Goal: Task Accomplishment & Management: Use online tool/utility

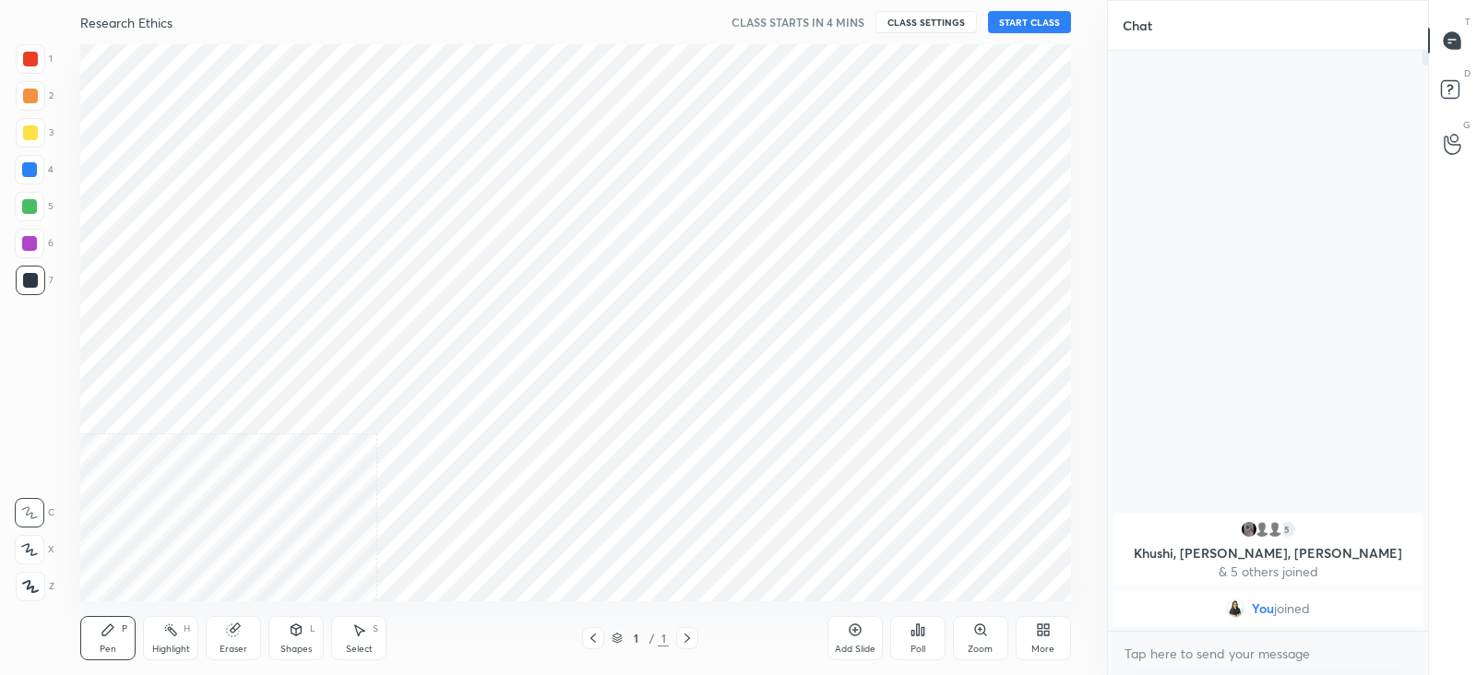
scroll to position [557, 1033]
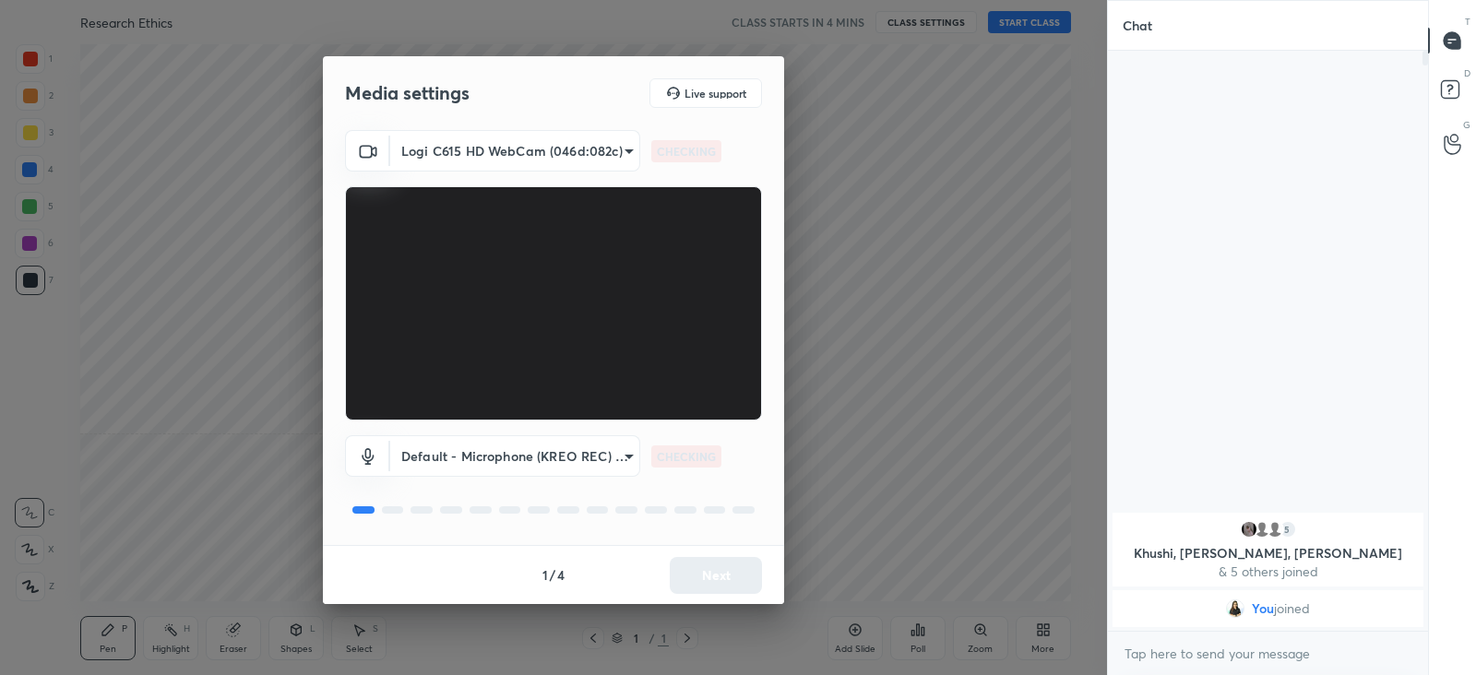
click at [581, 158] on body "1 2 3 4 5 6 7 C X Z C X Z E E Erase all H H Research Ethics CLASS STARTS IN 4 M…" at bounding box center [738, 337] width 1476 height 675
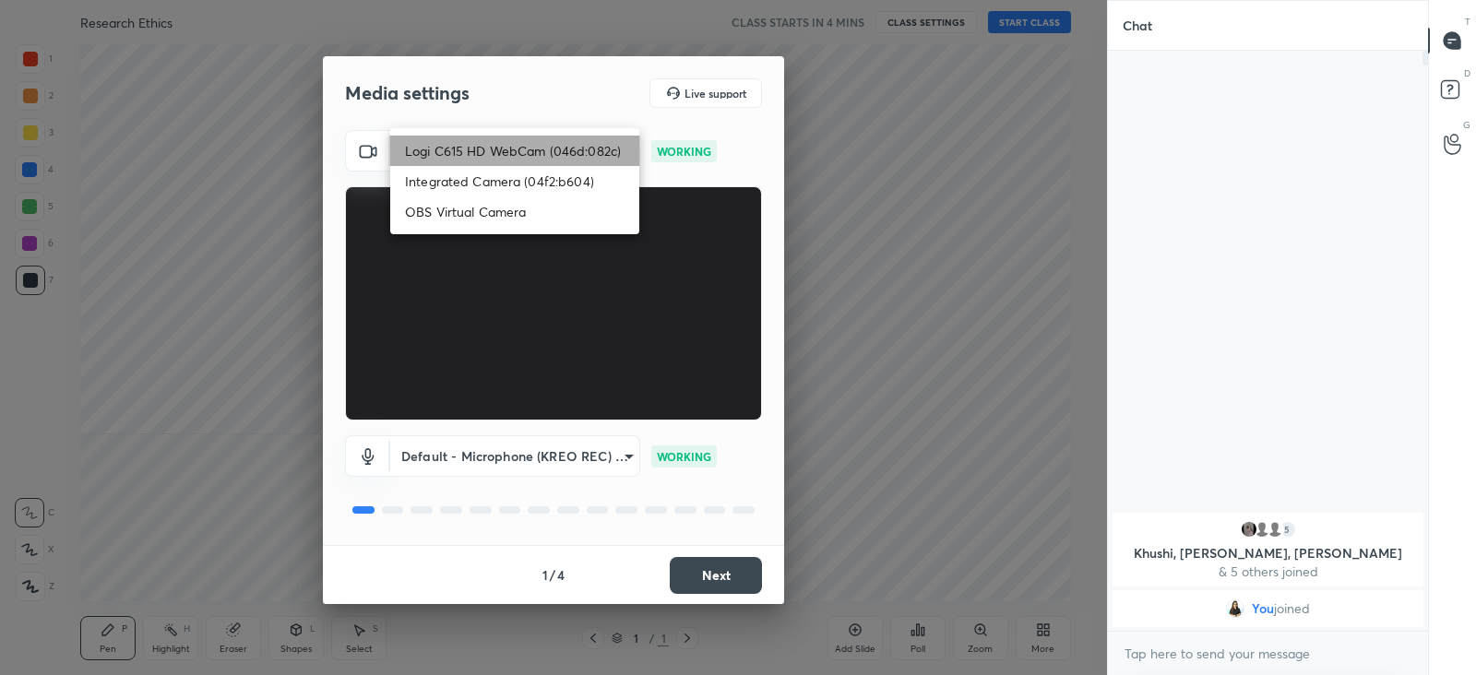
click at [585, 154] on li "Logi C615 HD WebCam (046d:082c)" at bounding box center [514, 151] width 249 height 30
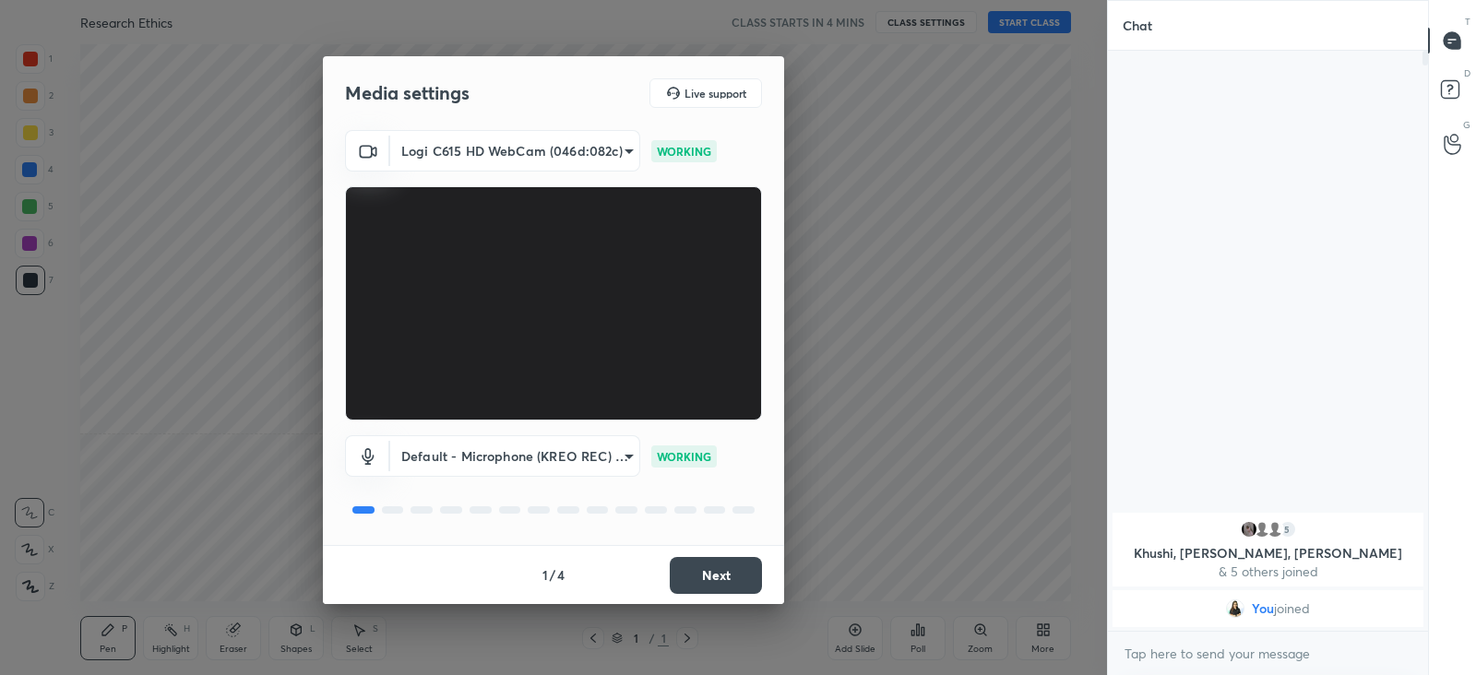
click at [715, 578] on button "Next" at bounding box center [716, 575] width 92 height 37
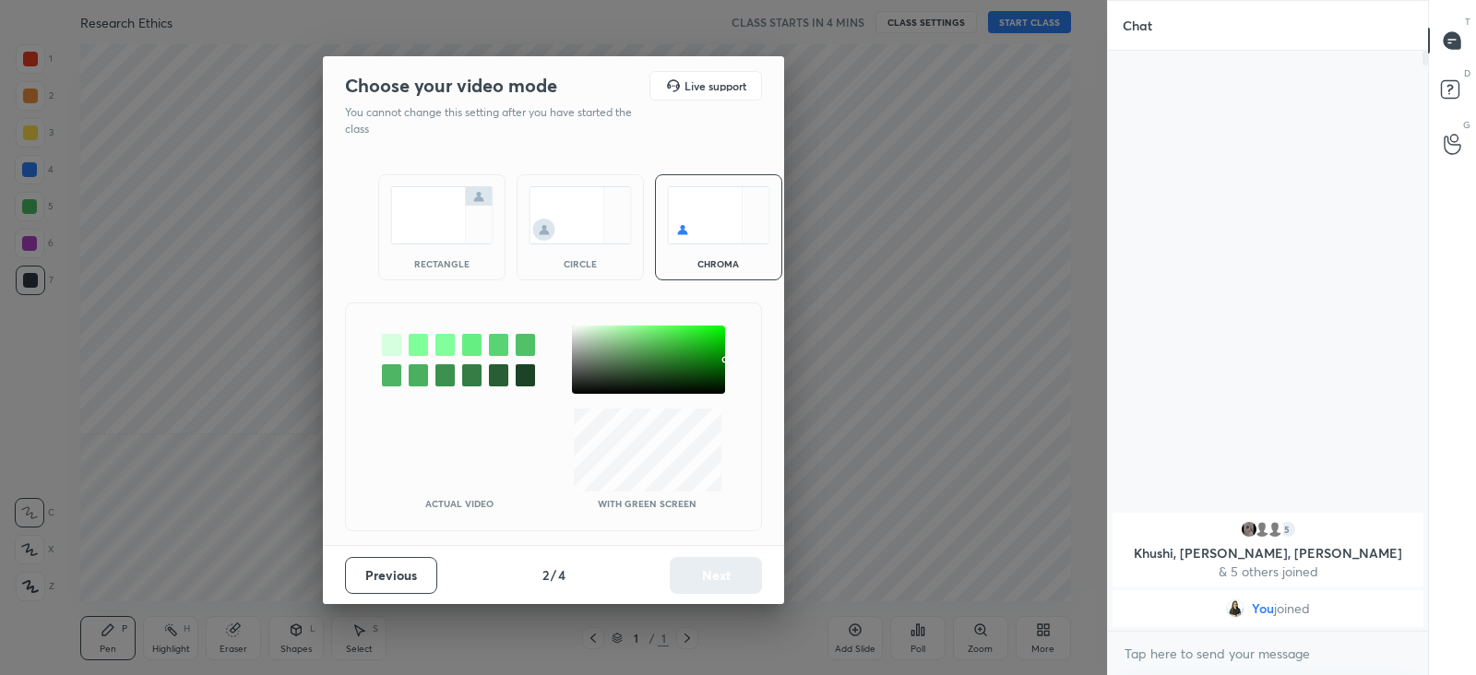
click at [480, 200] on img at bounding box center [441, 215] width 103 height 58
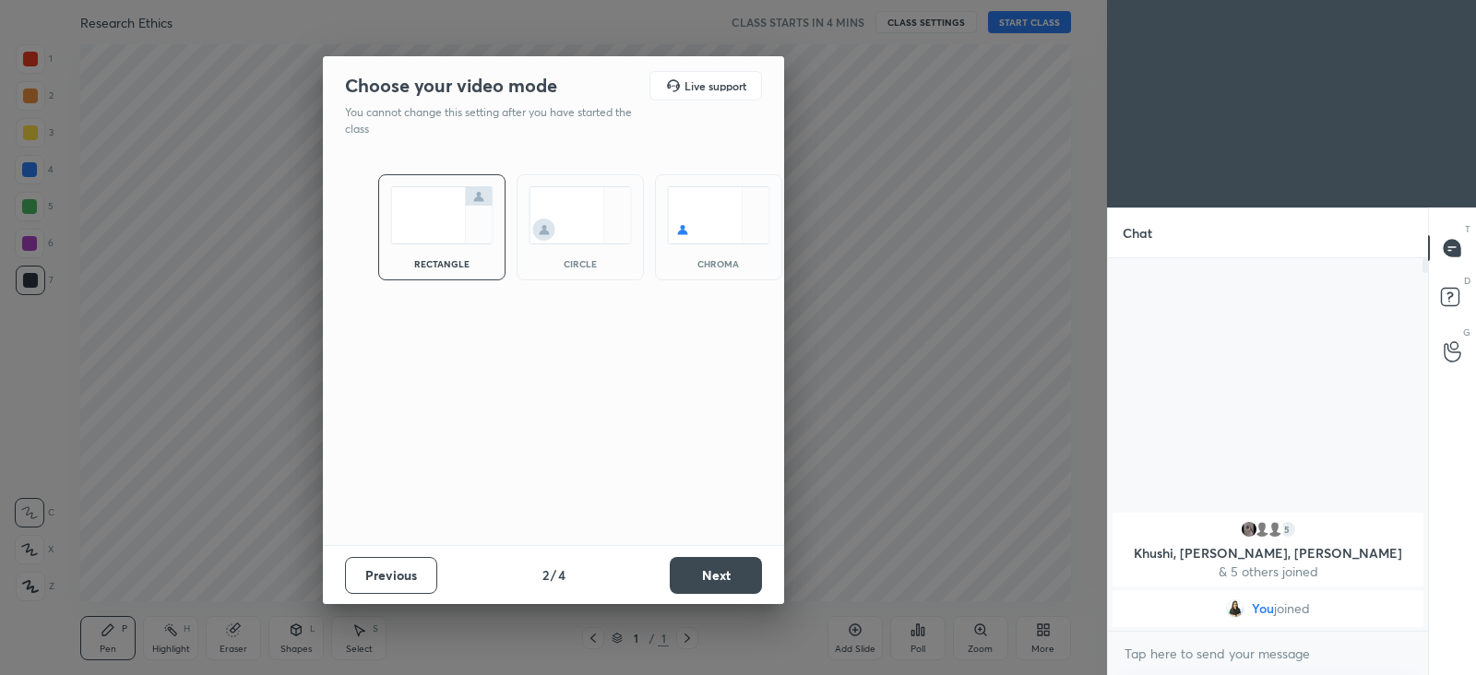
scroll to position [214, 314]
click at [707, 575] on button "Next" at bounding box center [716, 575] width 92 height 37
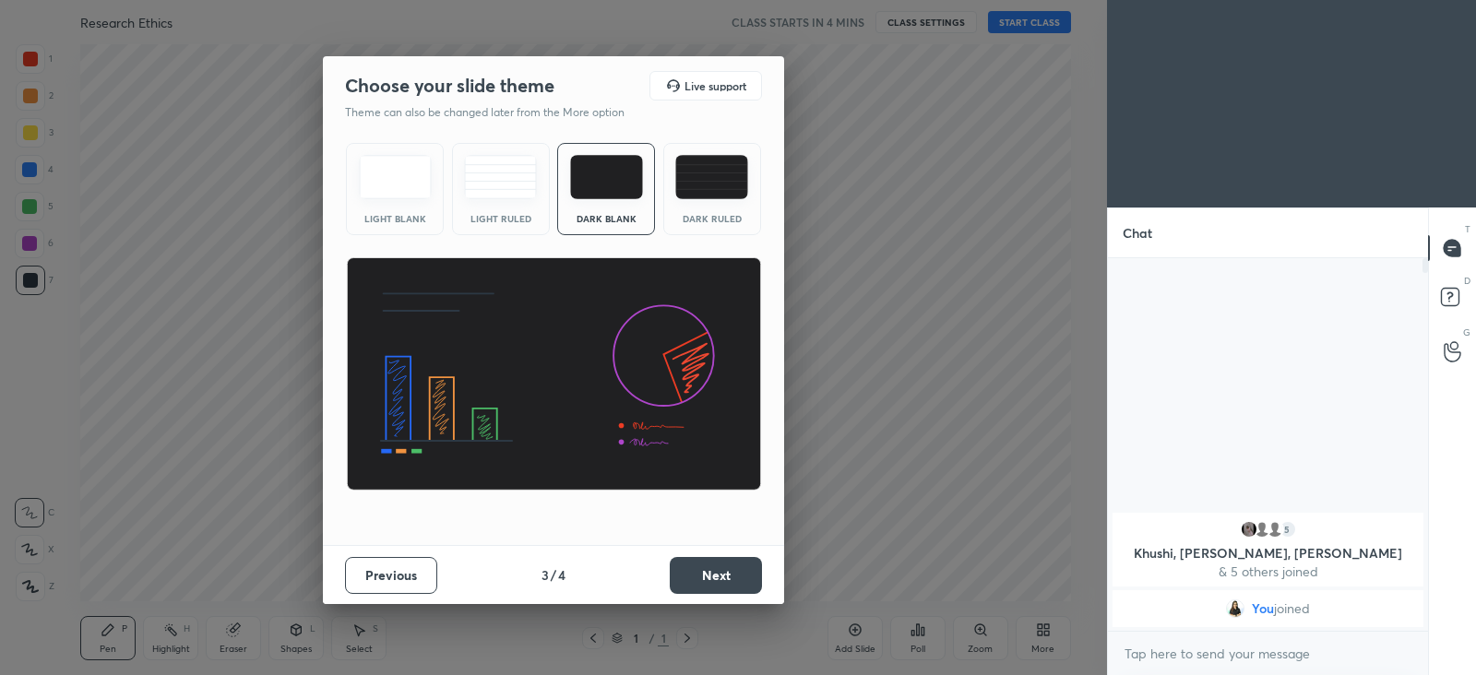
click at [512, 193] on img at bounding box center [500, 177] width 73 height 44
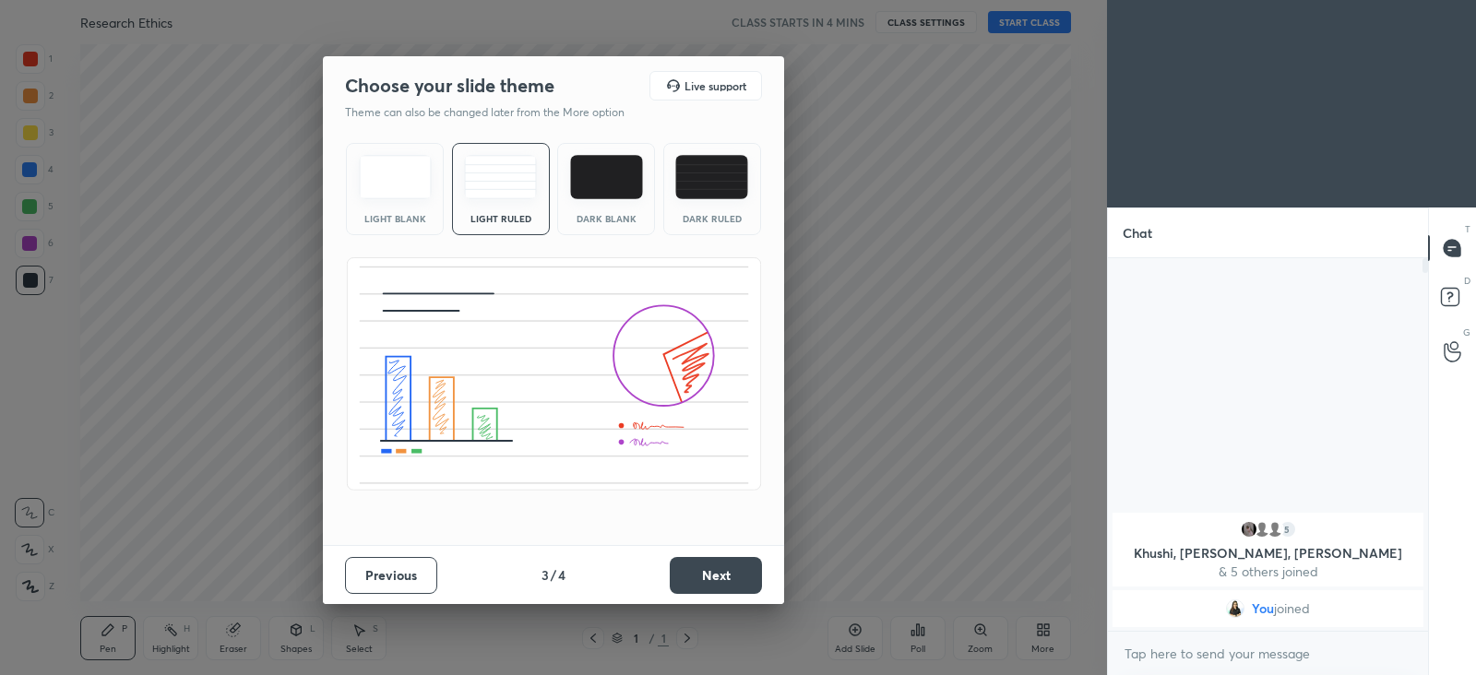
click at [687, 570] on button "Next" at bounding box center [716, 575] width 92 height 37
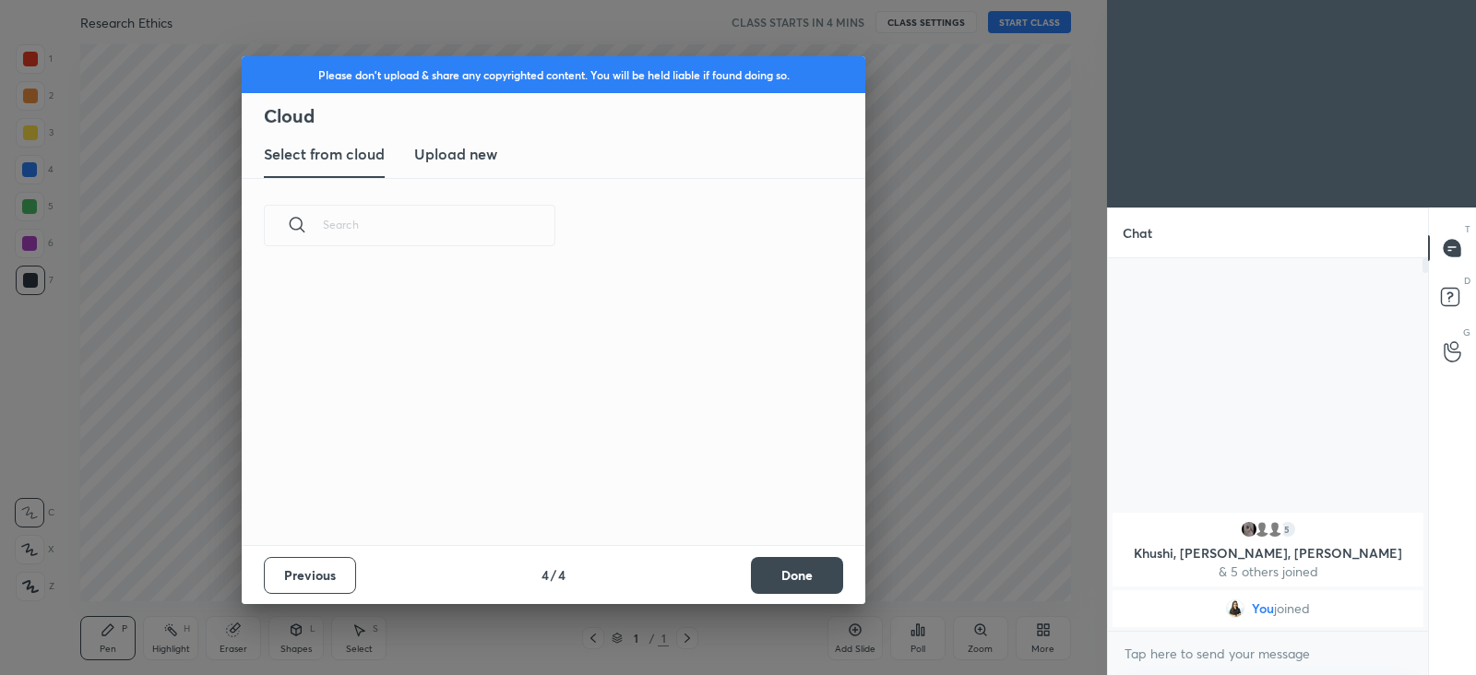
scroll to position [272, 592]
click at [445, 165] on new "Upload new" at bounding box center [455, 155] width 83 height 46
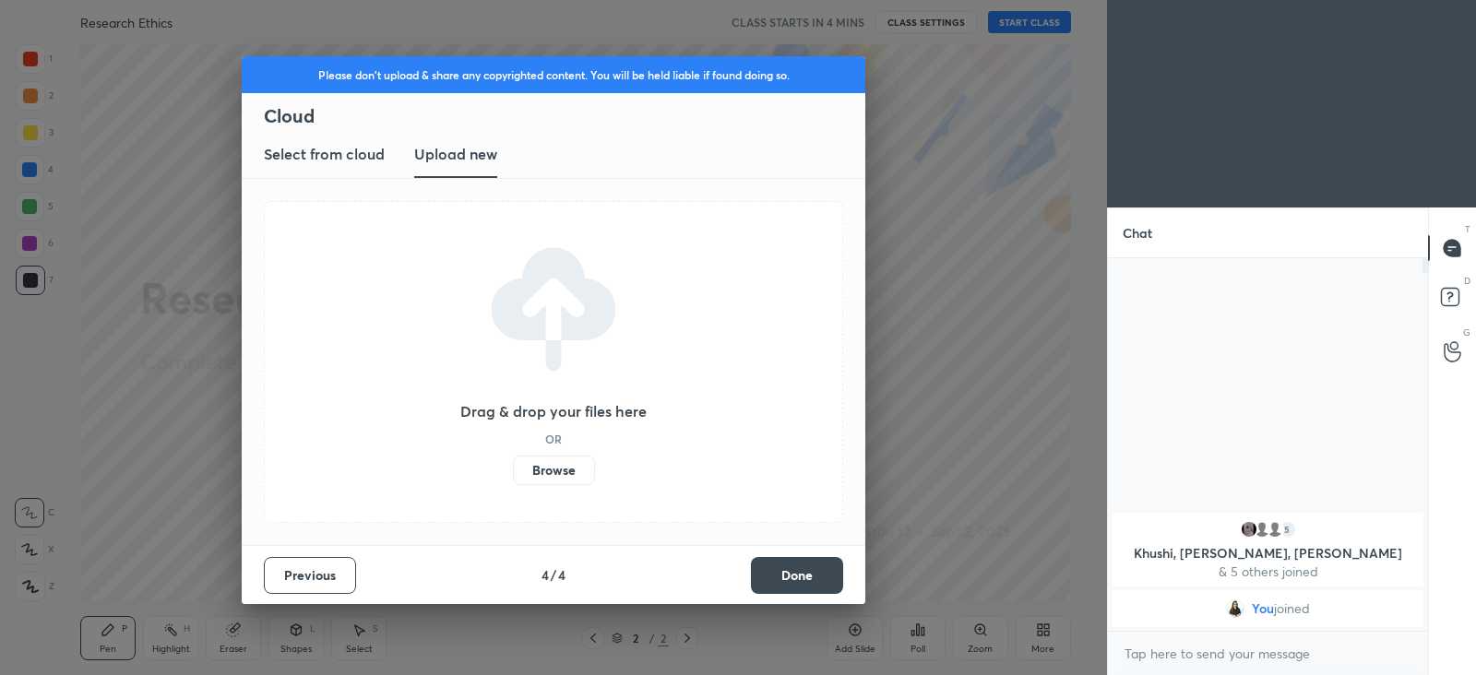
click at [540, 477] on label "Browse" at bounding box center [554, 471] width 82 height 30
click at [513, 477] on input "Browse" at bounding box center [513, 471] width 0 height 30
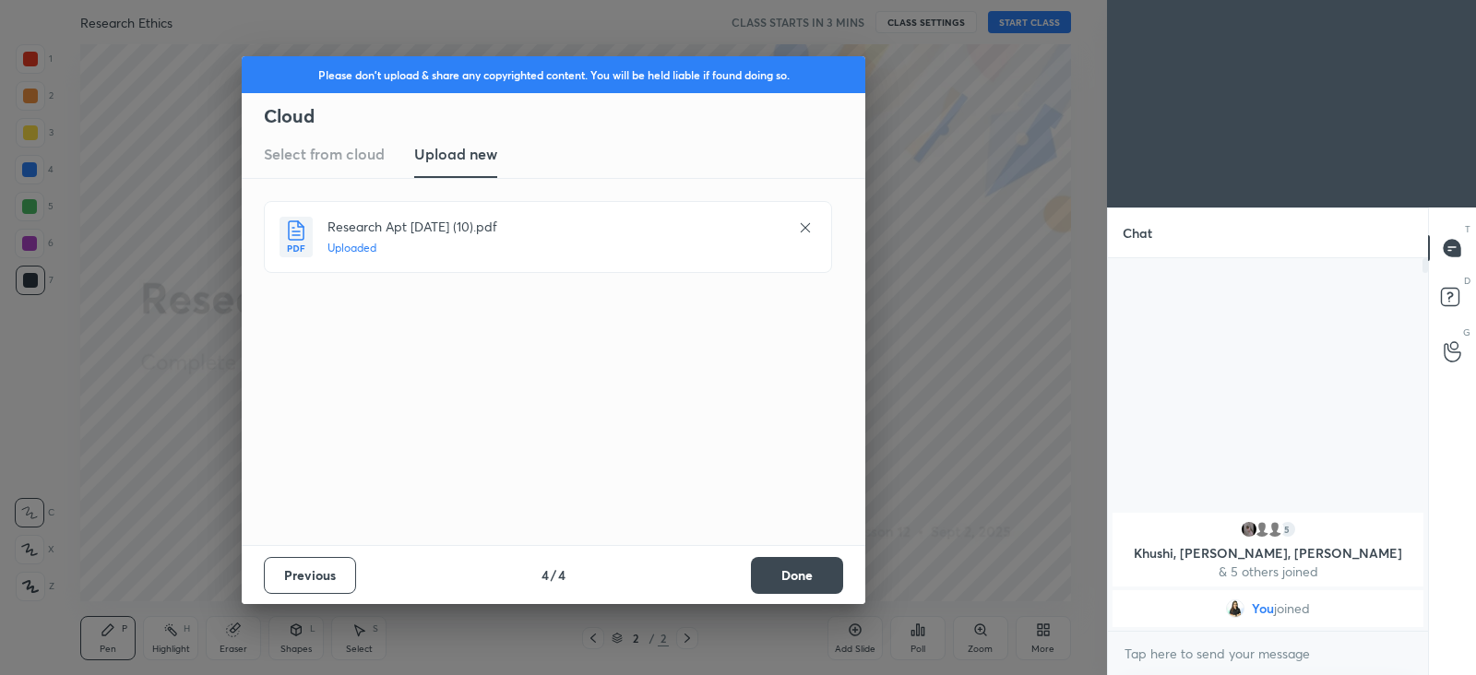
click at [809, 570] on button "Done" at bounding box center [797, 575] width 92 height 37
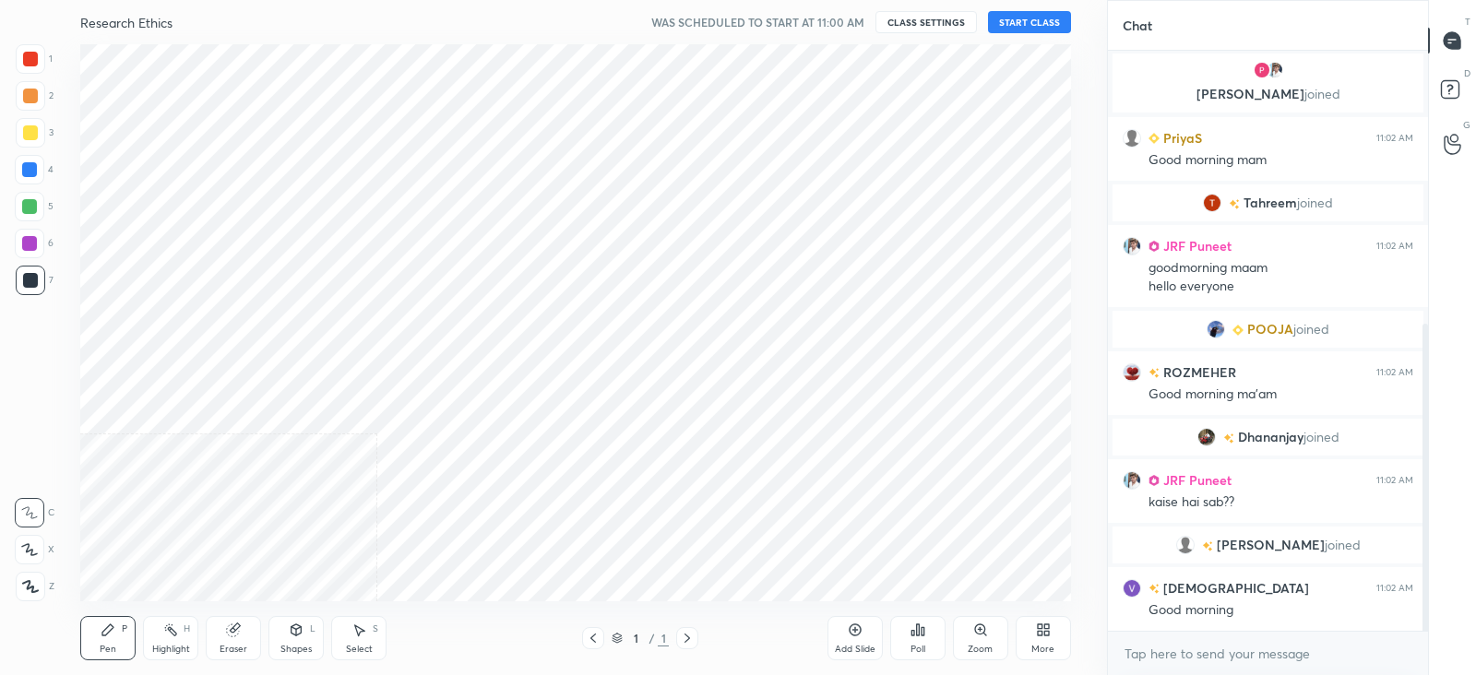
scroll to position [560, 0]
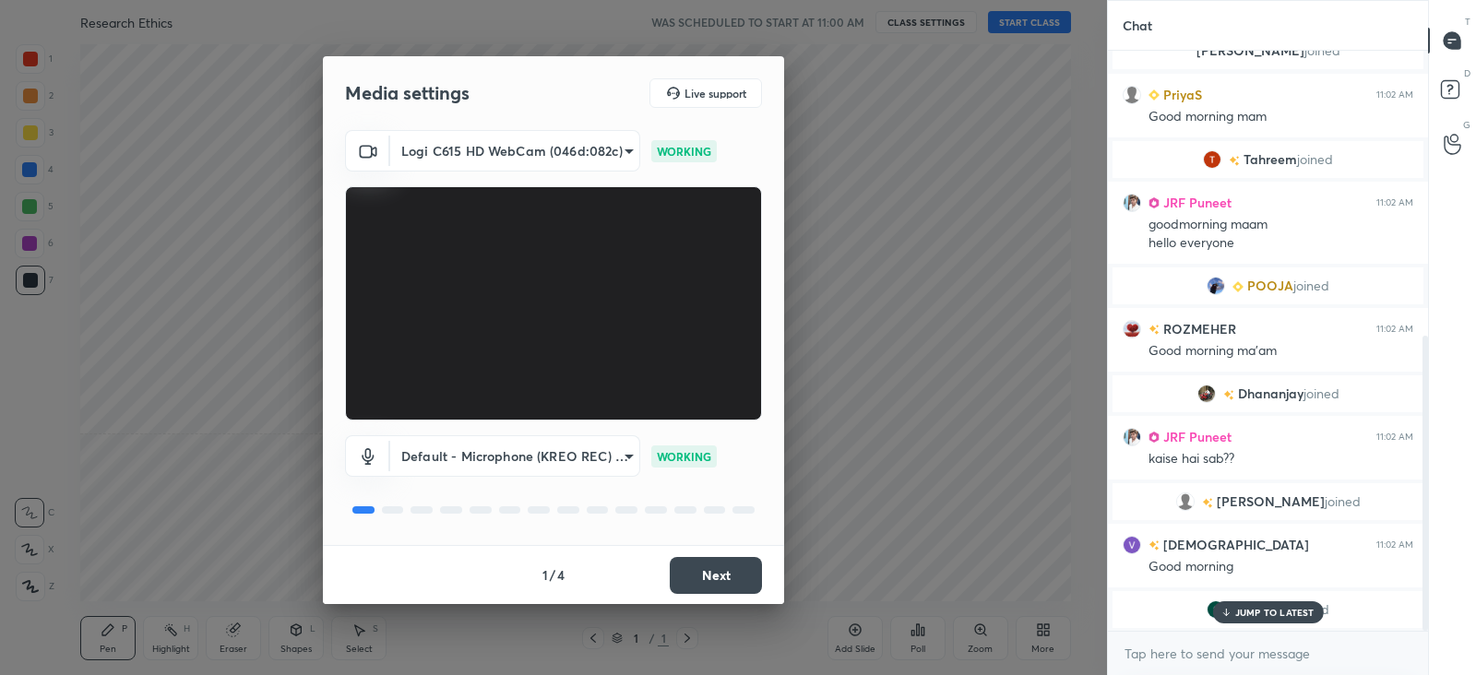
click at [715, 573] on button "Next" at bounding box center [716, 575] width 92 height 37
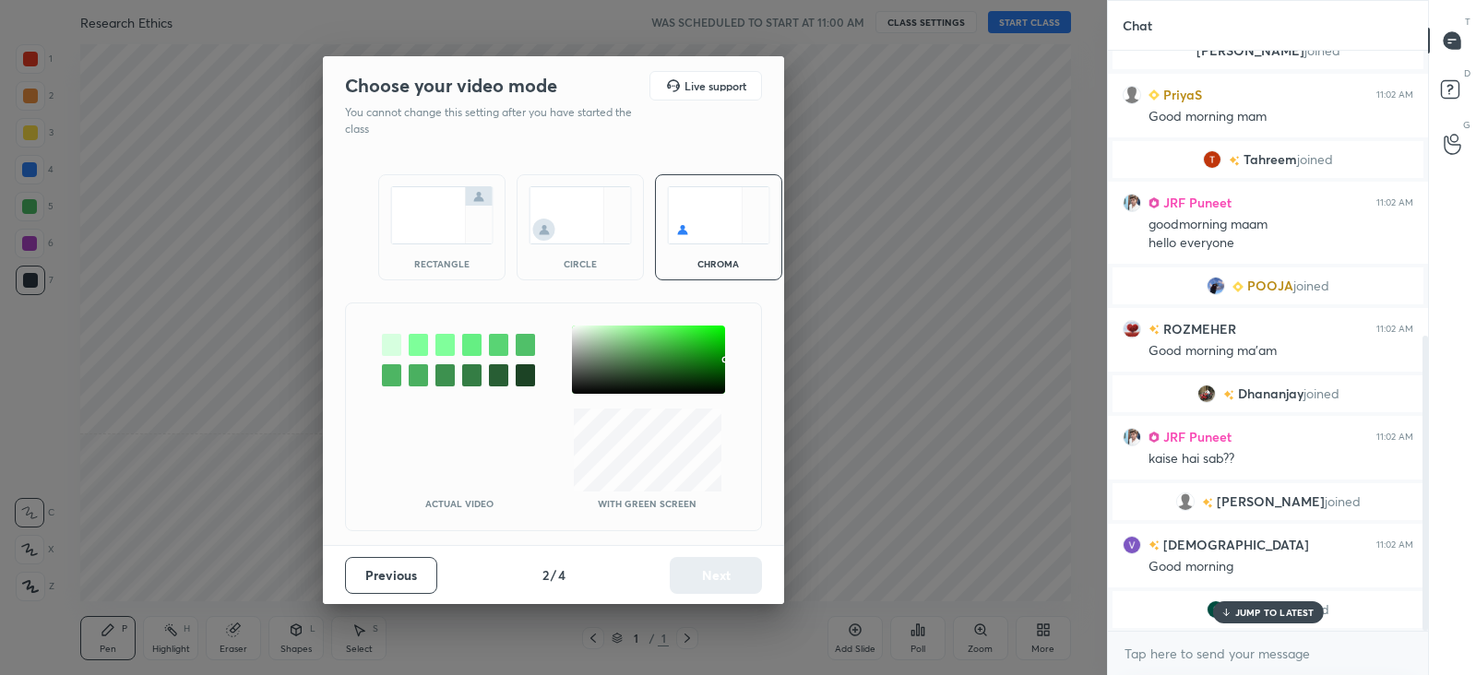
click at [470, 246] on div "rectangle" at bounding box center [441, 227] width 127 height 106
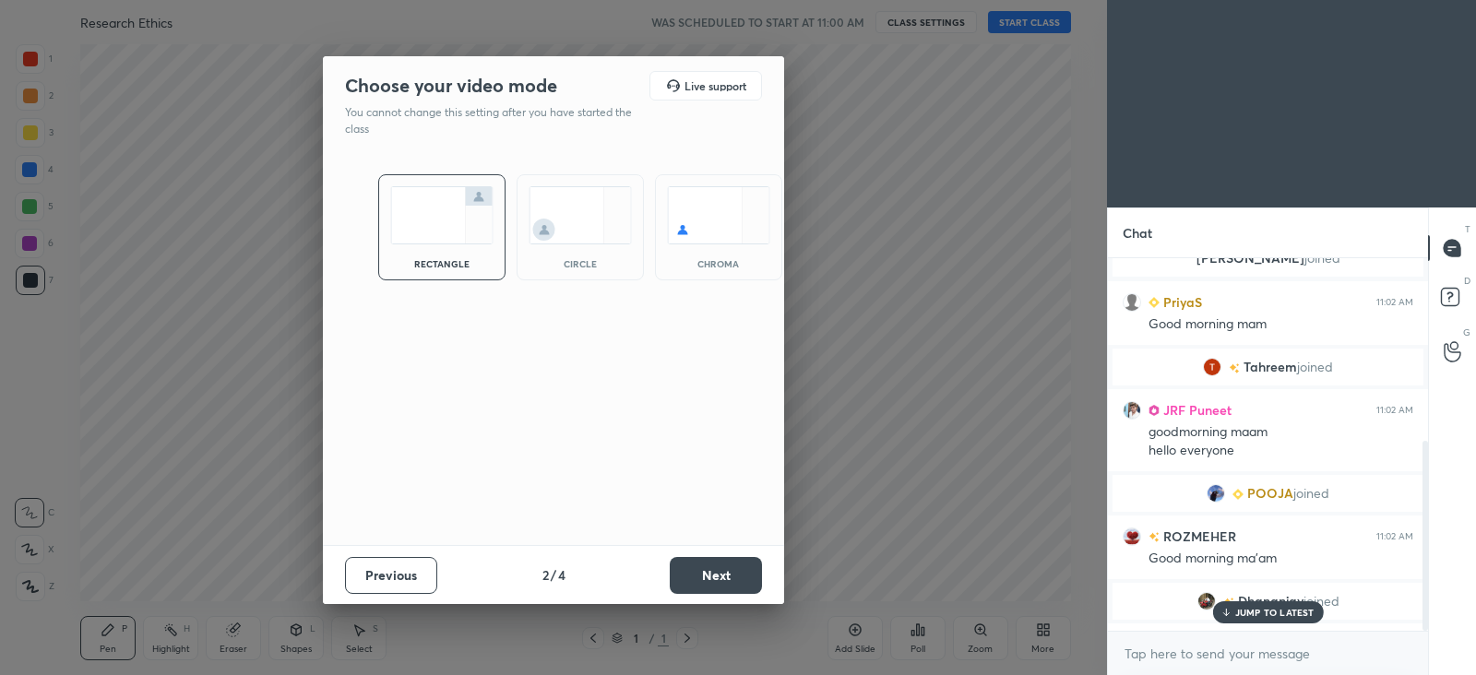
scroll to position [214, 314]
click at [702, 575] on button "Next" at bounding box center [716, 575] width 92 height 37
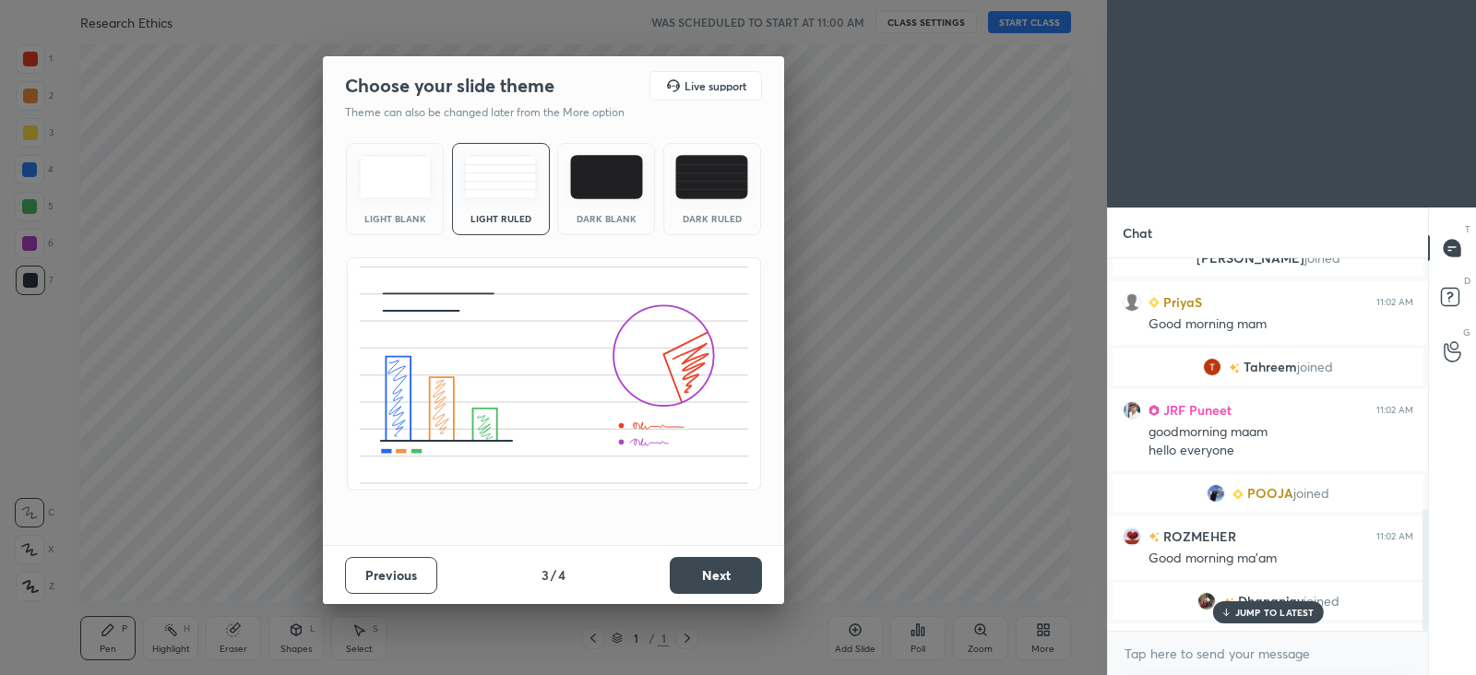
scroll to position [767, 0]
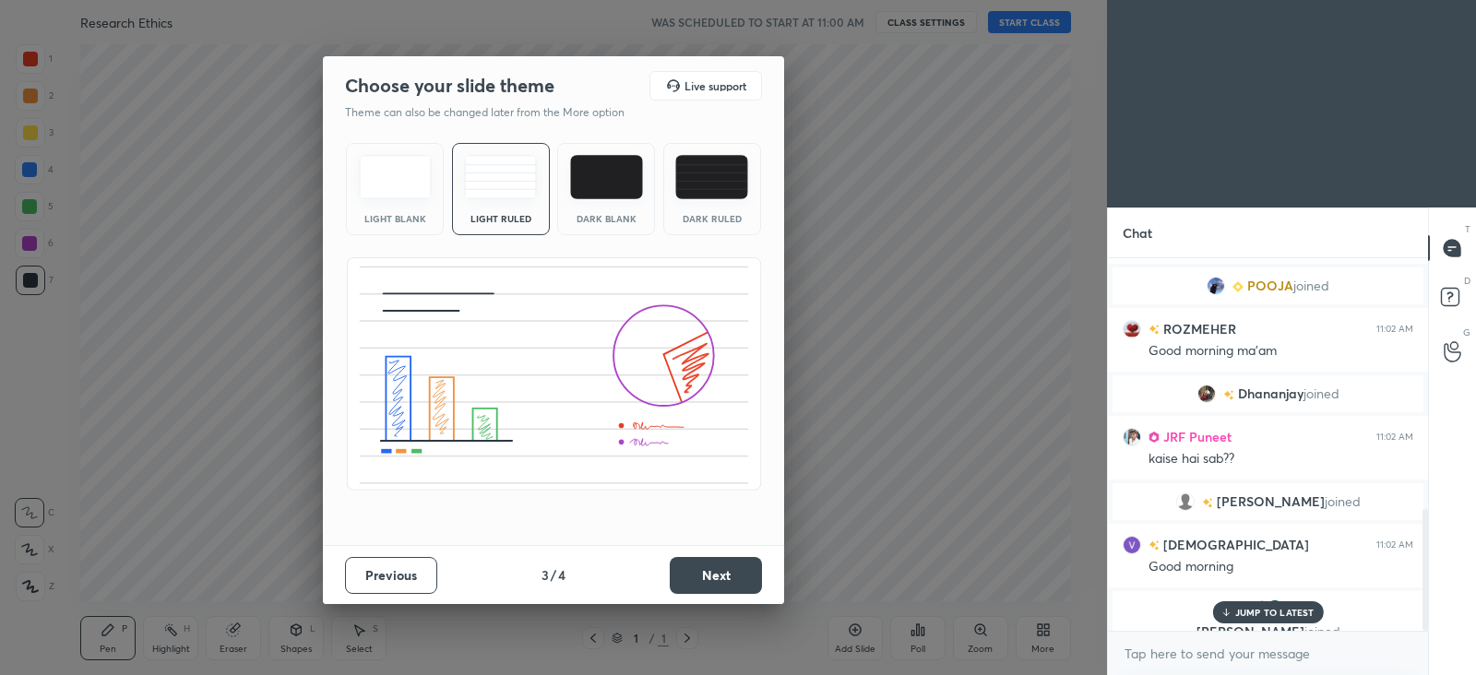
click at [694, 564] on button "Next" at bounding box center [716, 575] width 92 height 37
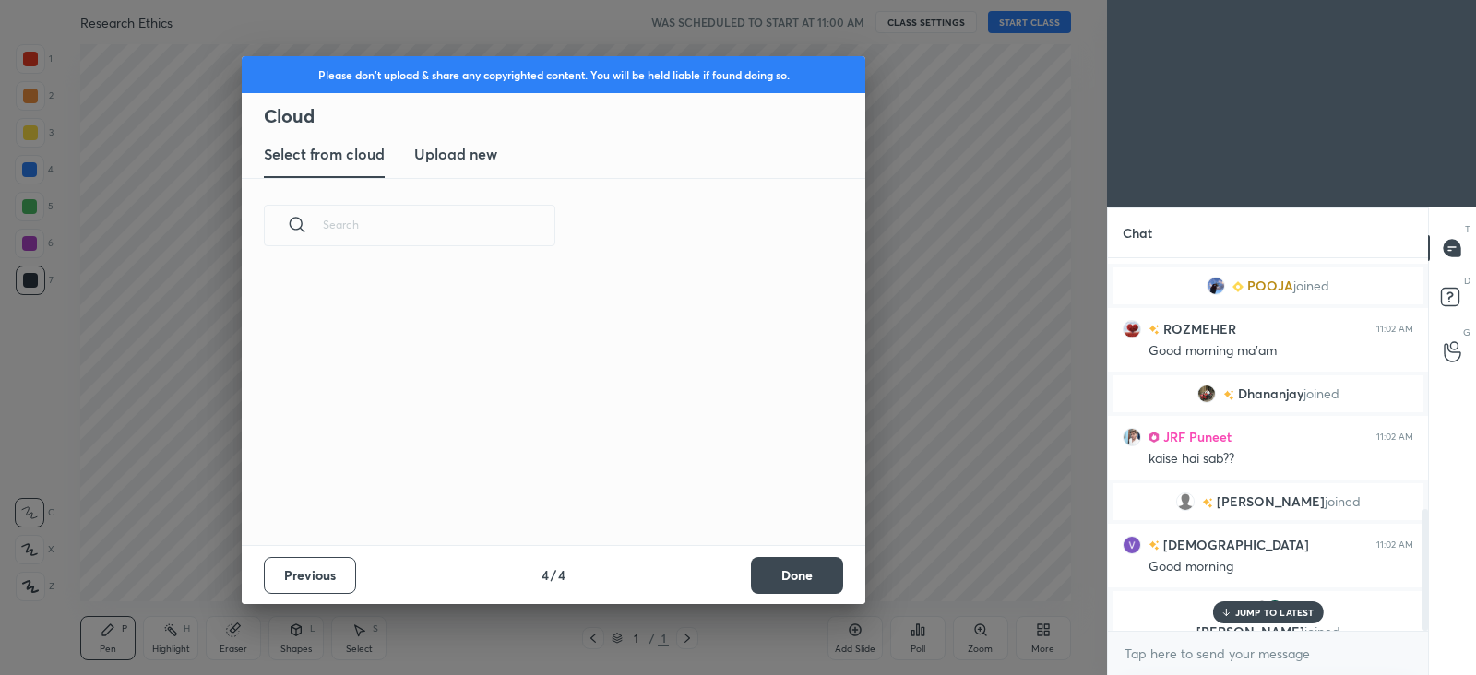
scroll to position [272, 592]
click at [465, 167] on new "Upload new" at bounding box center [455, 155] width 83 height 46
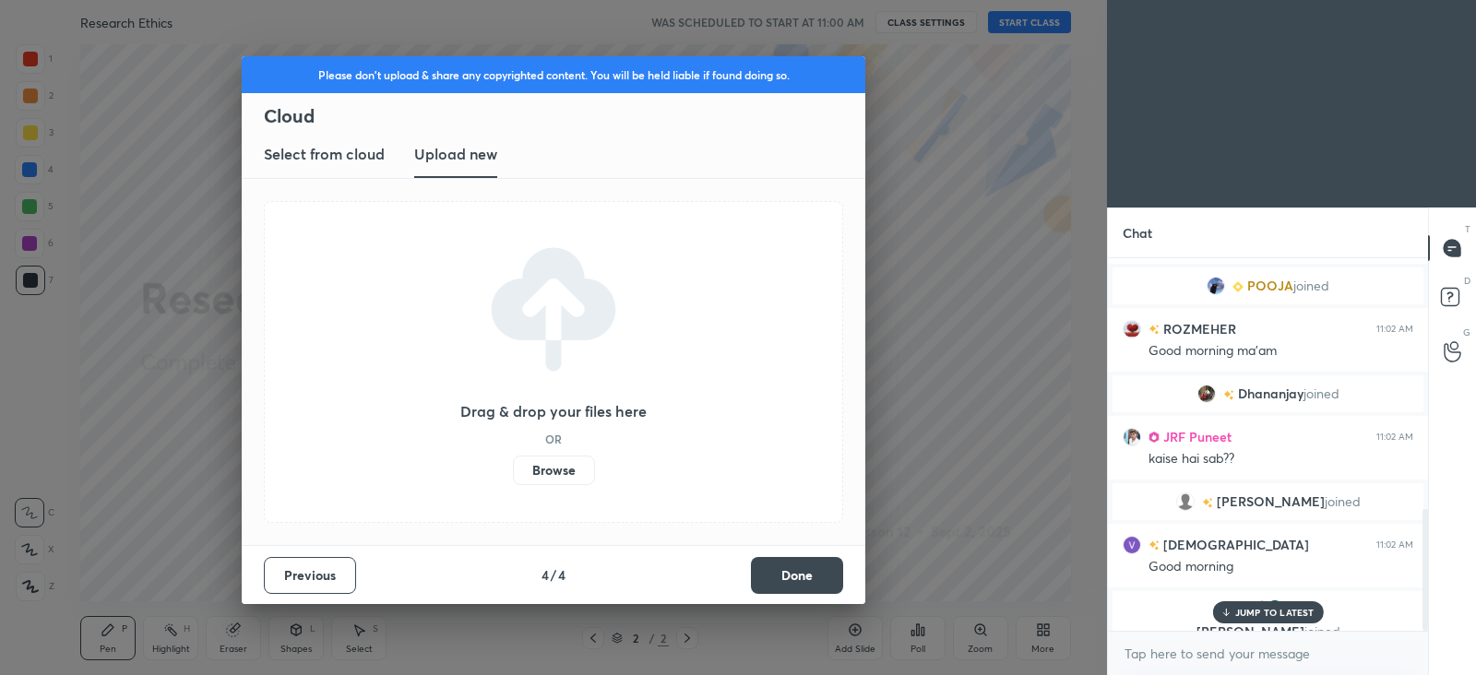
click at [556, 481] on label "Browse" at bounding box center [554, 471] width 82 height 30
click at [513, 481] on input "Browse" at bounding box center [513, 471] width 0 height 30
click at [563, 470] on label "Browse" at bounding box center [554, 471] width 82 height 30
click at [513, 470] on input "Browse" at bounding box center [513, 471] width 0 height 30
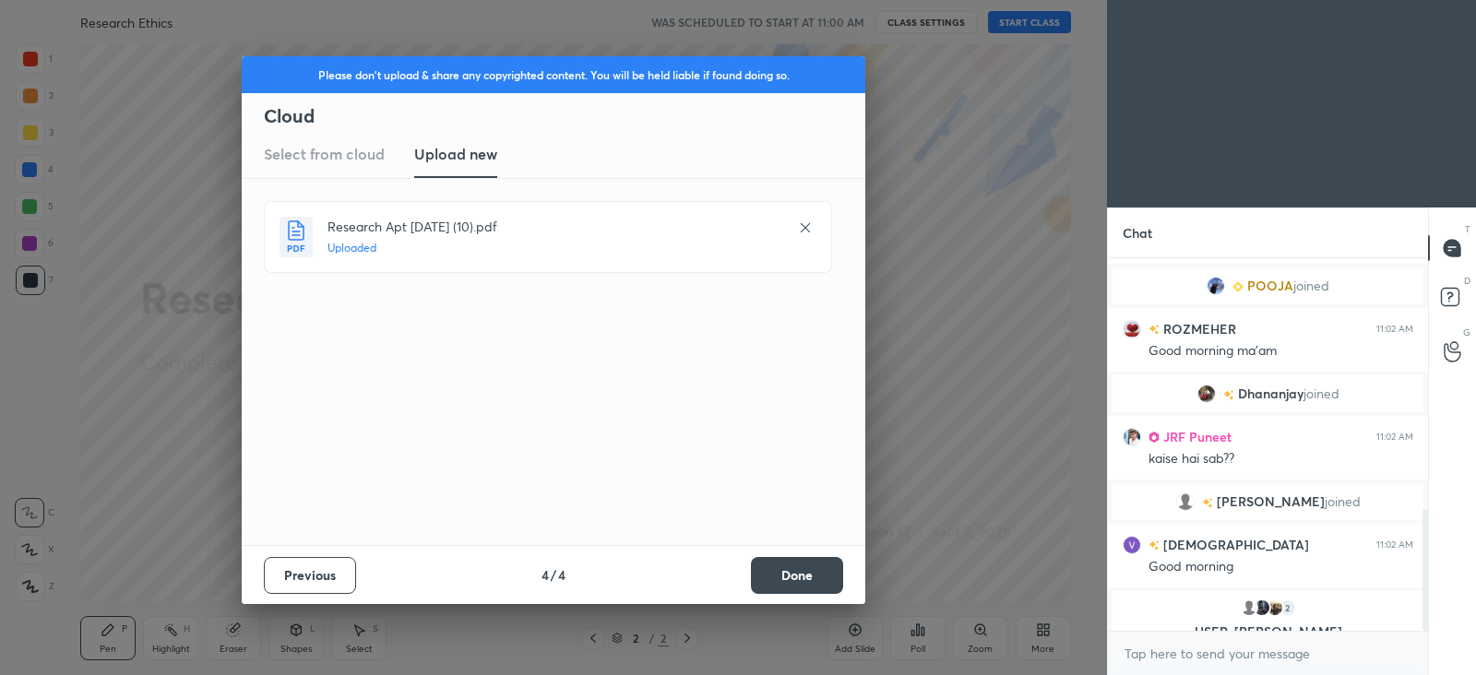
click at [798, 576] on button "Done" at bounding box center [797, 575] width 92 height 37
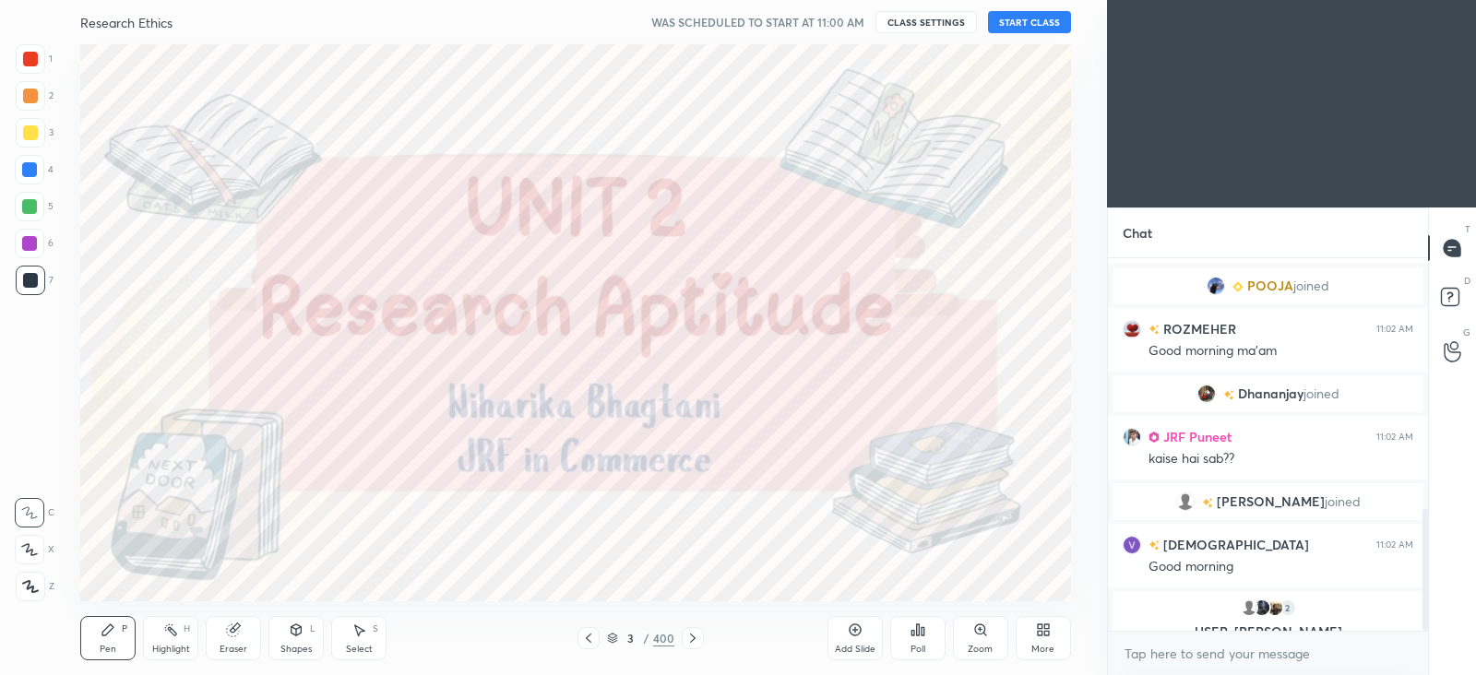
click at [1028, 26] on button "START CLASS" at bounding box center [1029, 22] width 83 height 22
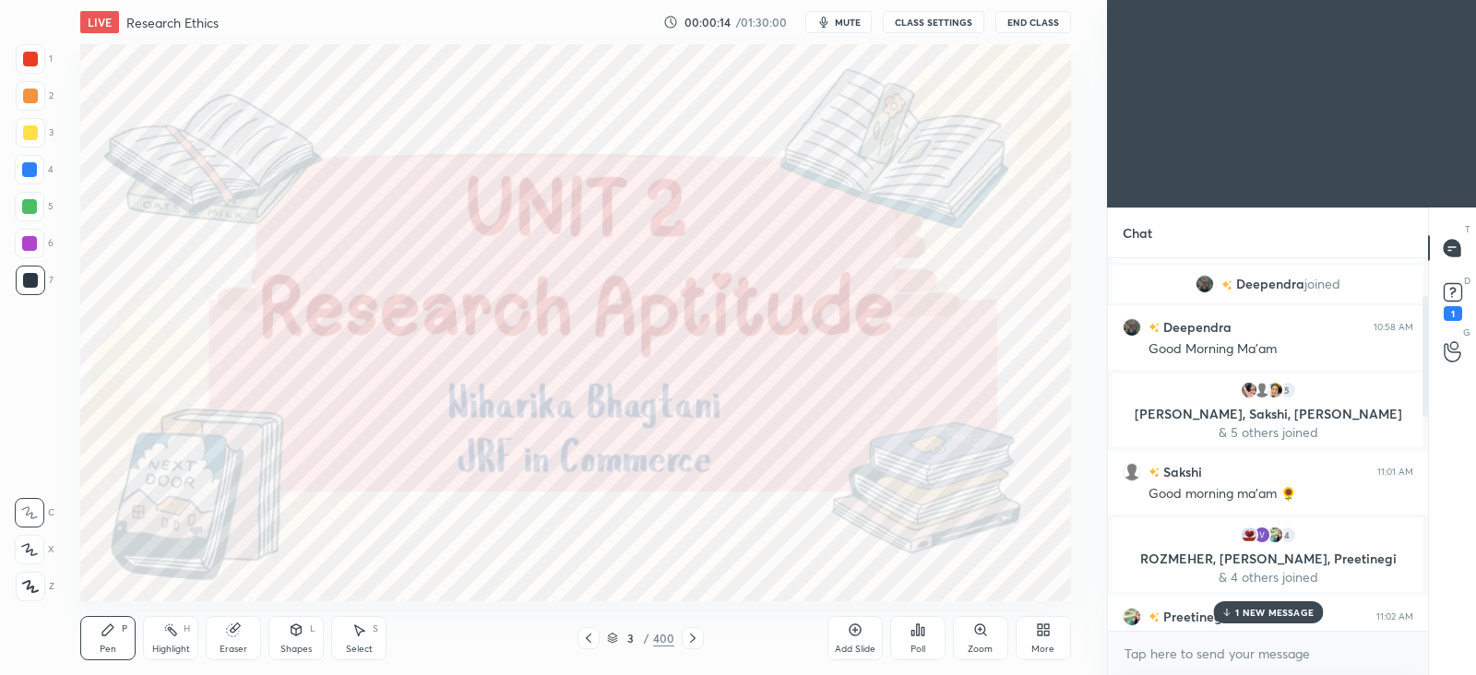
scroll to position [230, 0]
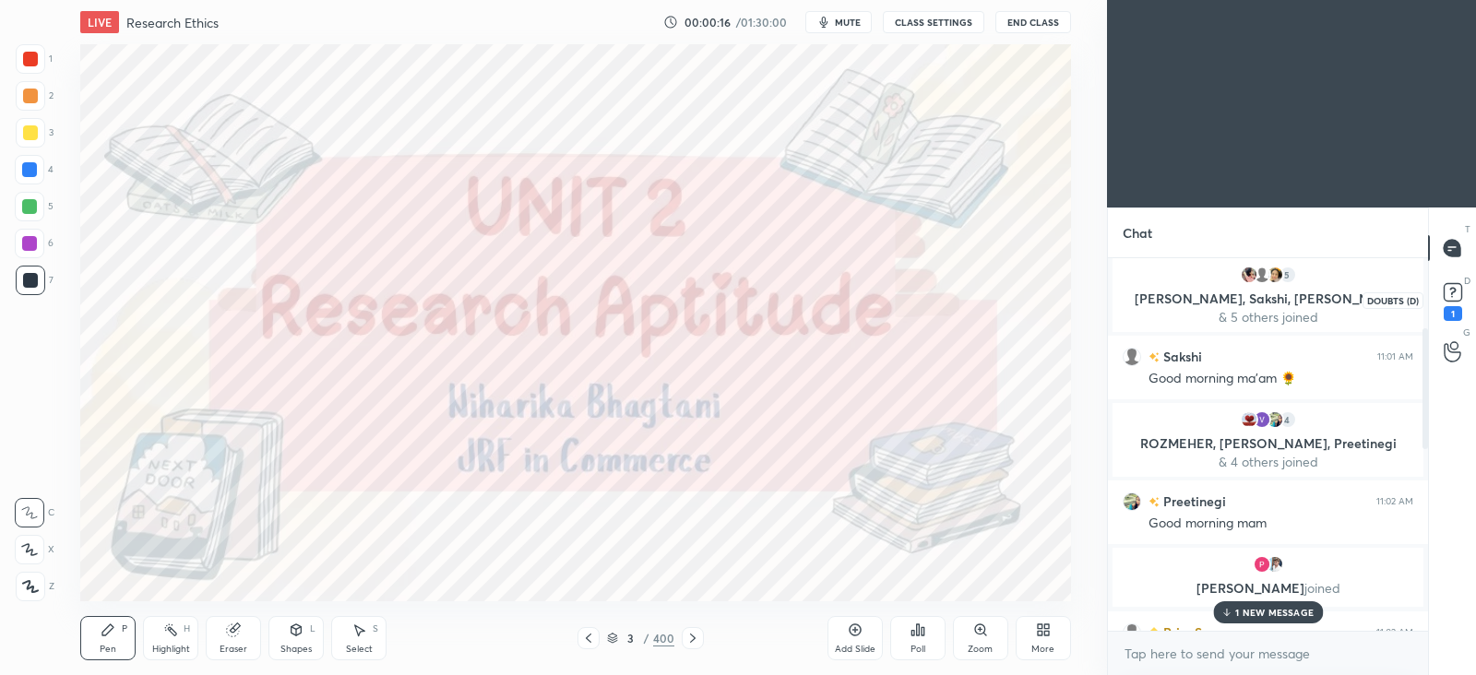
click at [1453, 297] on rect at bounding box center [1452, 293] width 18 height 18
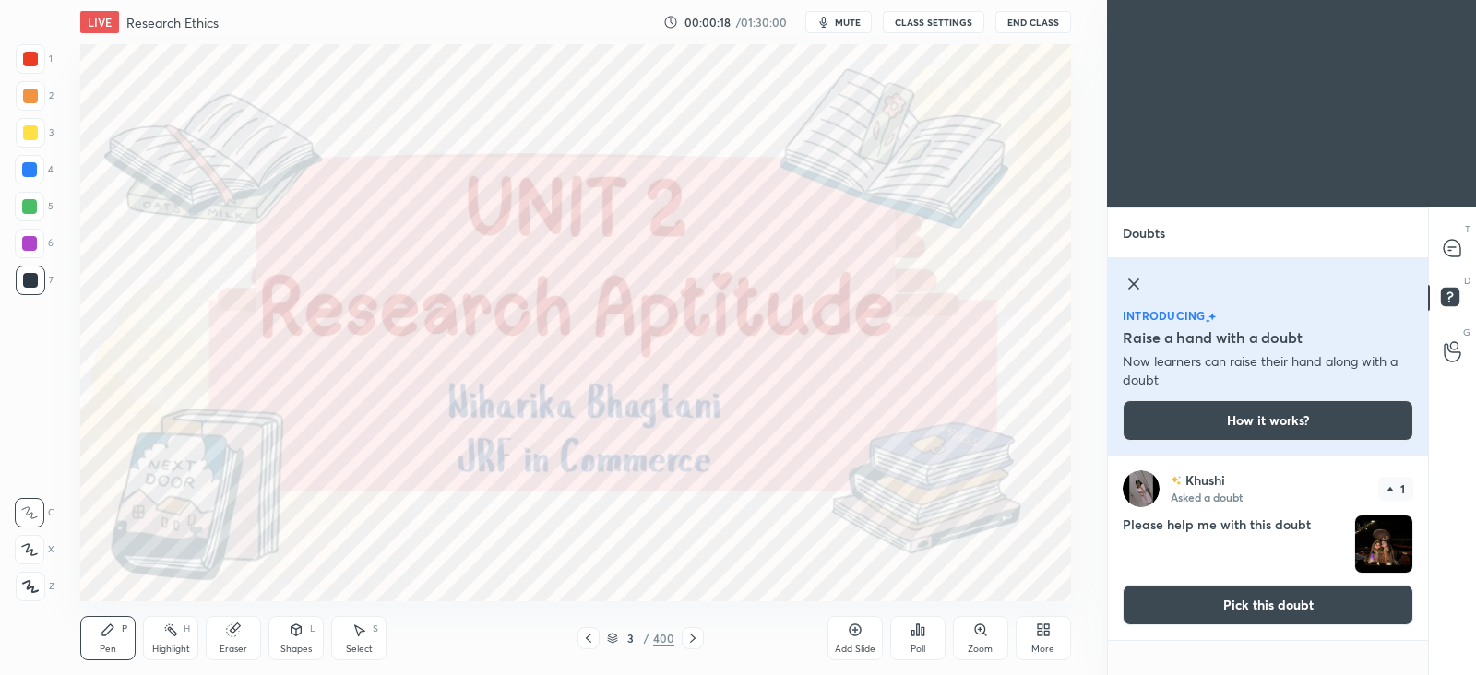
click at [1131, 279] on icon at bounding box center [1133, 284] width 22 height 22
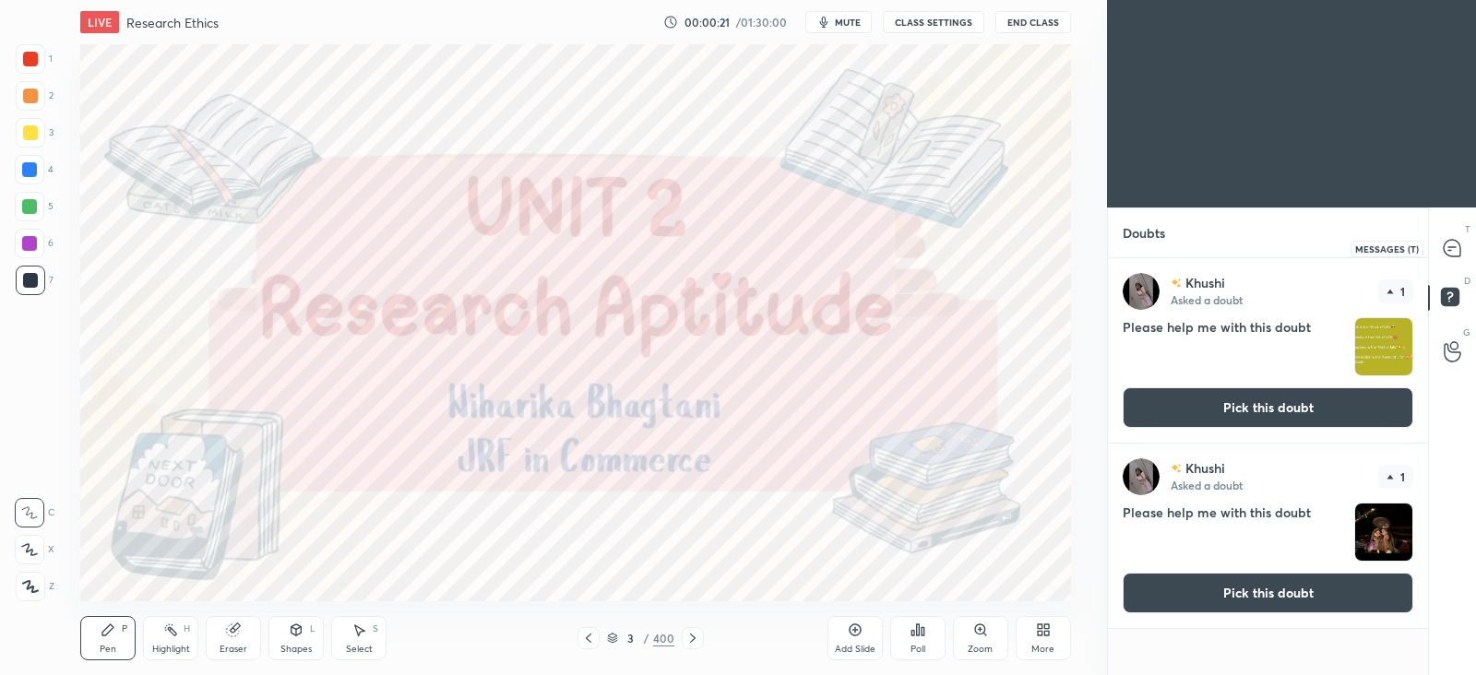
click at [1444, 261] on div at bounding box center [1452, 247] width 37 height 33
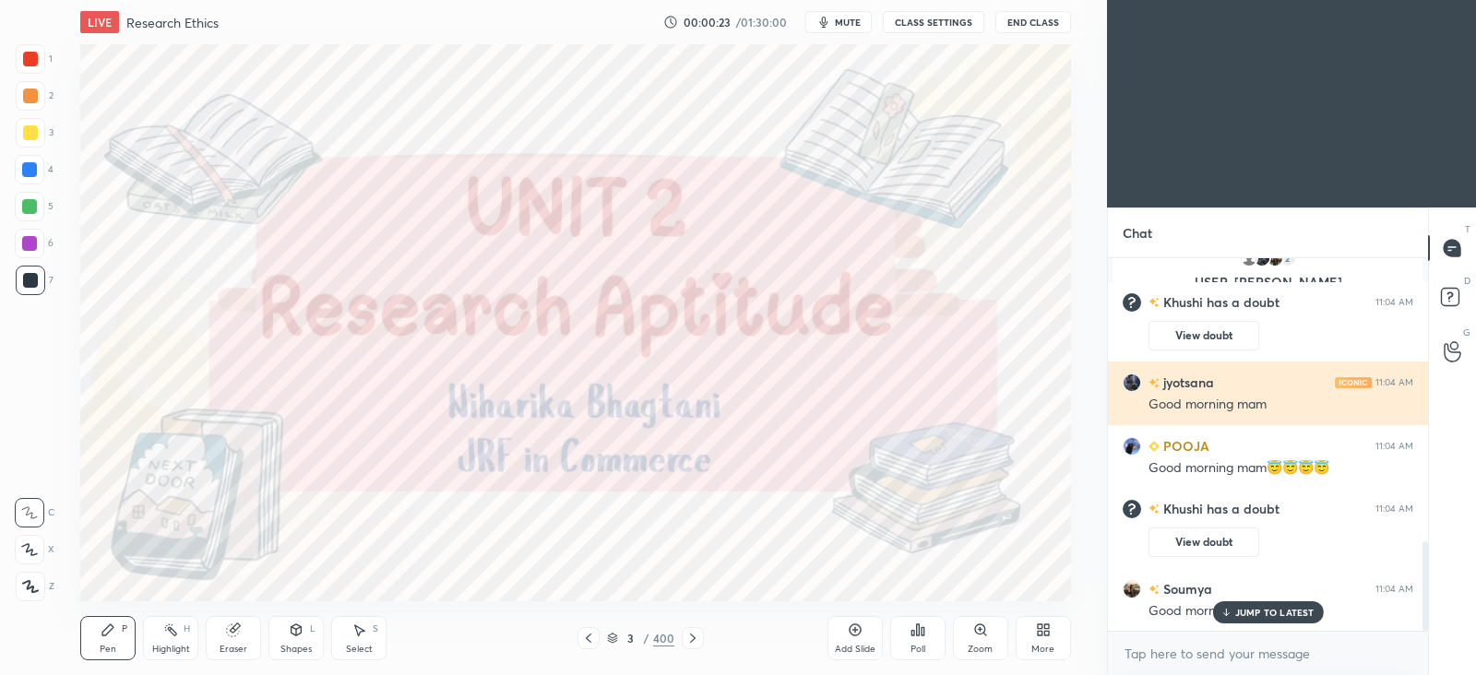
scroll to position [1180, 0]
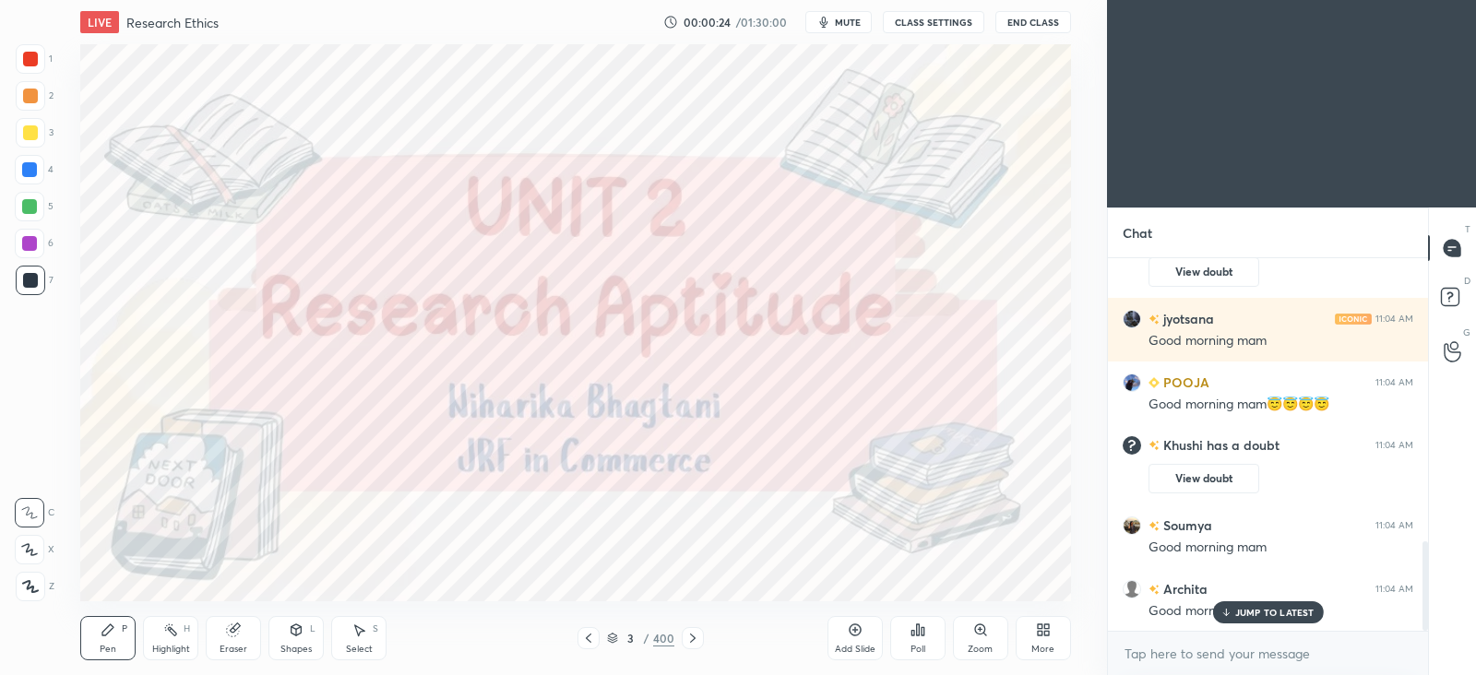
click at [1284, 604] on div "JUMP TO LATEST" at bounding box center [1267, 612] width 111 height 22
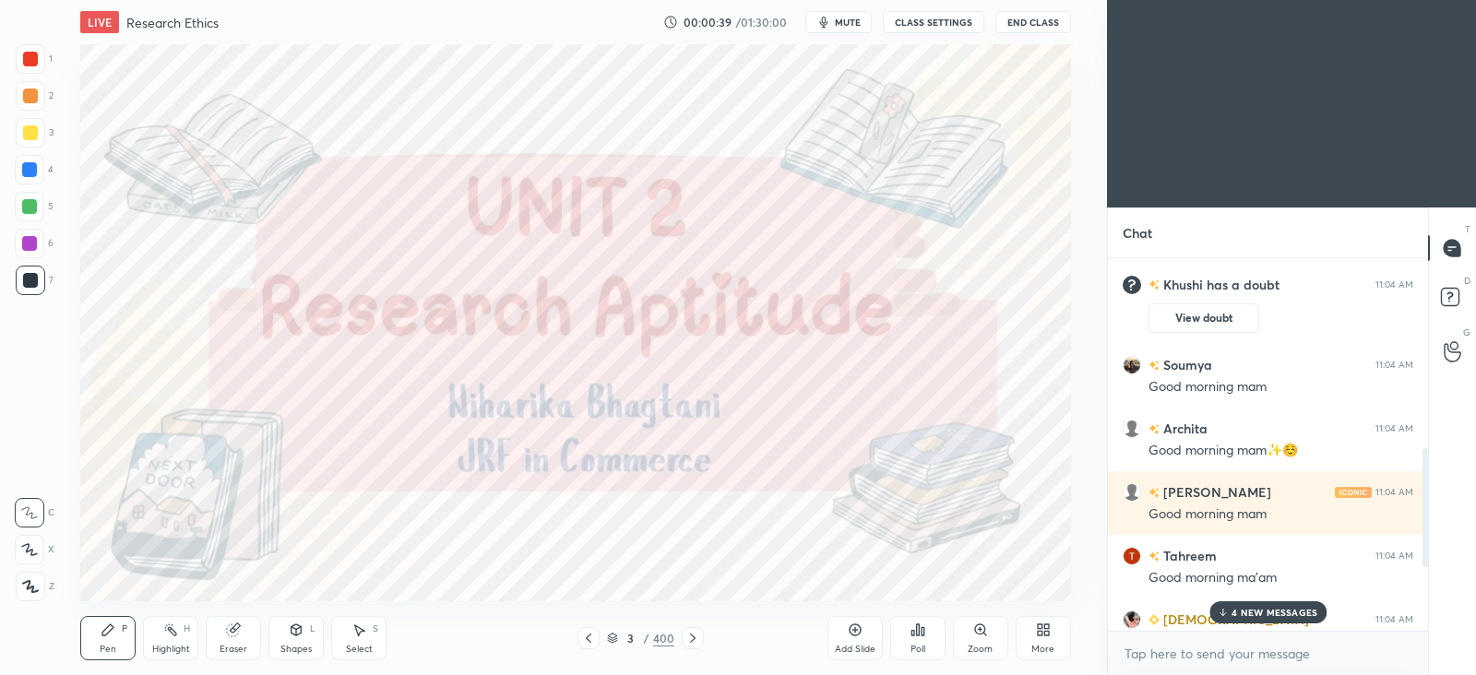
scroll to position [1499, 0]
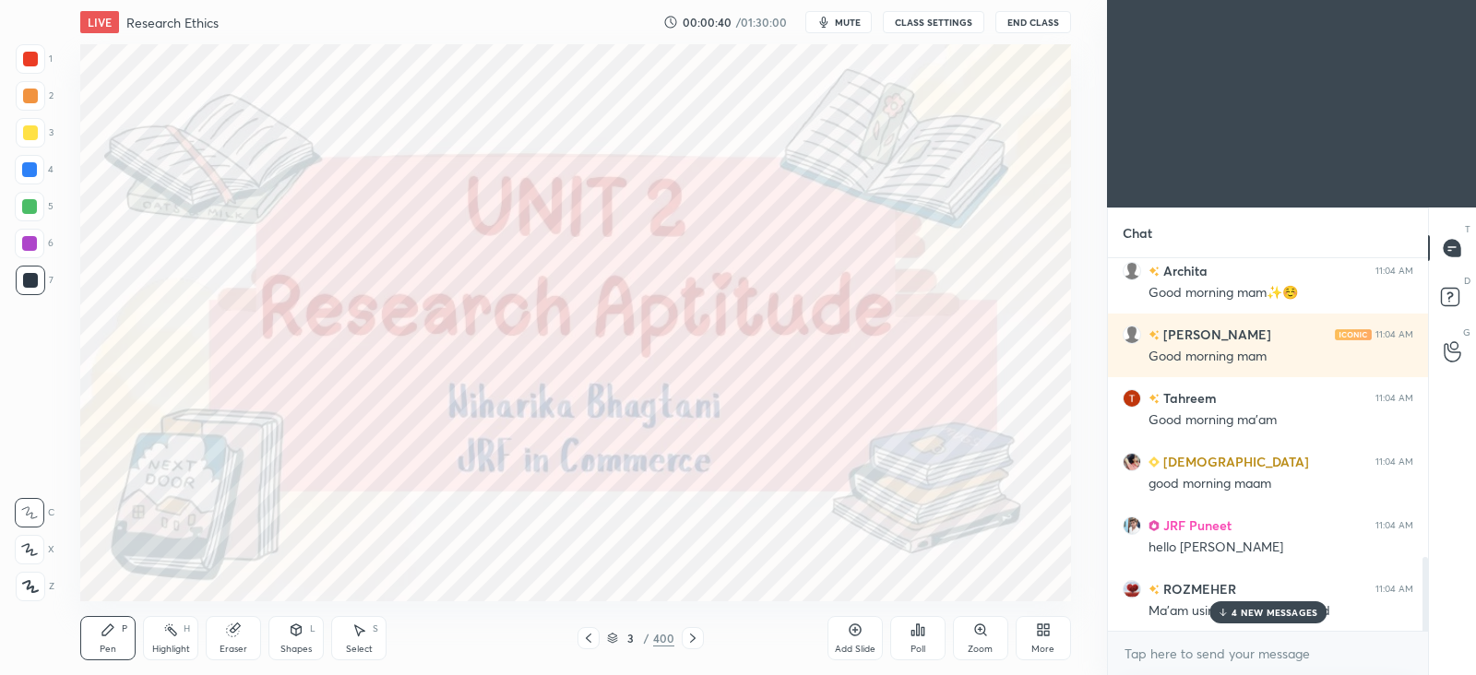
click at [1247, 609] on p "4 NEW MESSAGES" at bounding box center [1274, 612] width 86 height 11
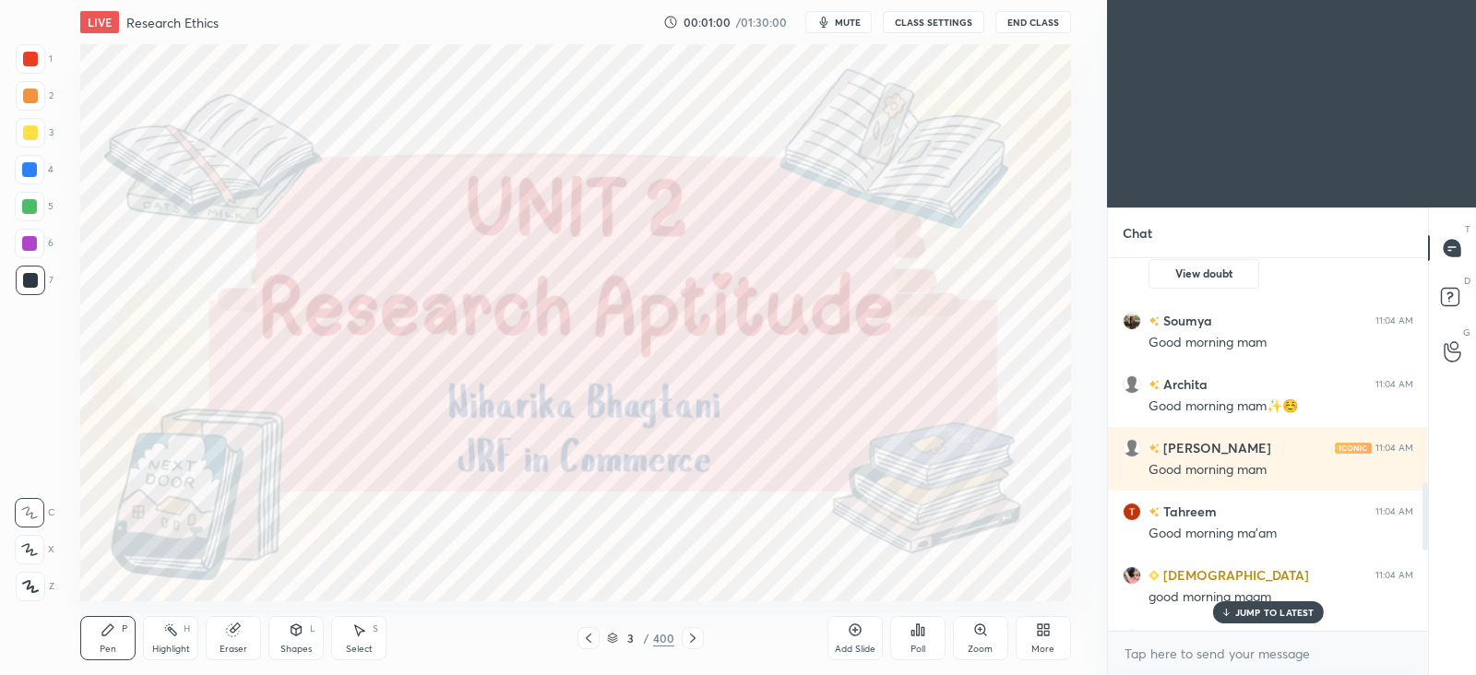
scroll to position [1664, 0]
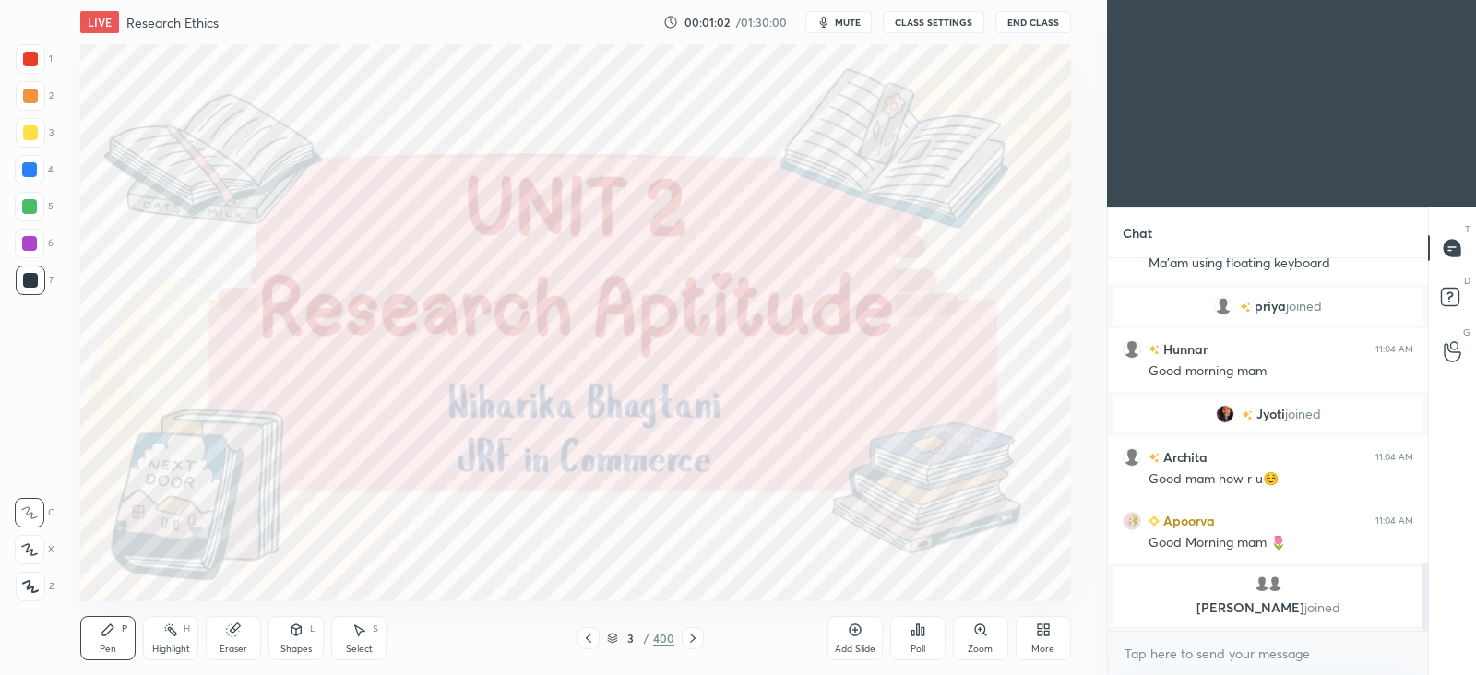
click at [687, 639] on icon at bounding box center [692, 638] width 15 height 15
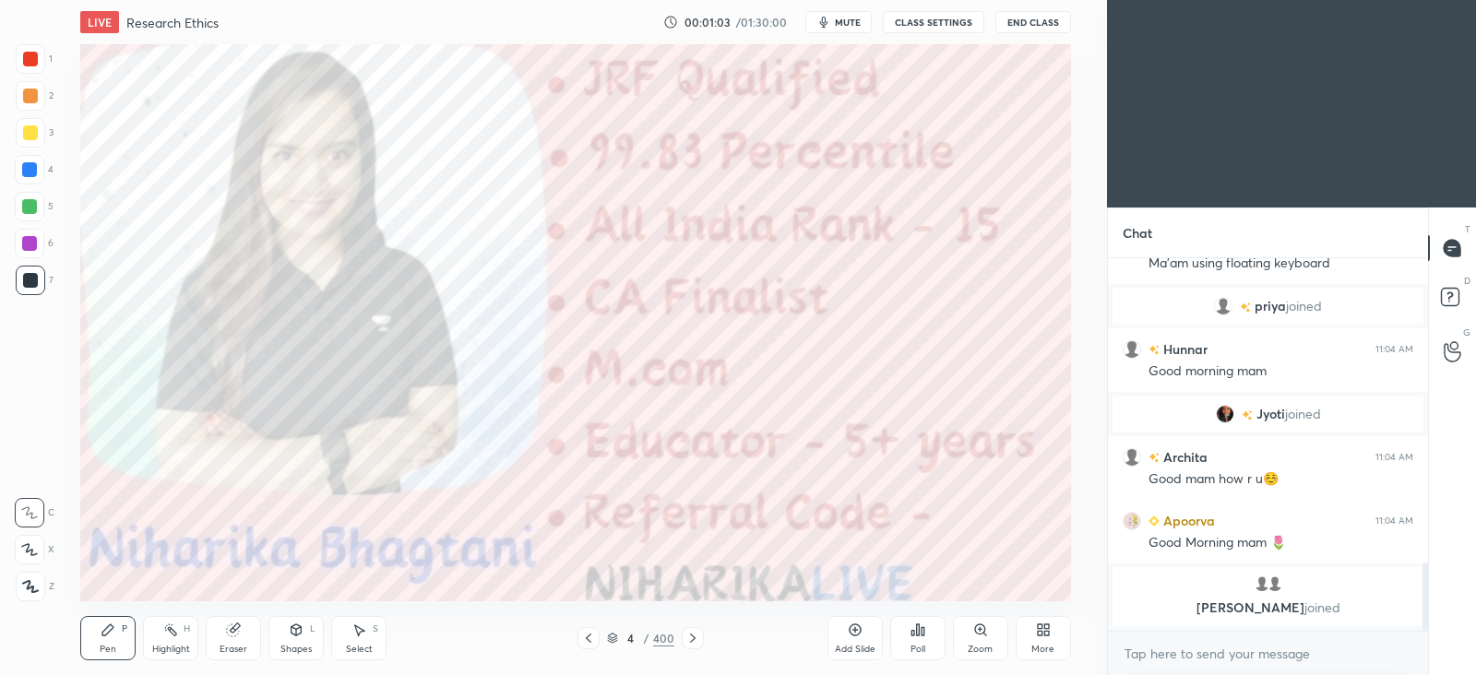
click at [687, 639] on icon at bounding box center [692, 638] width 15 height 15
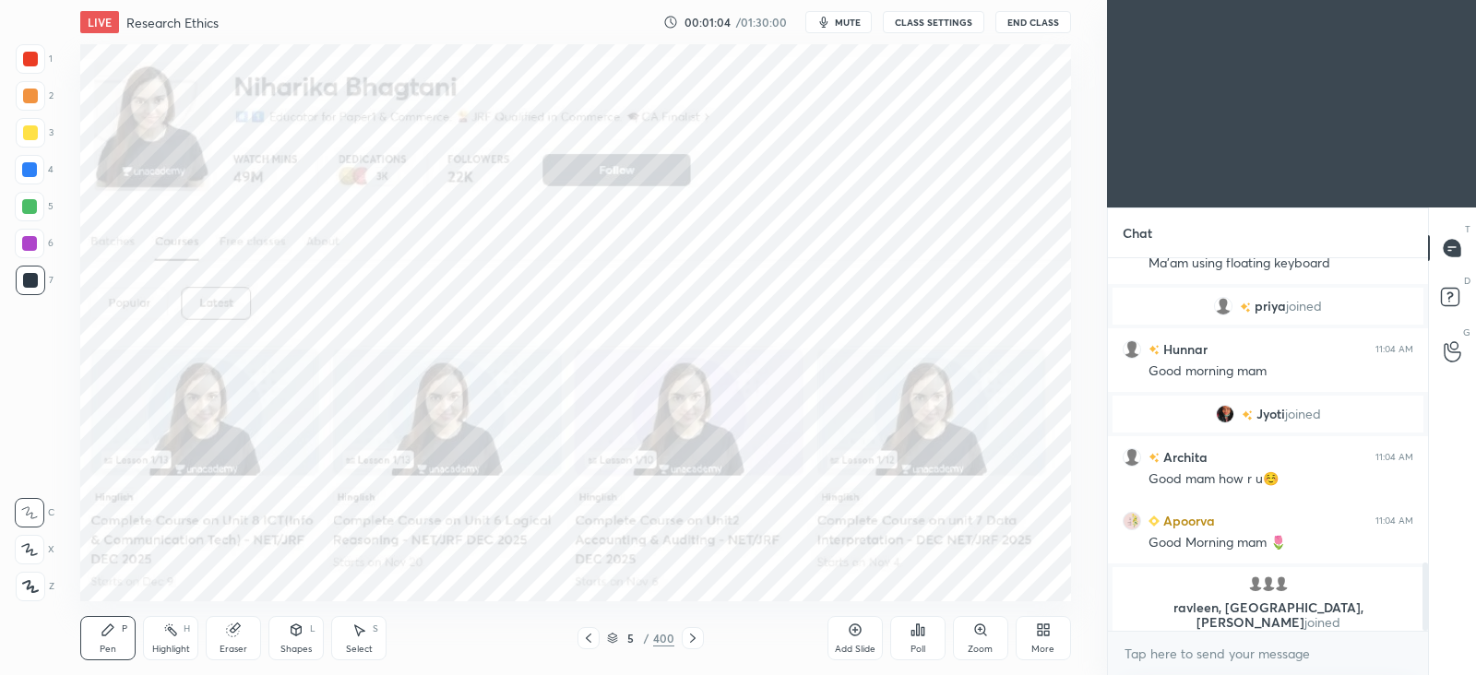
click at [687, 639] on icon at bounding box center [692, 638] width 15 height 15
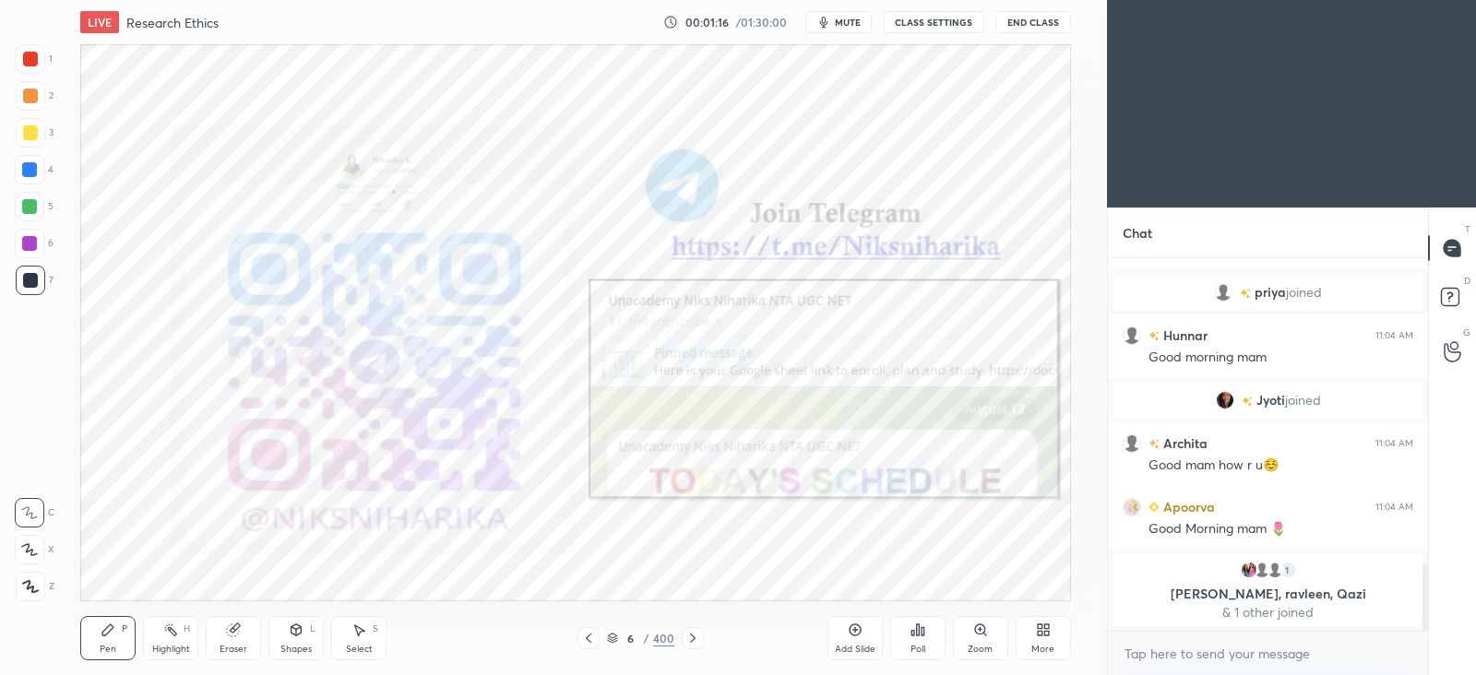
scroll to position [1710, 0]
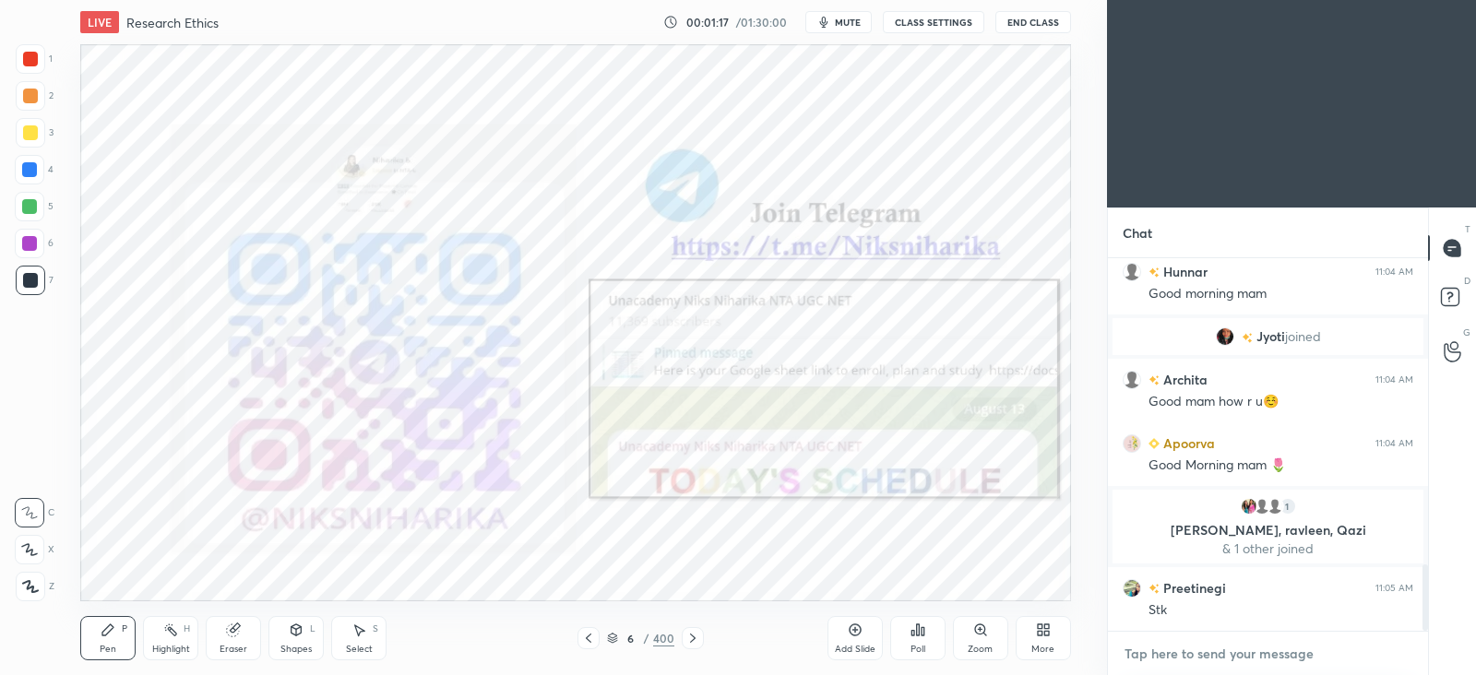
click at [1159, 653] on textarea at bounding box center [1267, 654] width 291 height 30
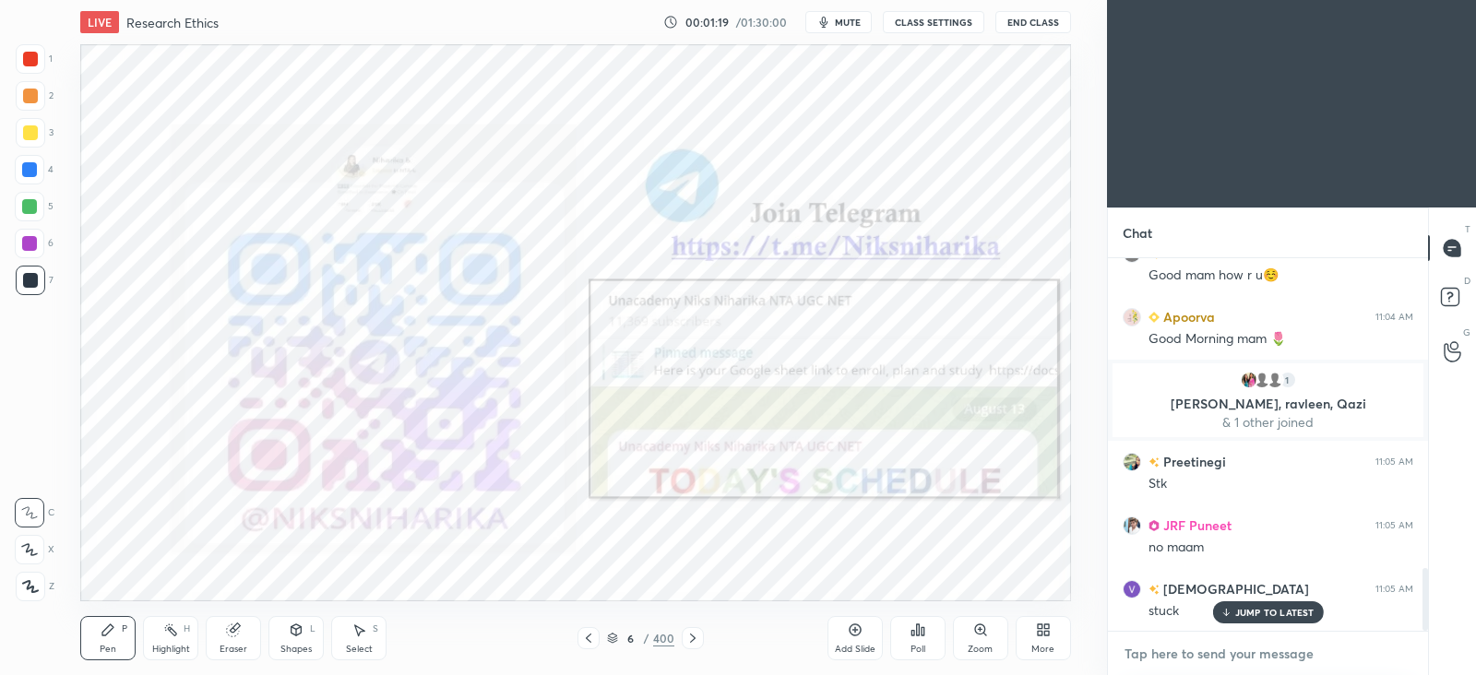
scroll to position [2091, 0]
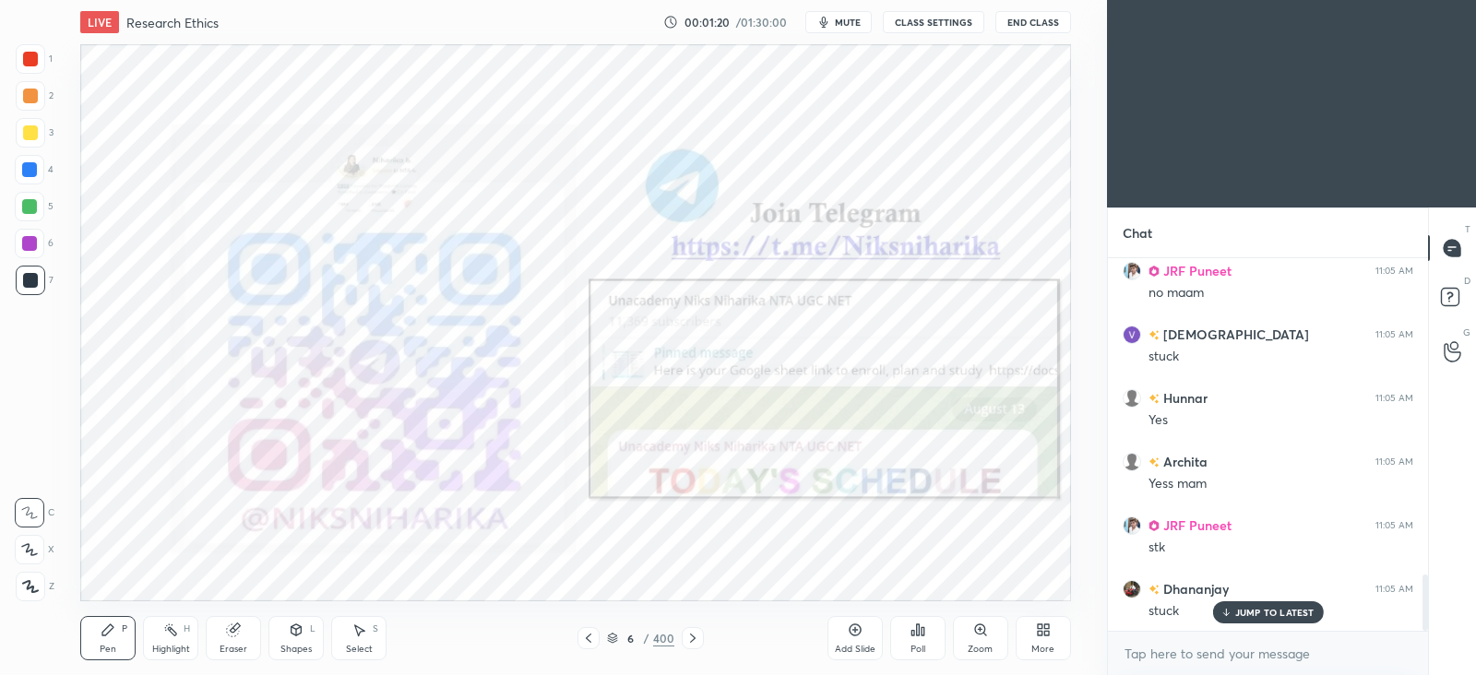
click at [1245, 611] on p "JUMP TO LATEST" at bounding box center [1274, 612] width 79 height 11
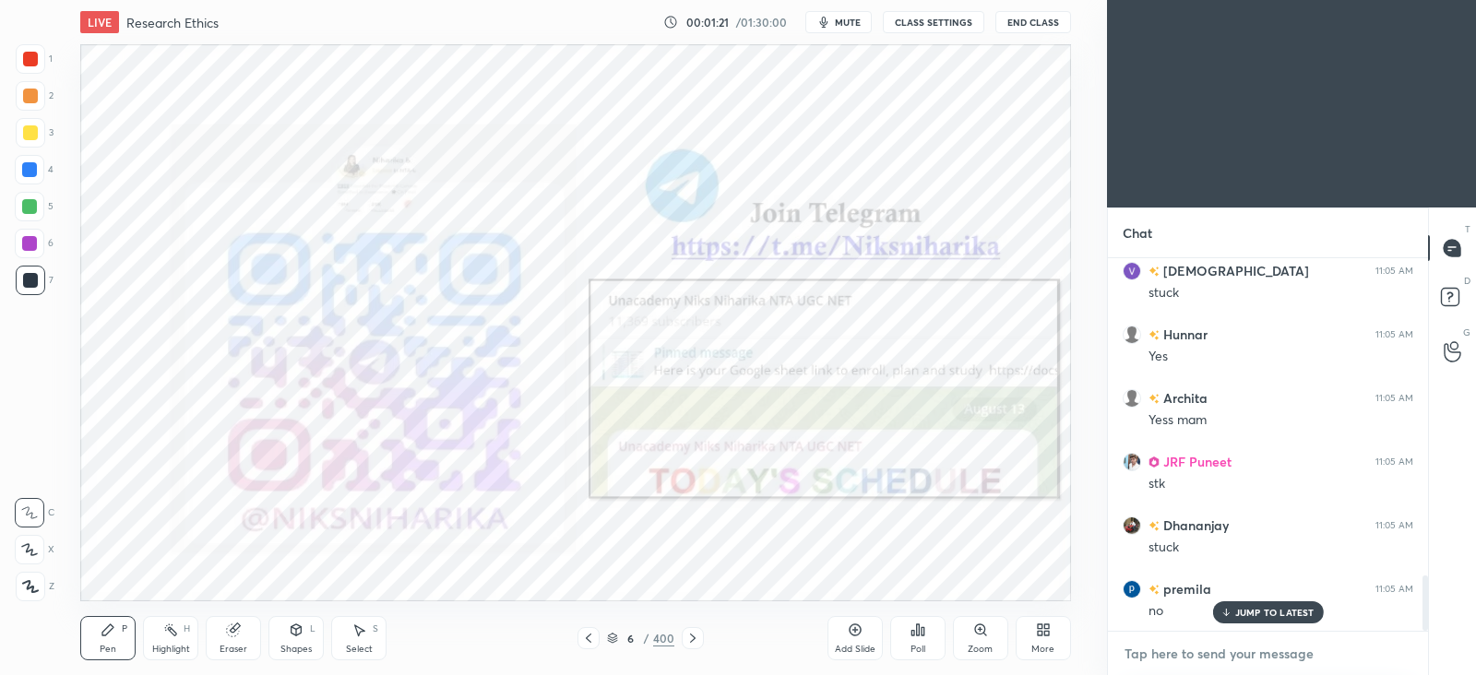
click at [1199, 657] on textarea at bounding box center [1267, 654] width 291 height 30
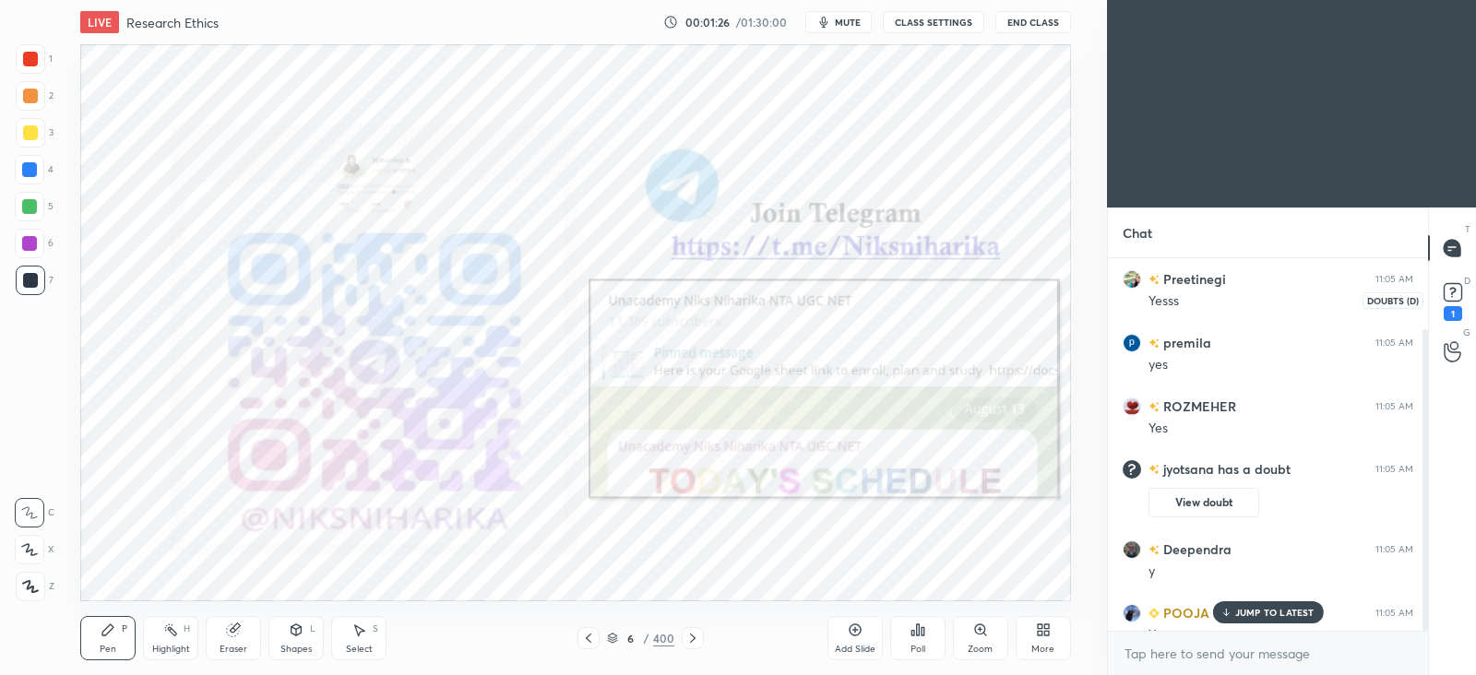
scroll to position [88, 0]
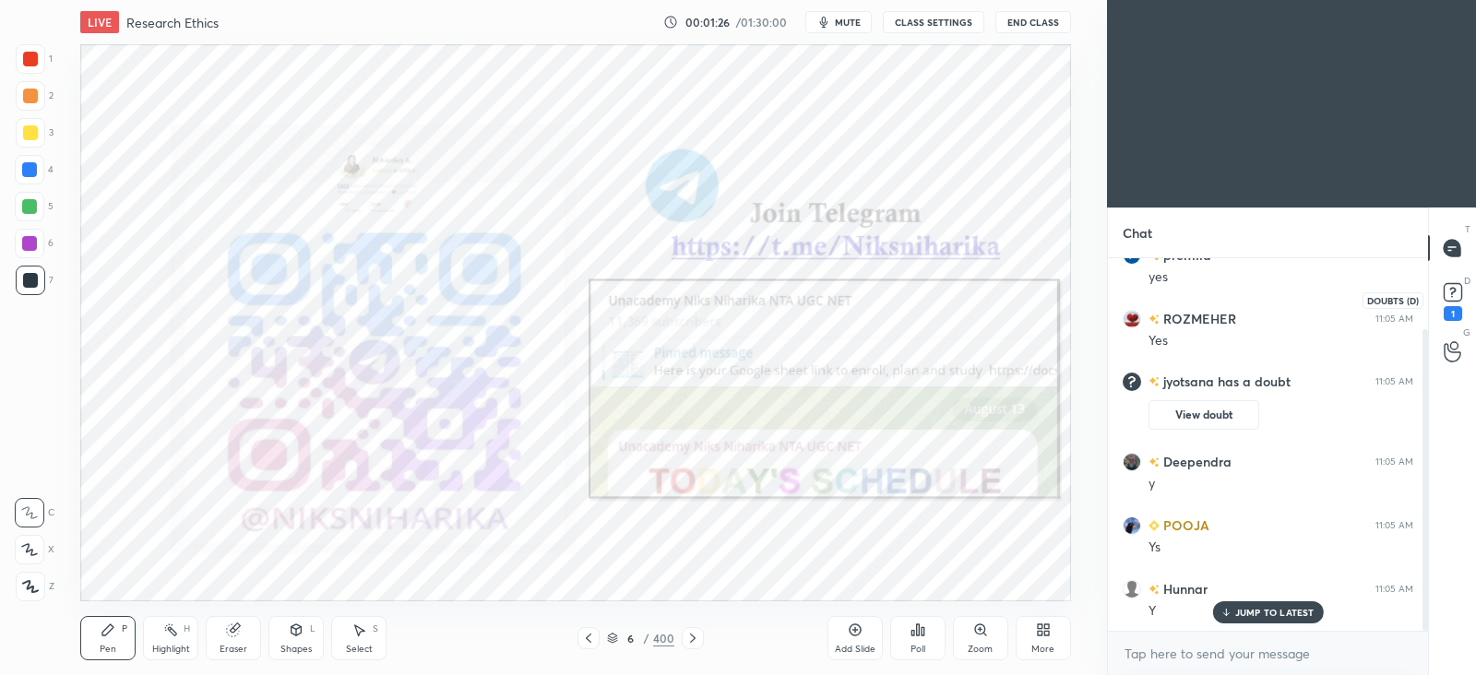
click at [1452, 302] on icon at bounding box center [1453, 293] width 28 height 28
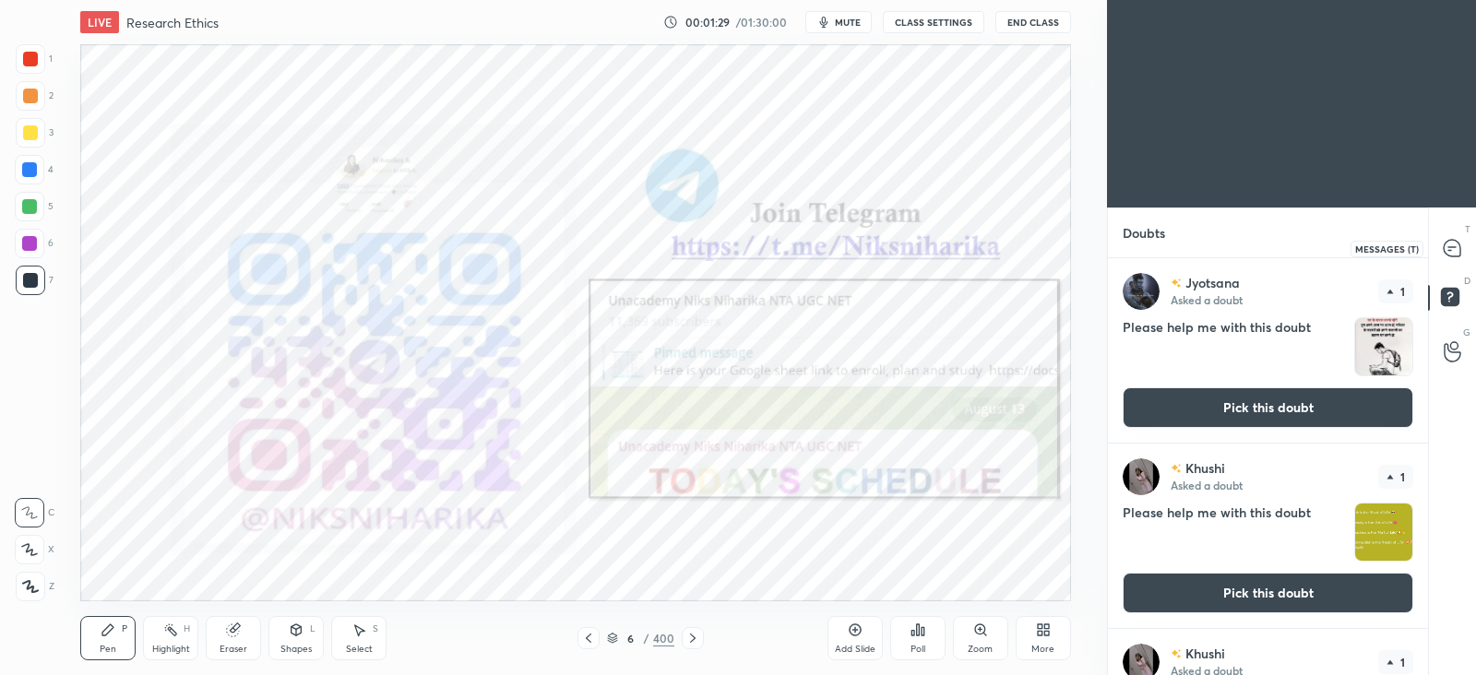
click at [1453, 255] on icon at bounding box center [1451, 248] width 17 height 17
type textarea "x"
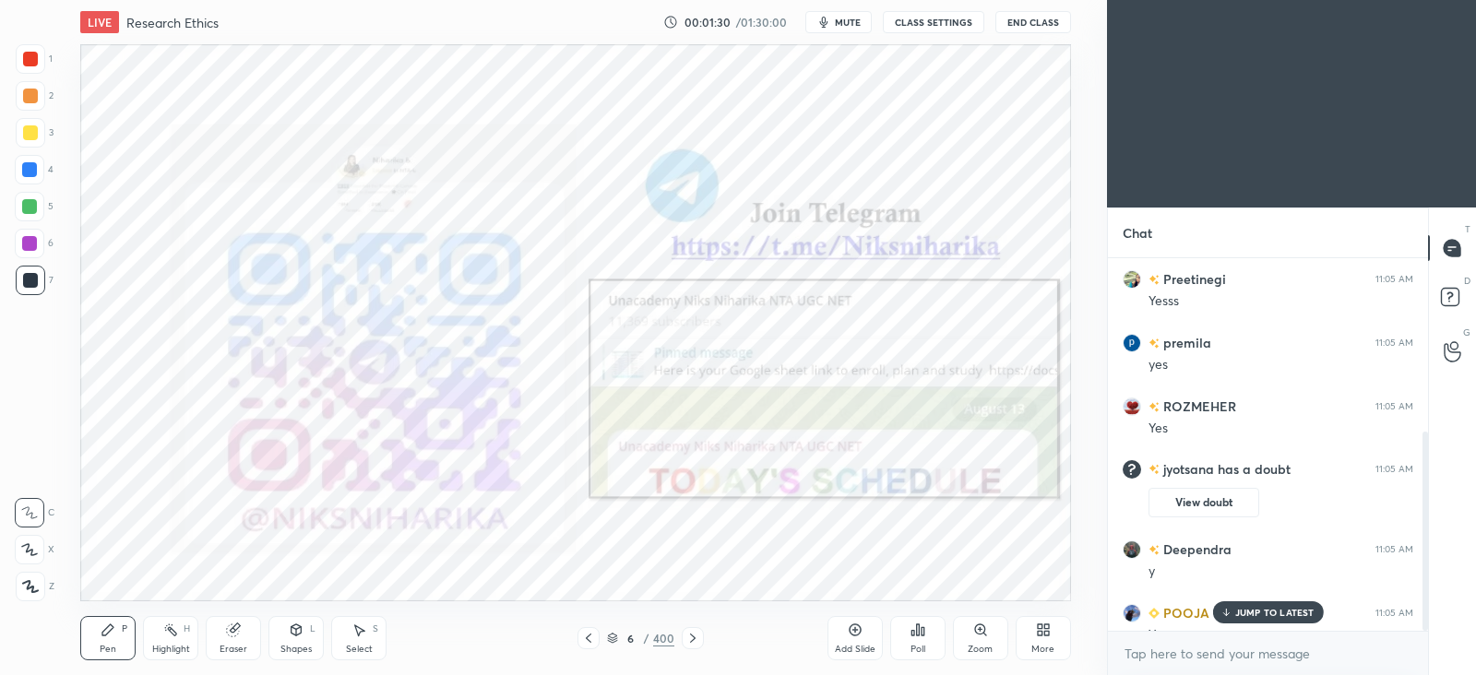
scroll to position [366, 314]
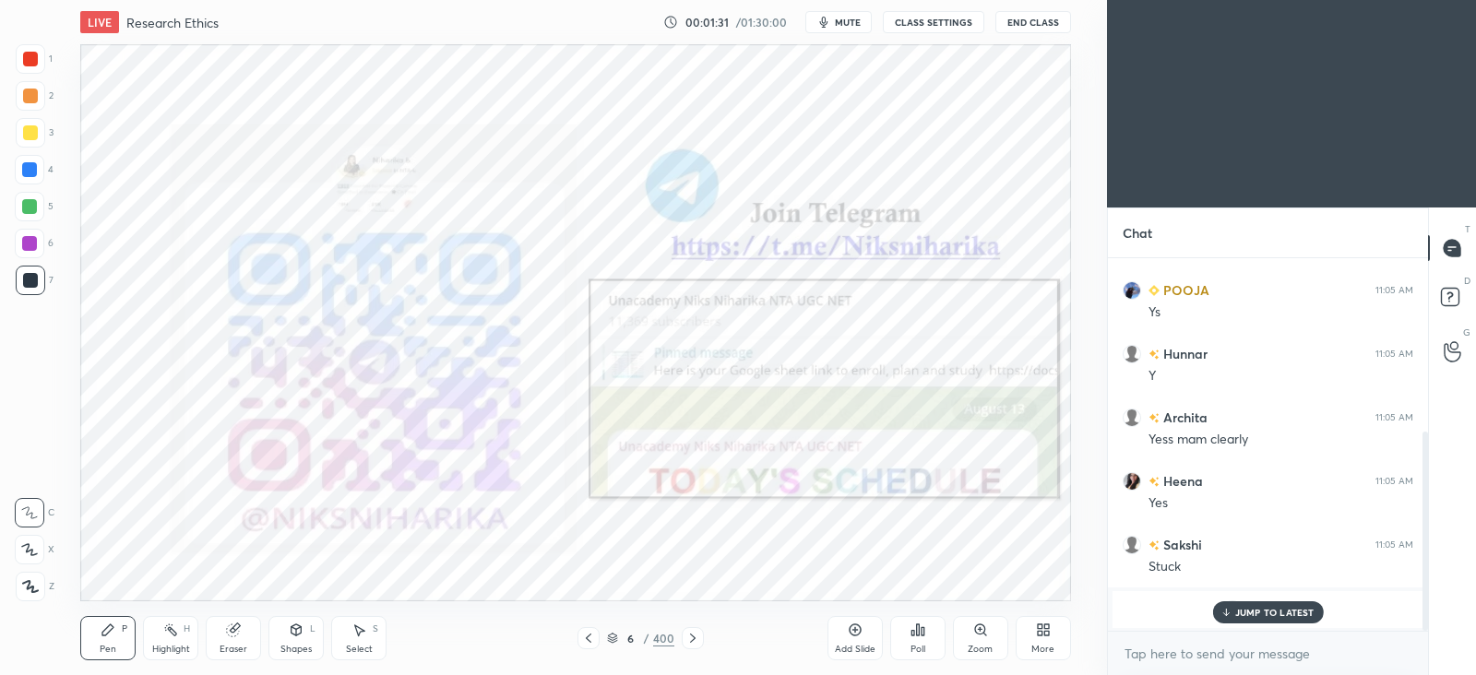
click at [1264, 611] on p "JUMP TO LATEST" at bounding box center [1274, 612] width 79 height 11
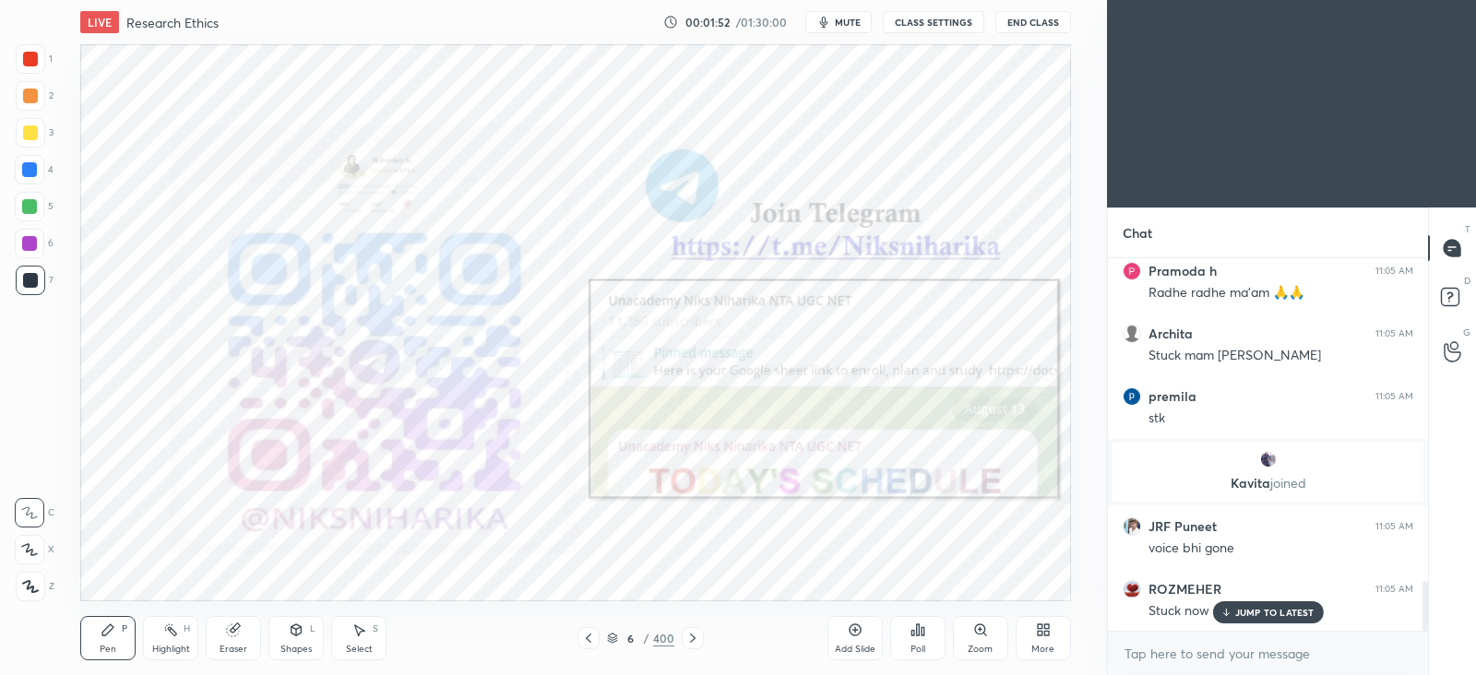
scroll to position [2458, 0]
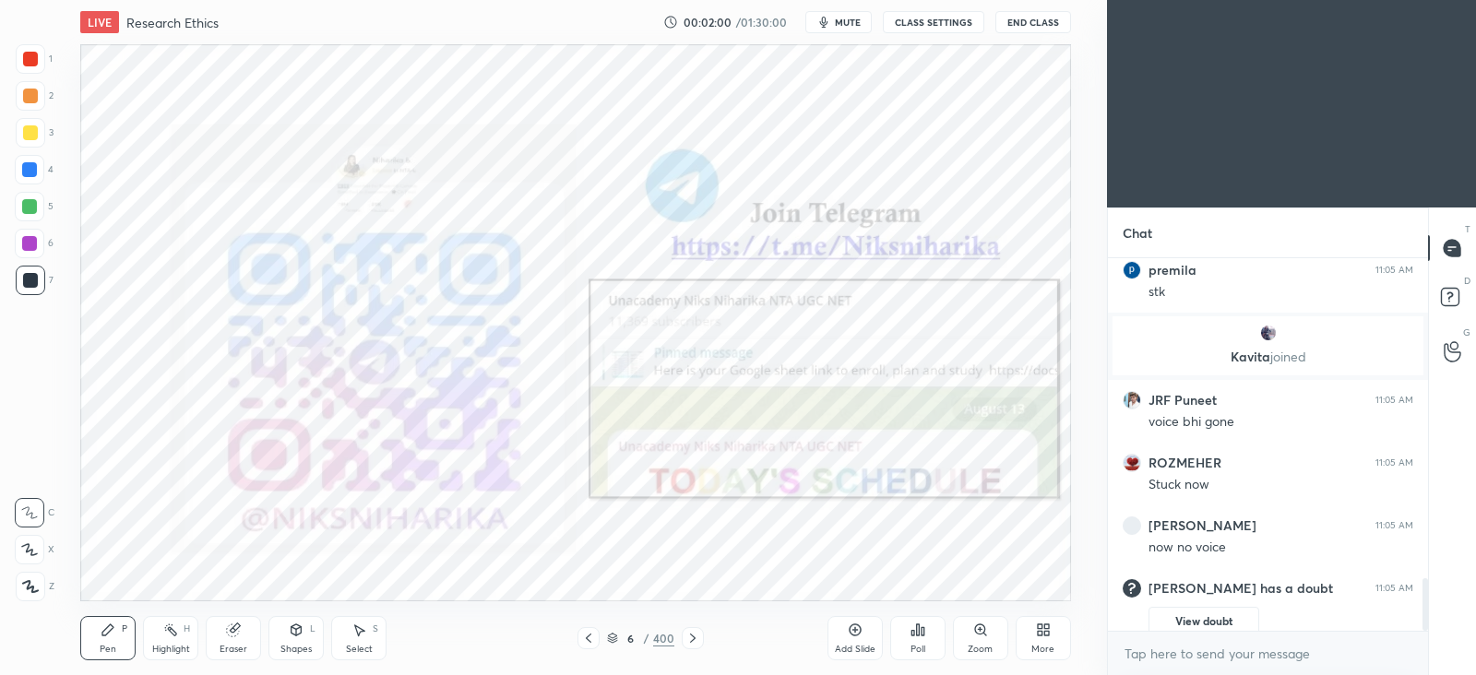
scroll to position [91668, 91191]
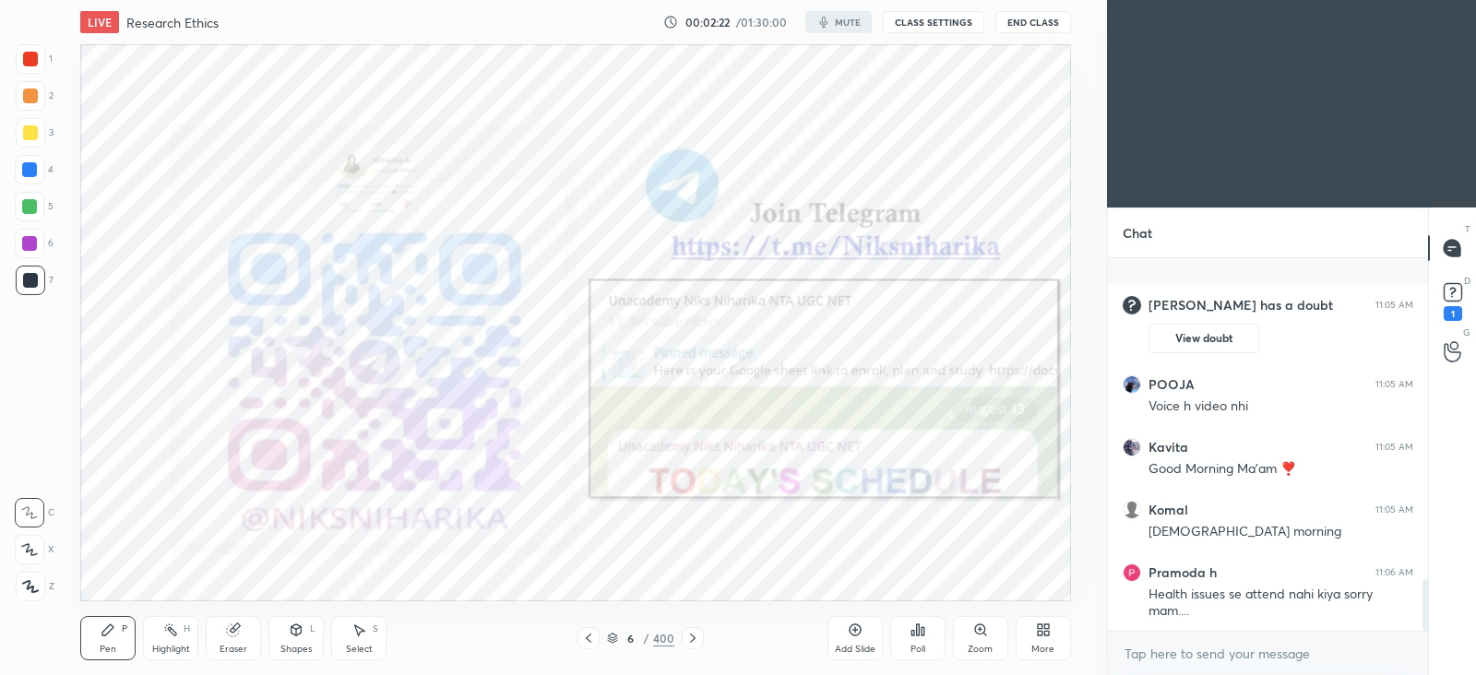
scroll to position [2329, 0]
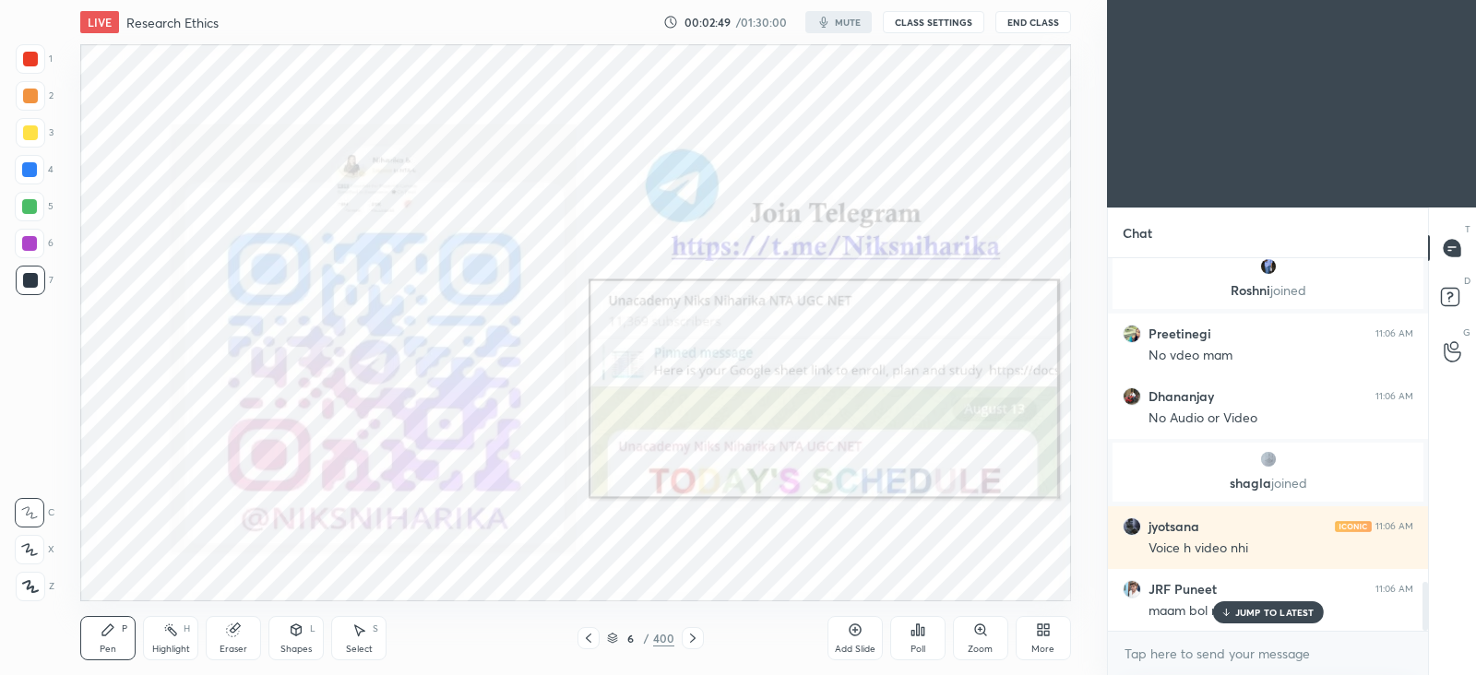
scroll to position [2521, 0]
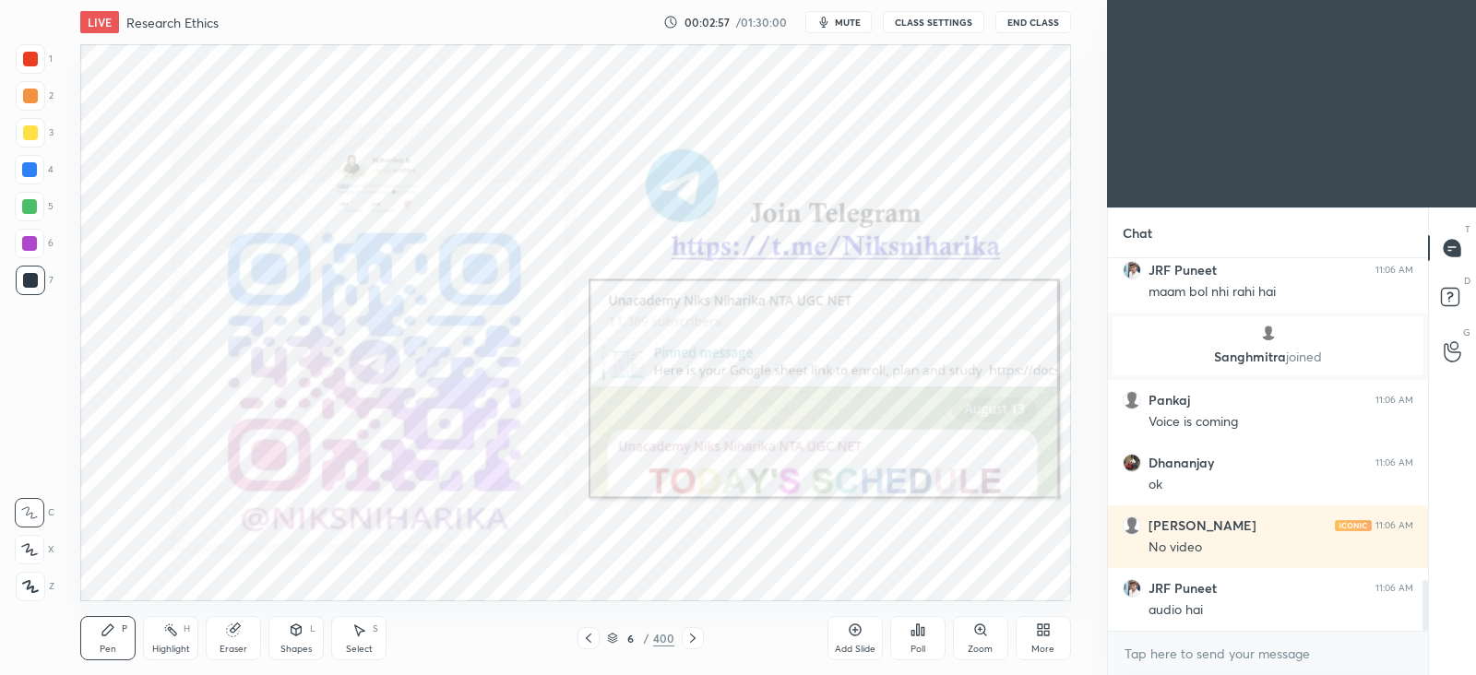
scroll to position [2379, 0]
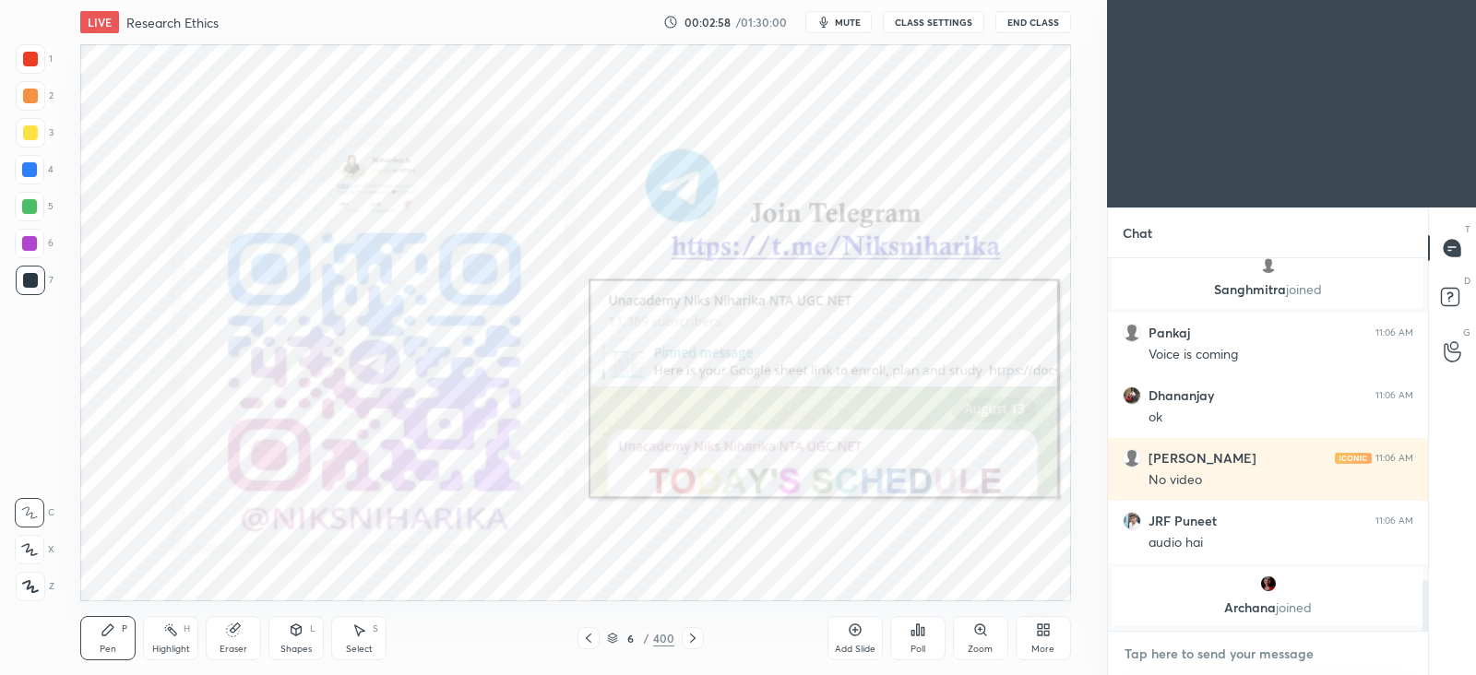
type textarea "x"
click at [1194, 648] on textarea at bounding box center [1267, 654] width 291 height 30
type textarea "a"
type textarea "x"
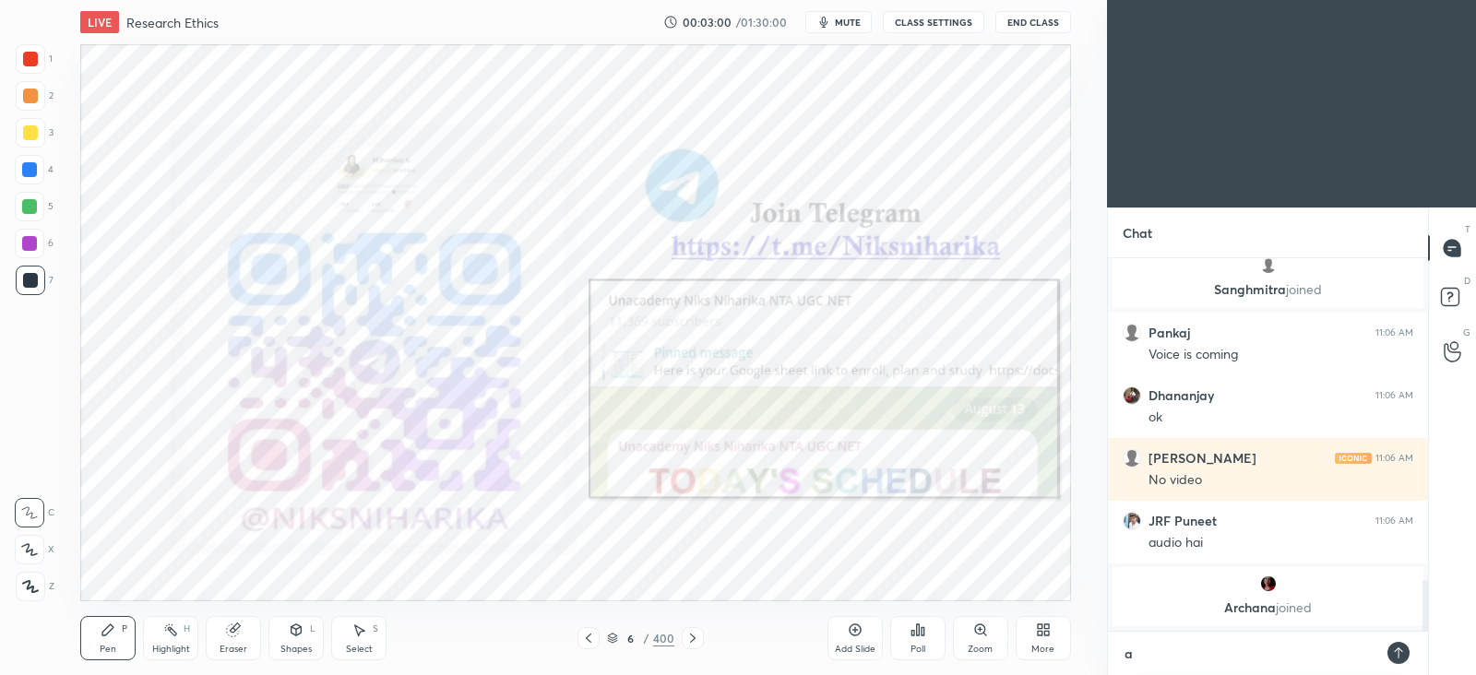
type textarea "au"
type textarea "x"
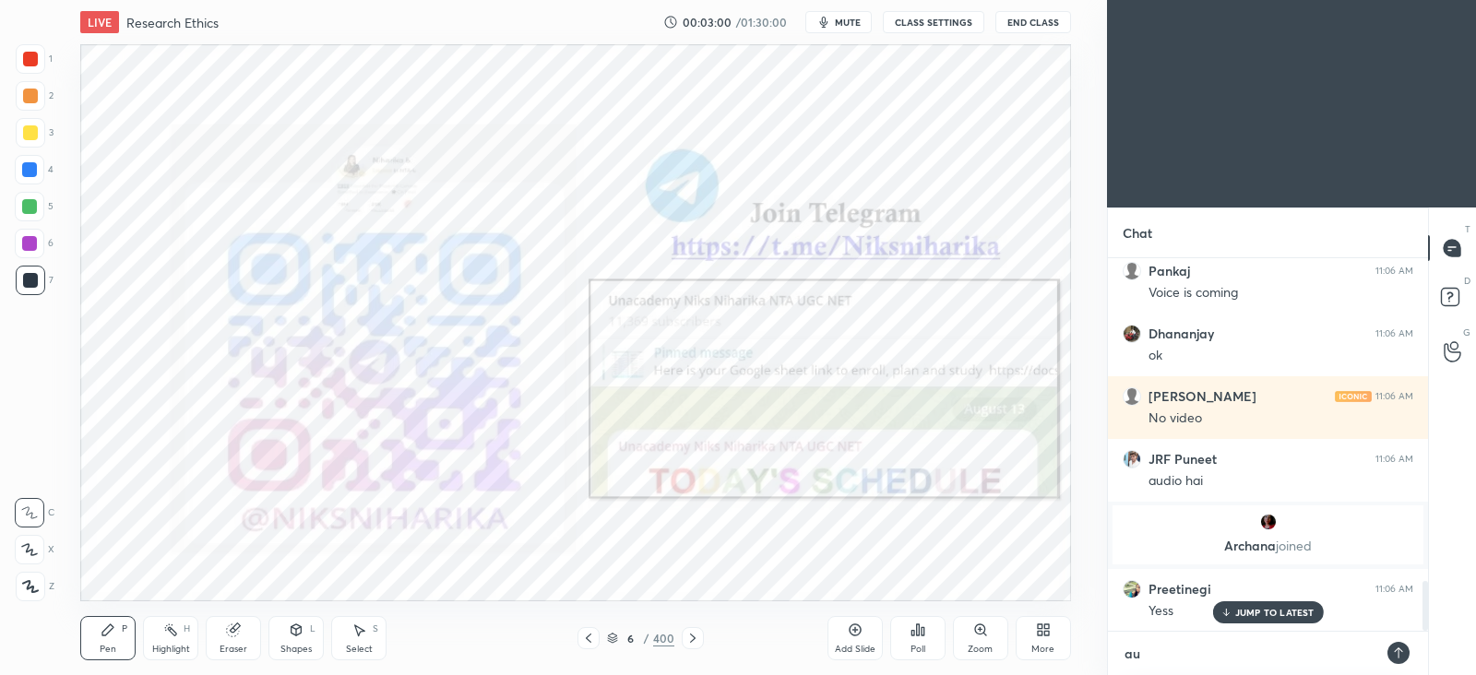
type textarea "aud"
type textarea "x"
type textarea "audi"
type textarea "x"
type textarea "audio"
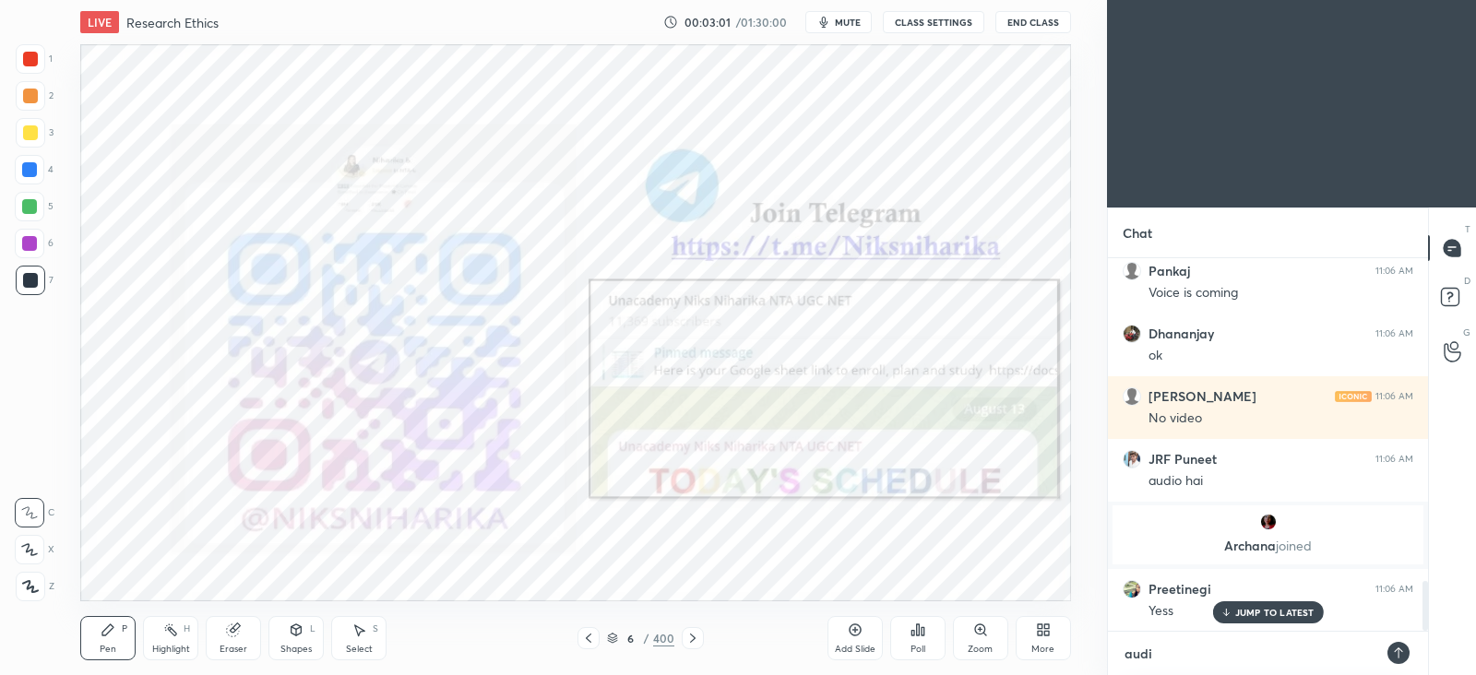
type textarea "x"
type textarea "audio?"
type textarea "x"
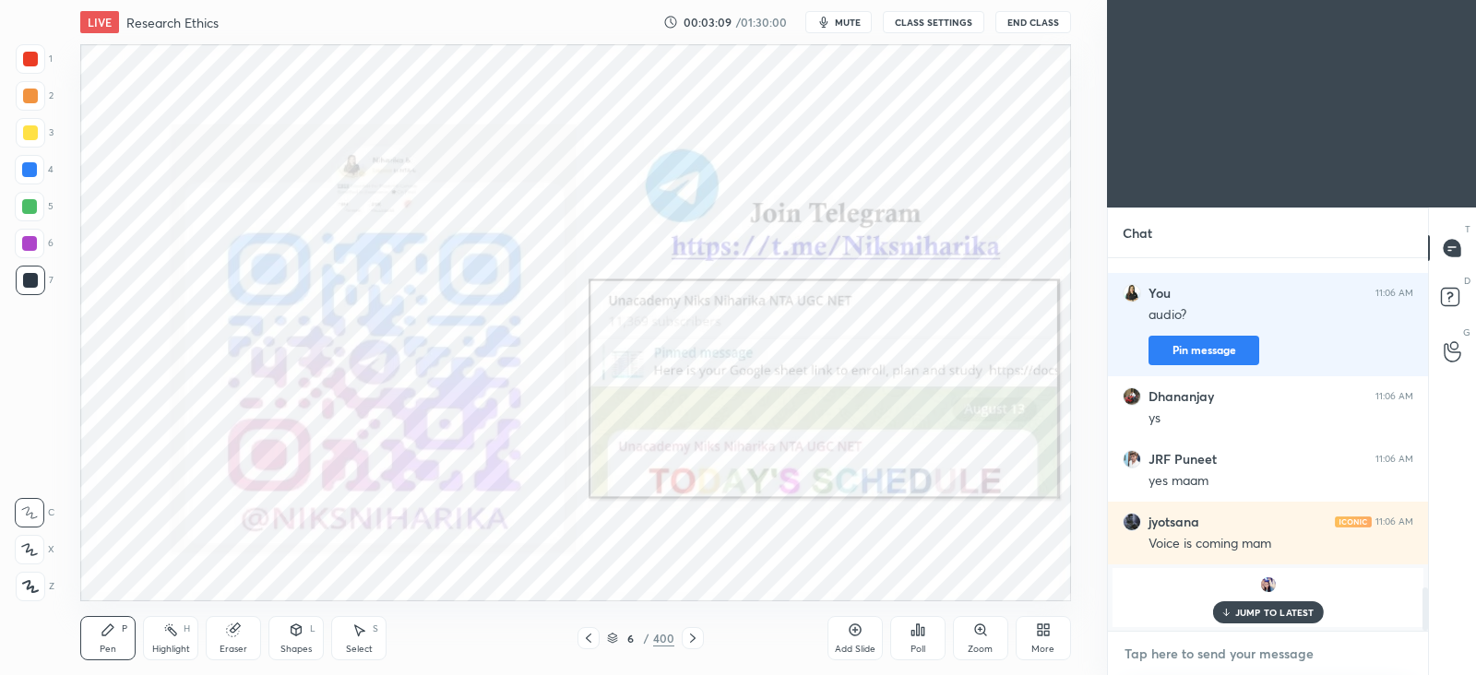
scroll to position [2642, 0]
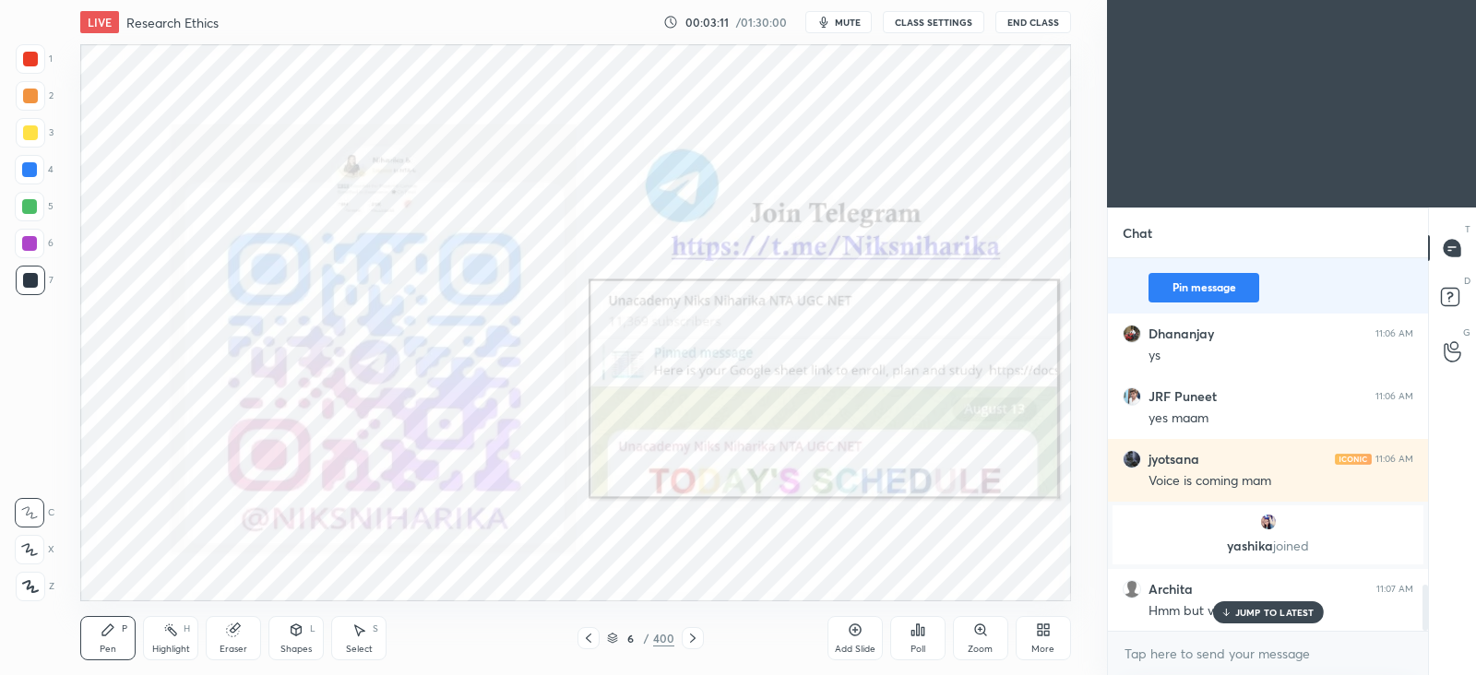
type textarea "x"
click at [952, 28] on button "CLASS SETTINGS" at bounding box center [933, 22] width 101 height 22
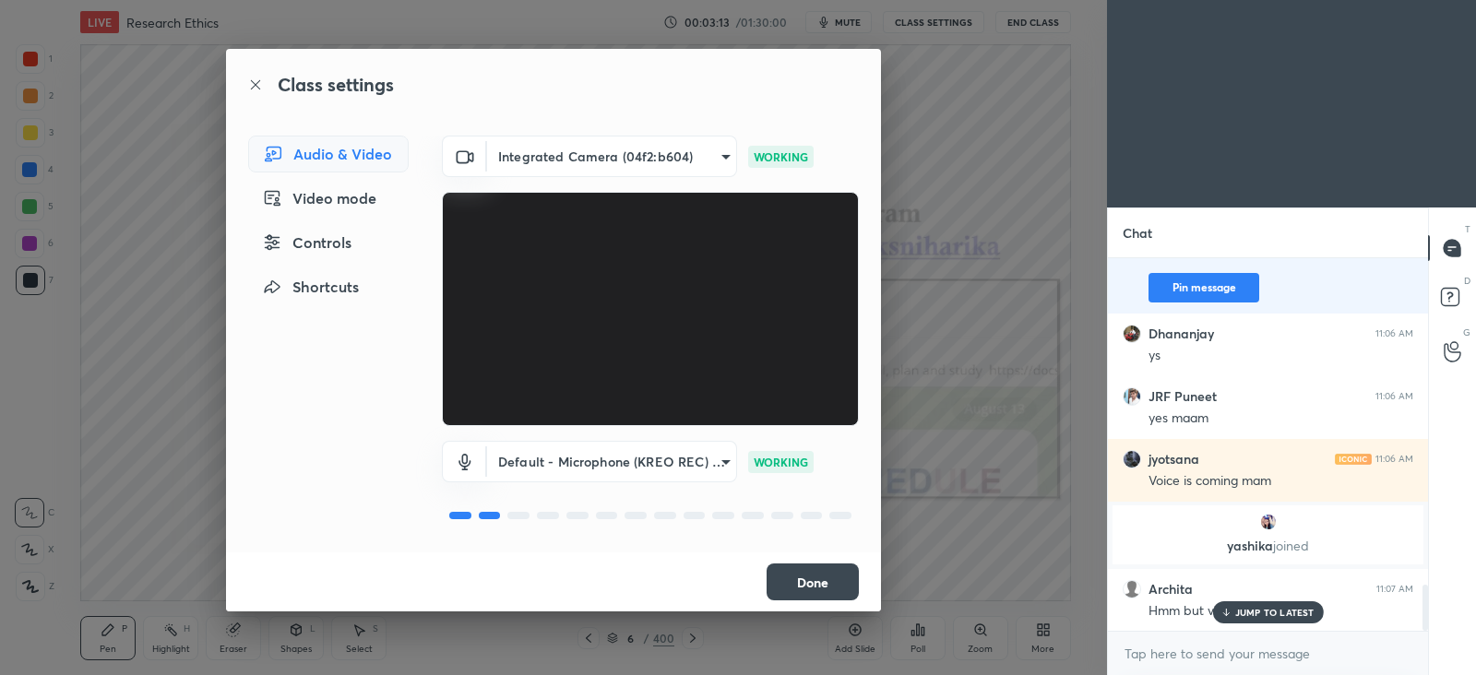
click at [618, 165] on body "1 2 3 4 5 6 7 C X Z C X Z E E Erase all H H LIVE Research Ethics 00:03:13 / 01:…" at bounding box center [738, 337] width 1476 height 675
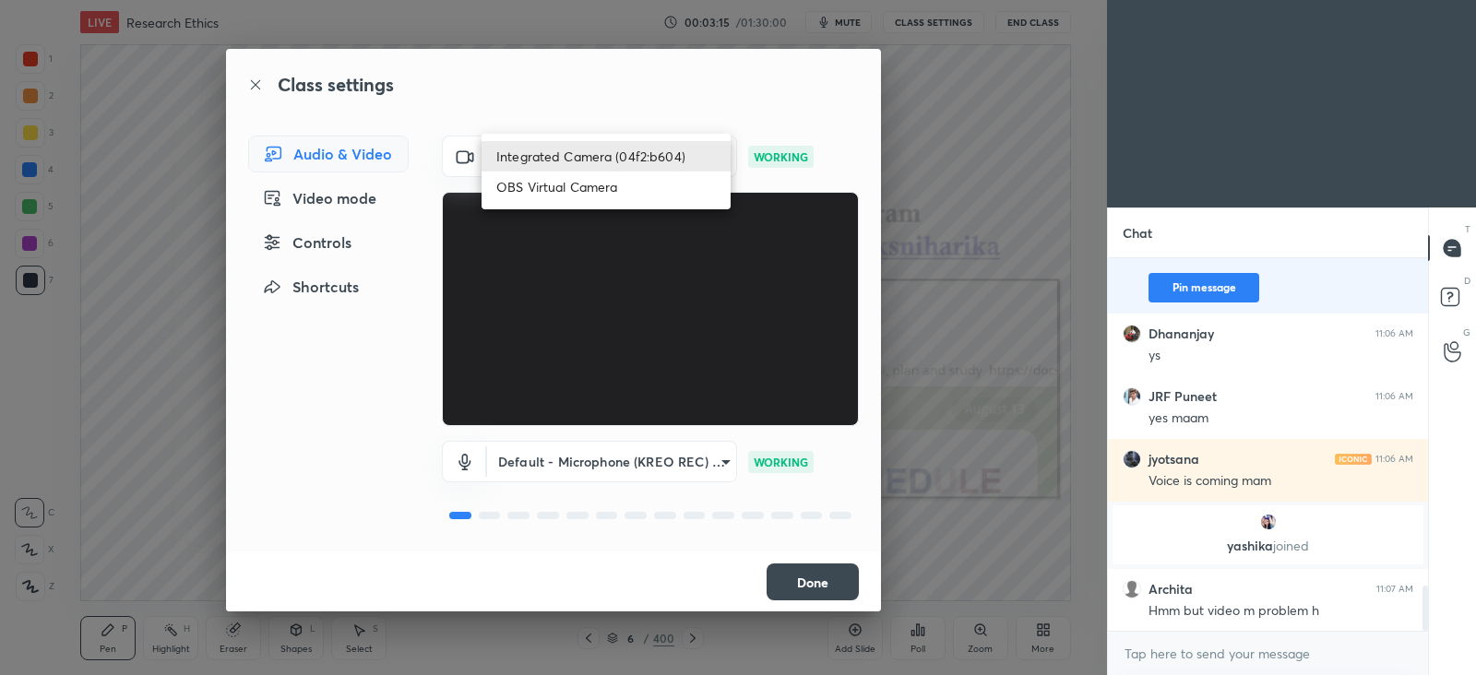
scroll to position [2706, 0]
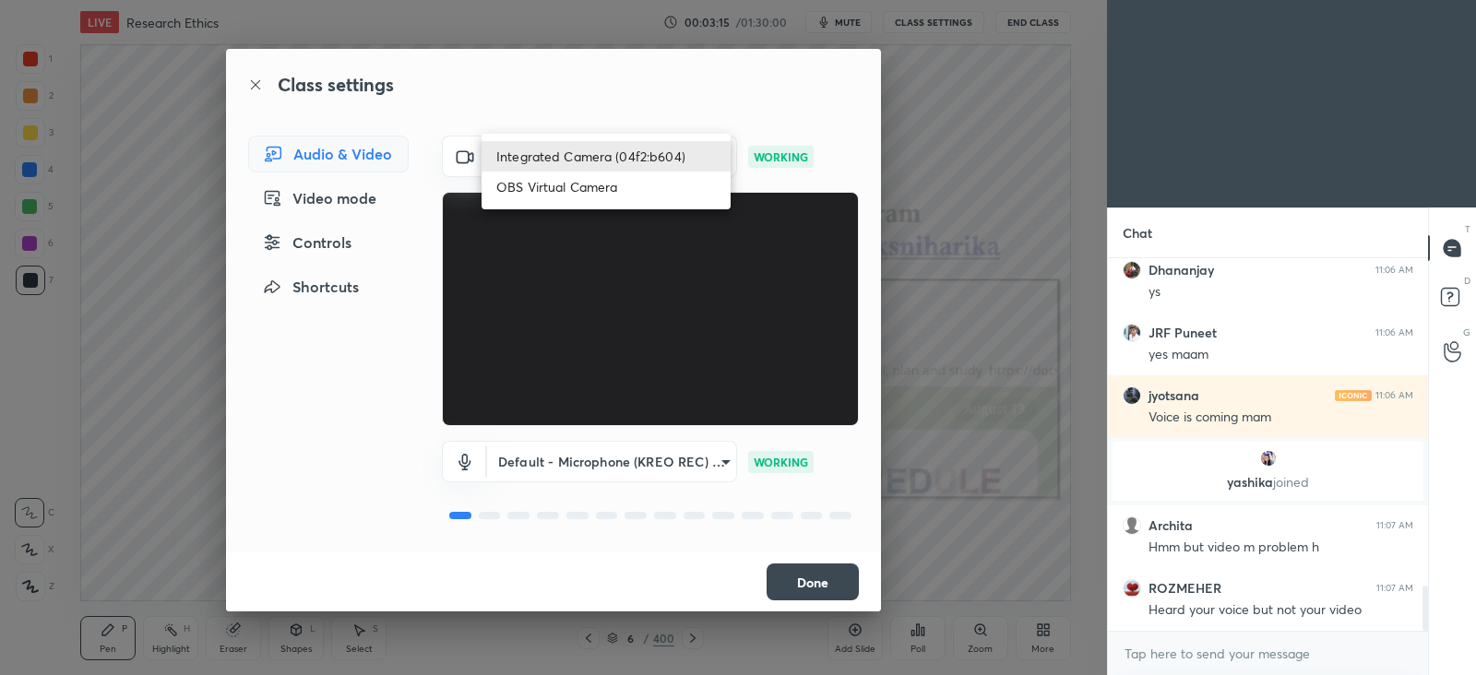
click at [619, 159] on li "Integrated Camera (04f2:b604)" at bounding box center [605, 156] width 249 height 30
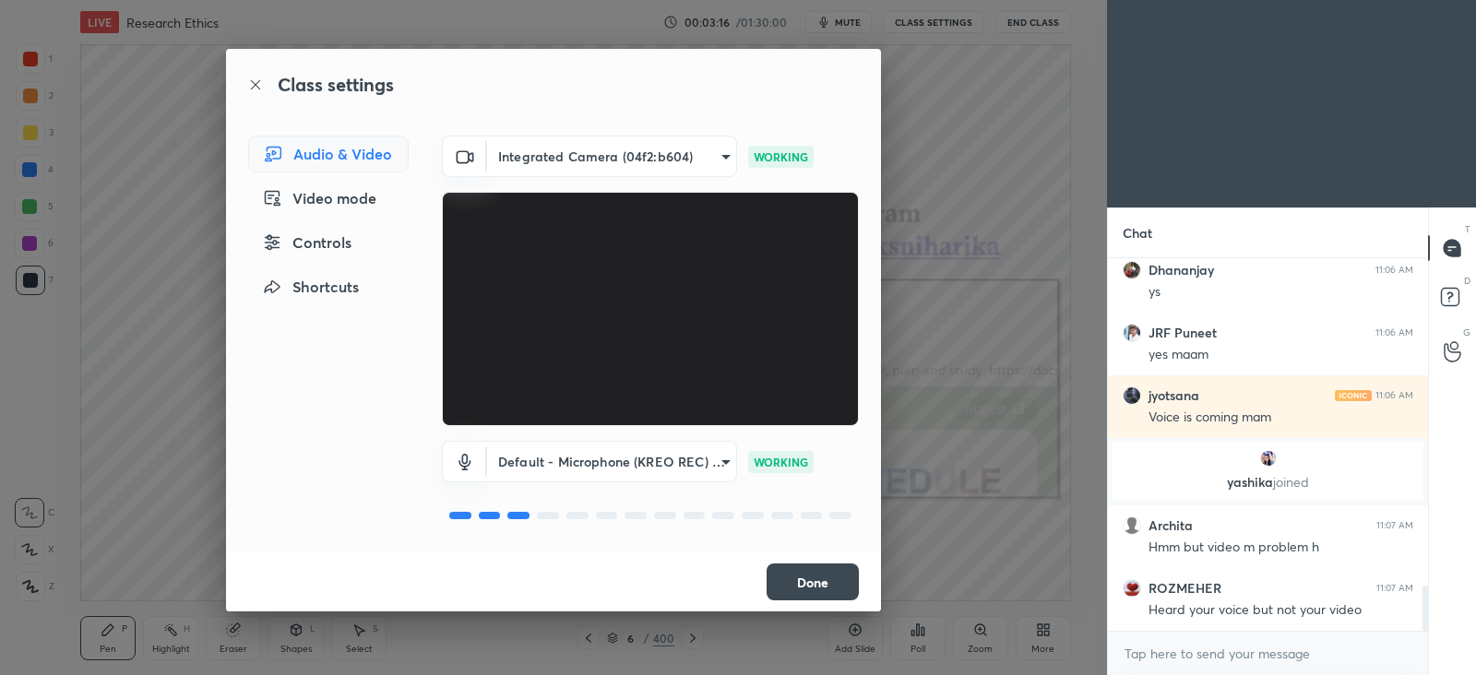
click at [619, 159] on body "1 2 3 4 5 6 7 C X Z C X Z E E Erase all H H LIVE Research Ethics 00:03:16 / 01:…" at bounding box center [738, 337] width 1476 height 675
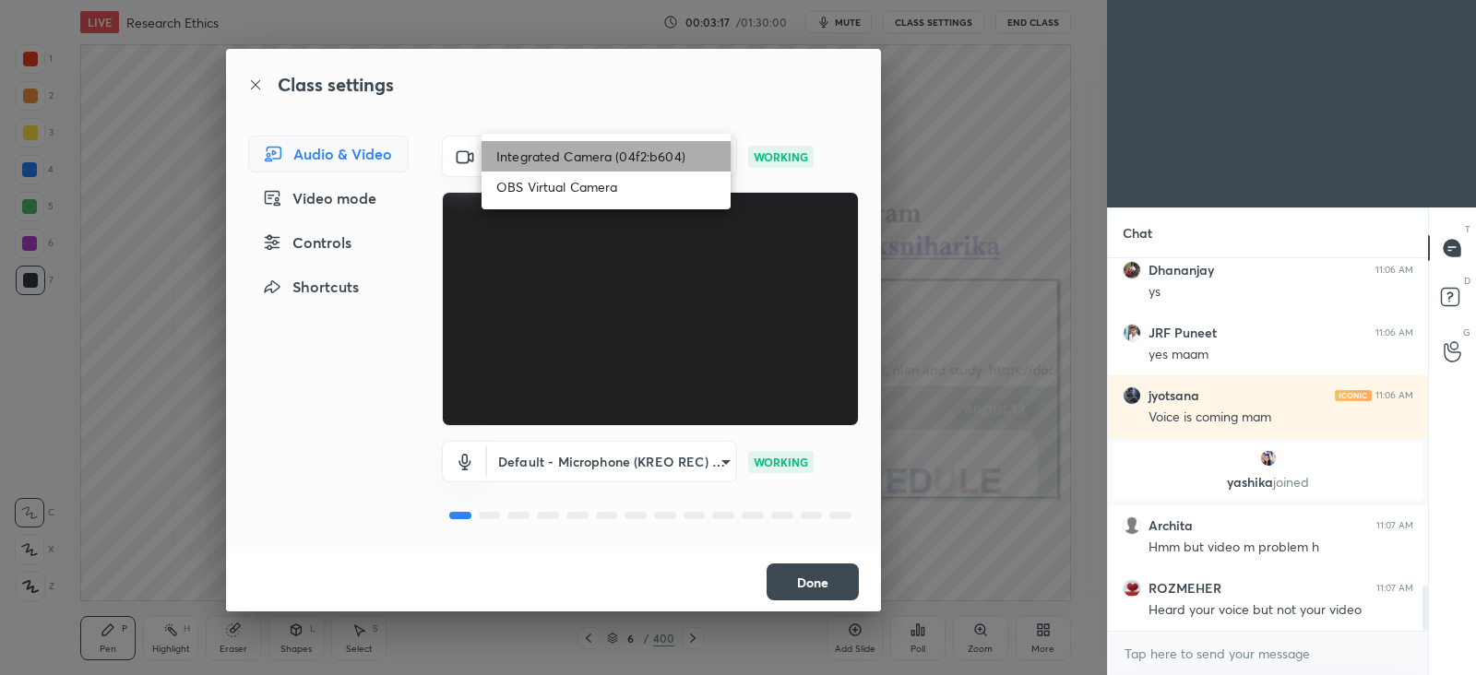
click at [619, 159] on li "Integrated Camera (04f2:b604)" at bounding box center [605, 156] width 249 height 30
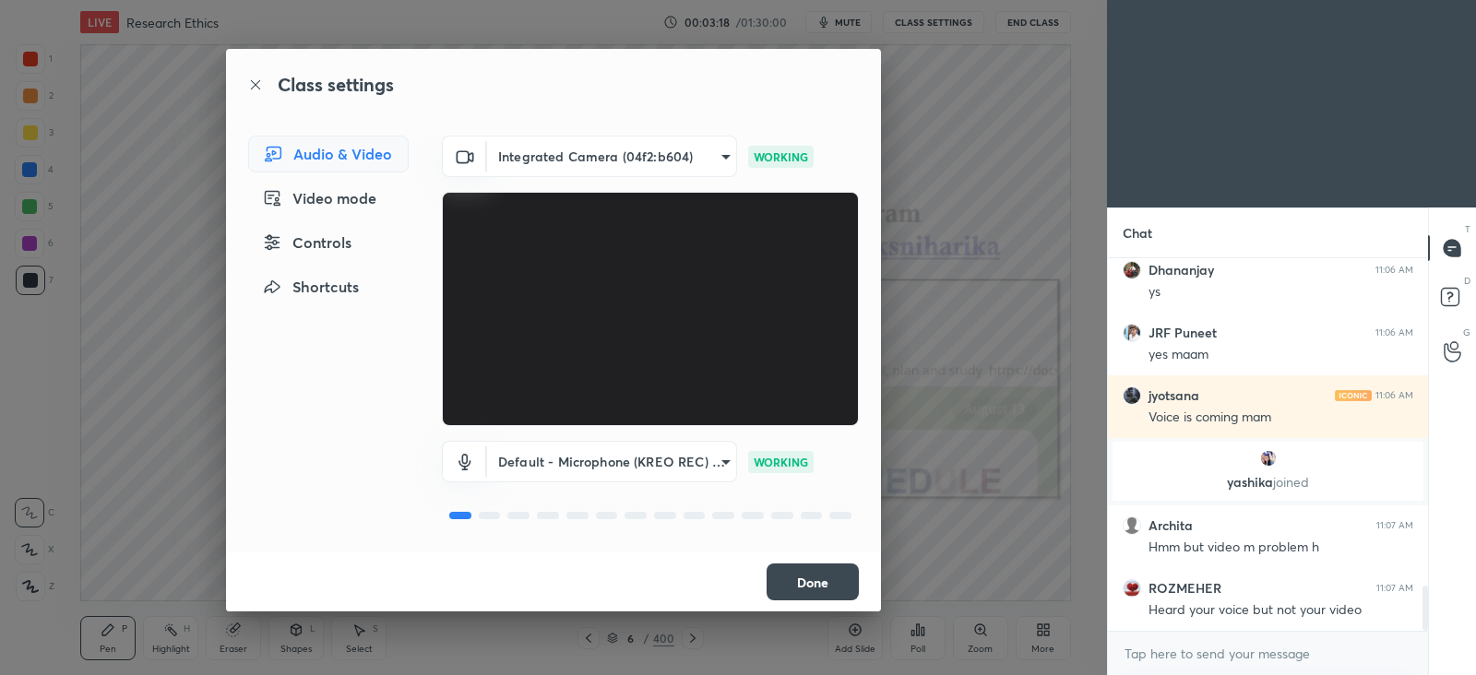
scroll to position [0, 0]
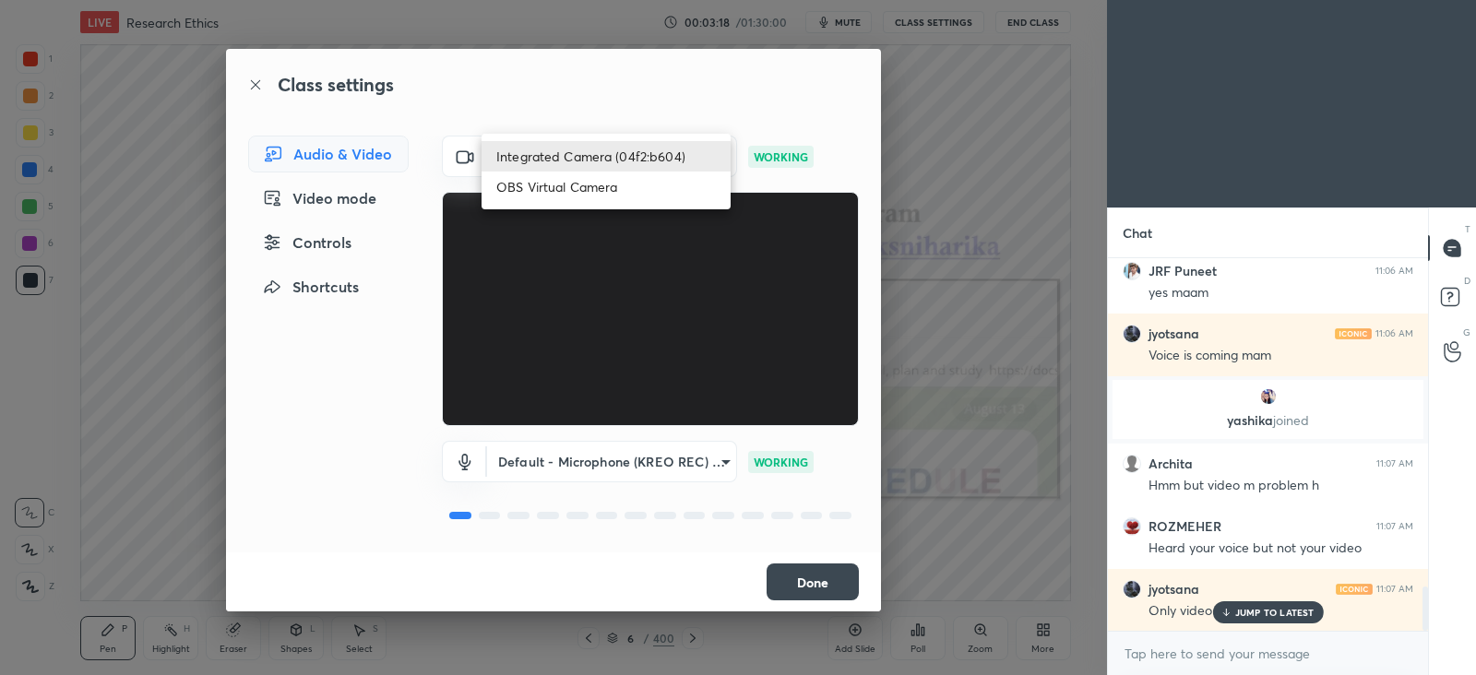
click at [619, 159] on body "1 2 3 4 5 6 7 C X Z C X Z E E Erase all H H LIVE Research Ethics 00:03:18 / 01:…" at bounding box center [738, 337] width 1476 height 675
click at [609, 179] on li "OBS Virtual Camera" at bounding box center [605, 187] width 249 height 30
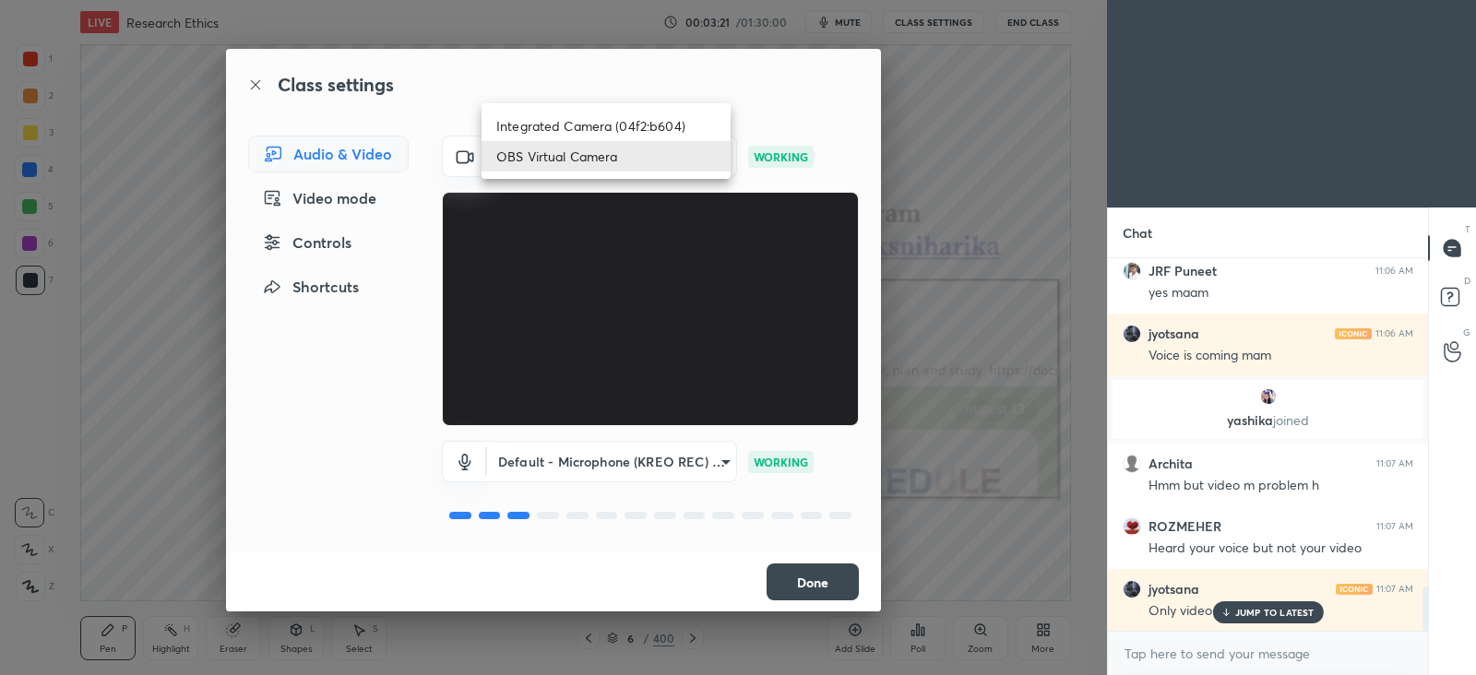
click at [609, 159] on body "1 2 3 4 5 6 7 C X Z C X Z E E Erase all H H LIVE Research Ethics 00:03:21 / 01:…" at bounding box center [738, 337] width 1476 height 675
click at [611, 126] on li "Integrated Camera (04f2:b604)" at bounding box center [605, 126] width 249 height 30
type input "e0352805bfb8a559b355b03fa624a6405103046626d3f5e7f2f59cb6ca7b02d6"
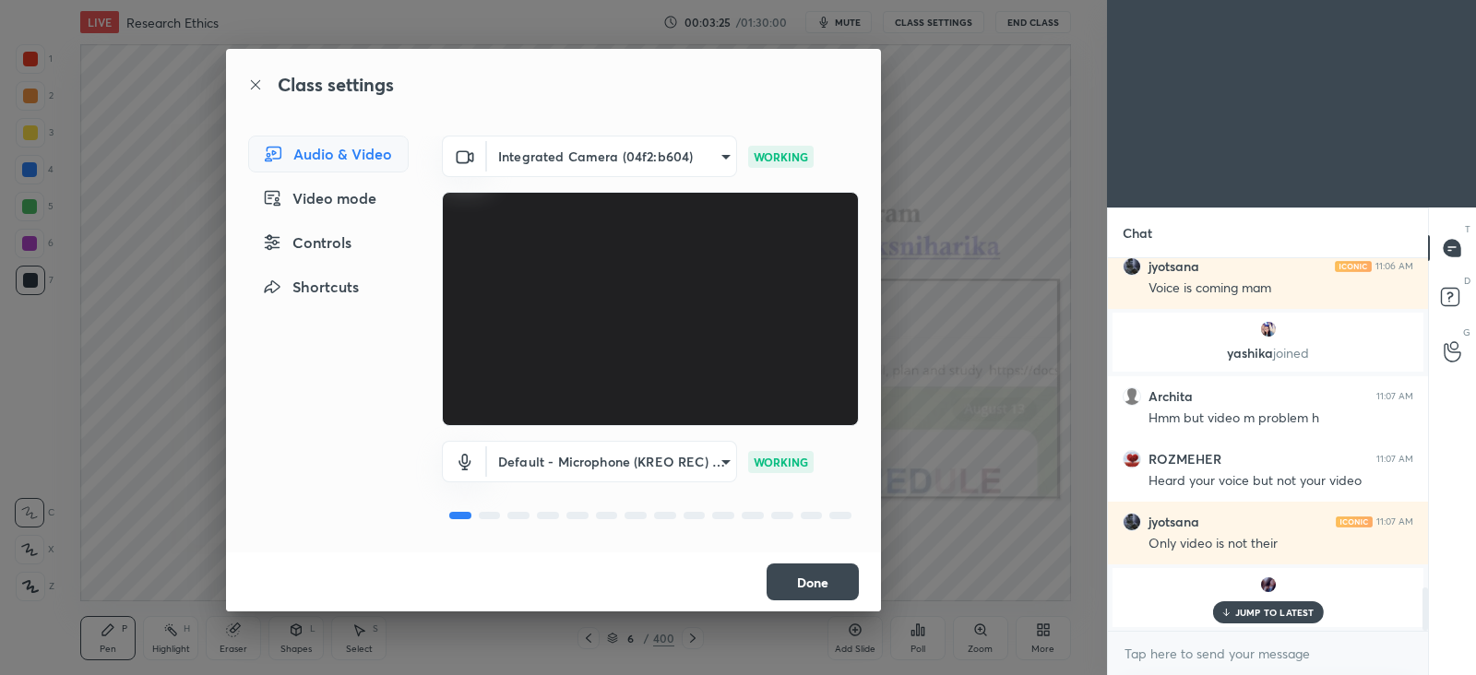
click at [789, 577] on button "Done" at bounding box center [812, 581] width 92 height 37
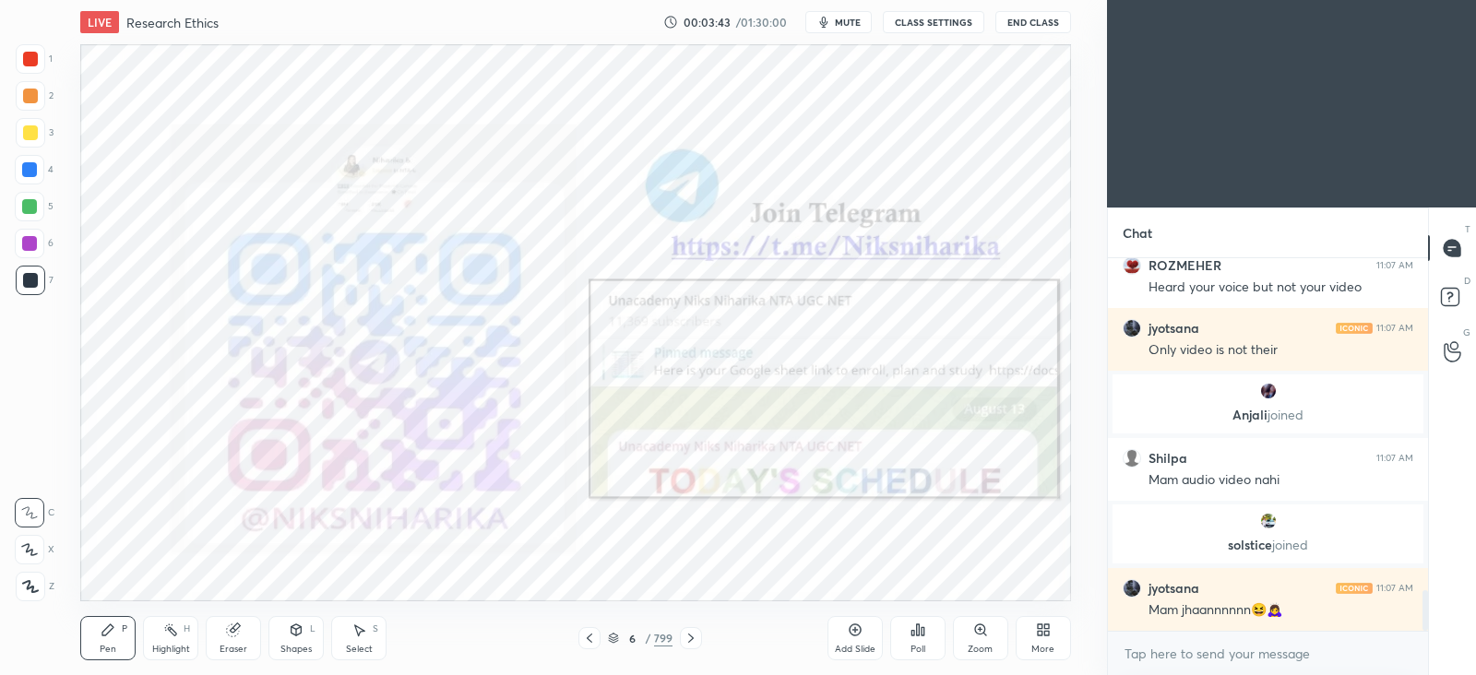
click at [941, 20] on button "CLASS SETTINGS" at bounding box center [933, 22] width 101 height 22
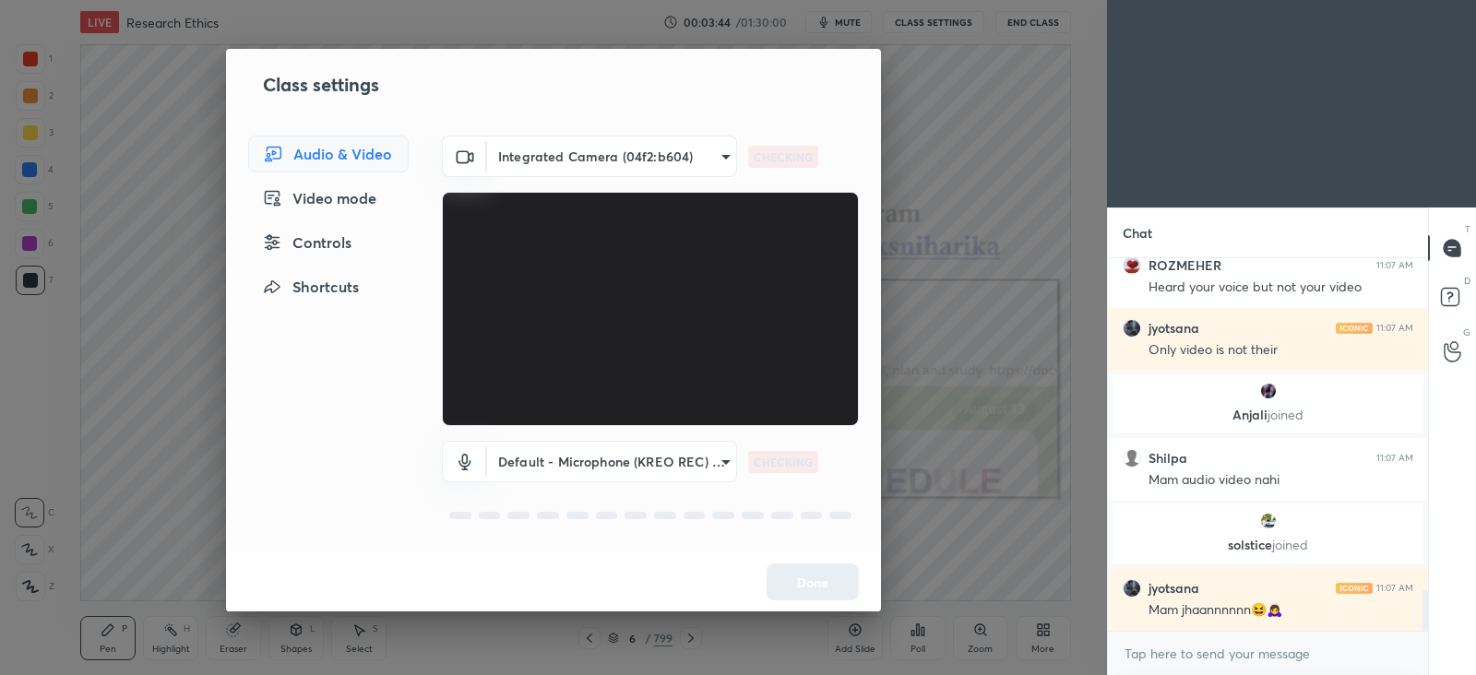
click at [653, 162] on body "1 2 3 4 5 6 7 C X Z C X Z E E Erase all H H LIVE Research Ethics 00:03:44 / 01:…" at bounding box center [738, 337] width 1476 height 675
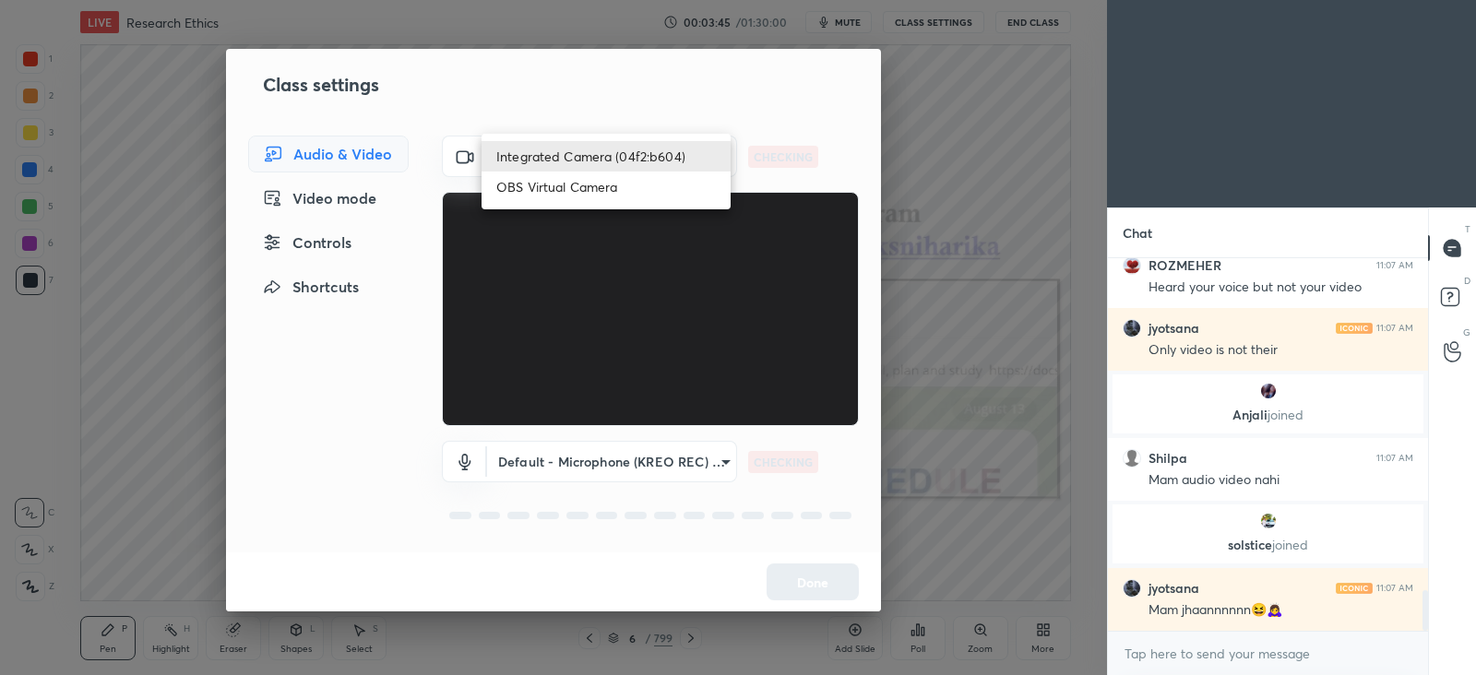
click at [651, 164] on li "Integrated Camera (04f2:b604)" at bounding box center [605, 156] width 249 height 30
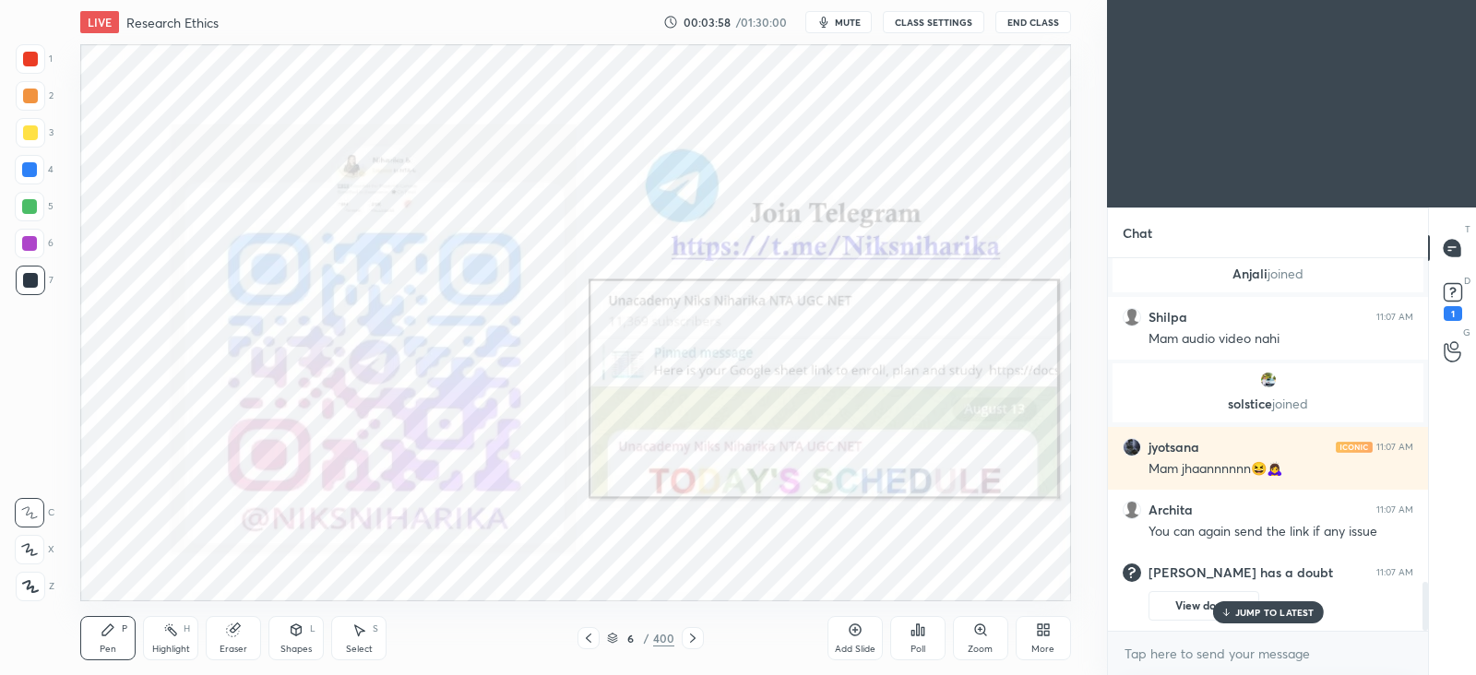
scroll to position [2429, 0]
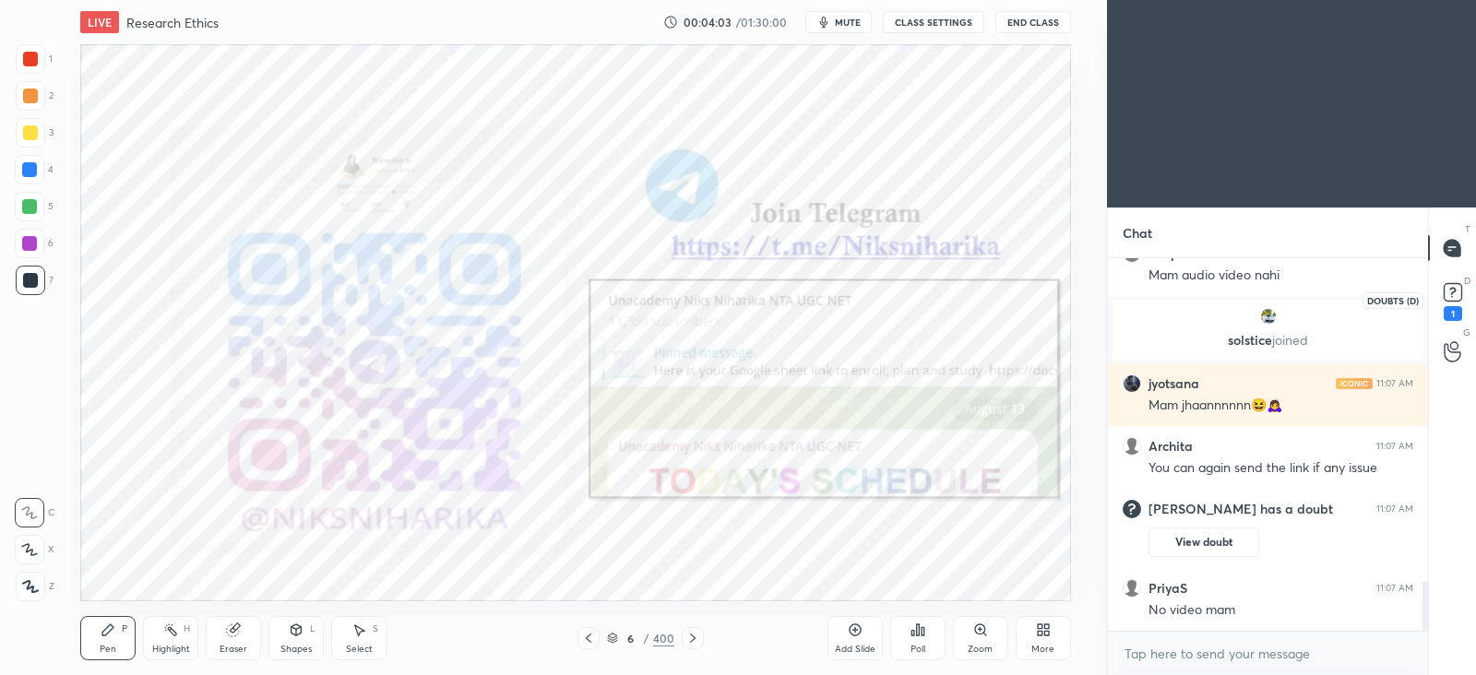
click at [1450, 298] on rect at bounding box center [1452, 293] width 18 height 18
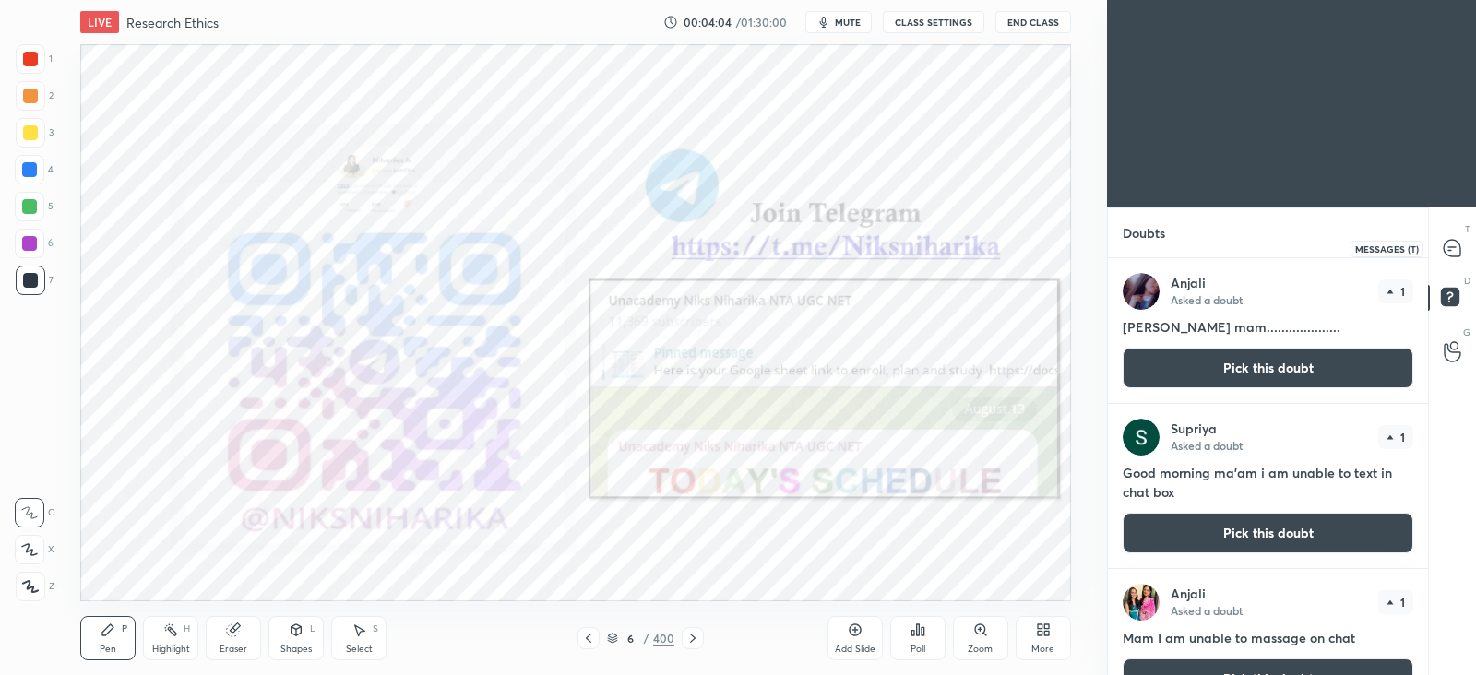
click at [1450, 241] on icon at bounding box center [1451, 248] width 17 height 17
type textarea "x"
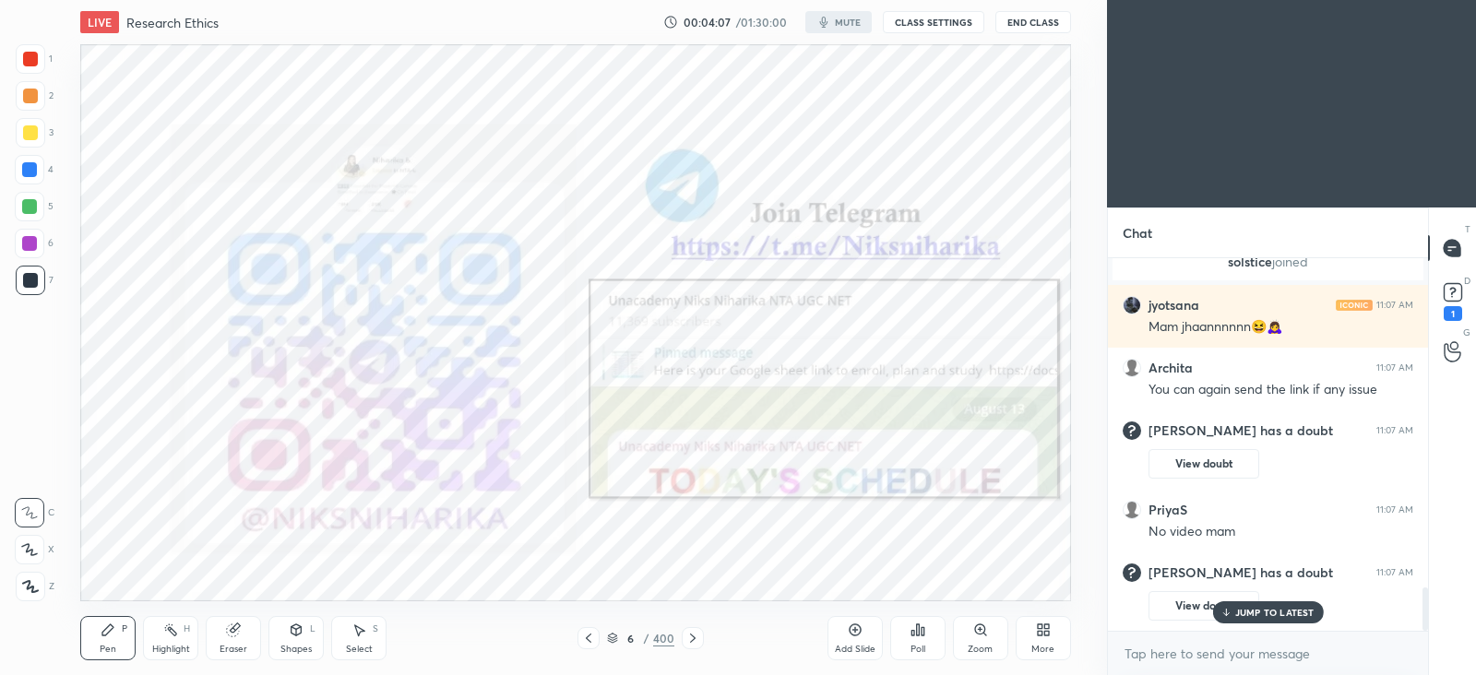
scroll to position [2537, 0]
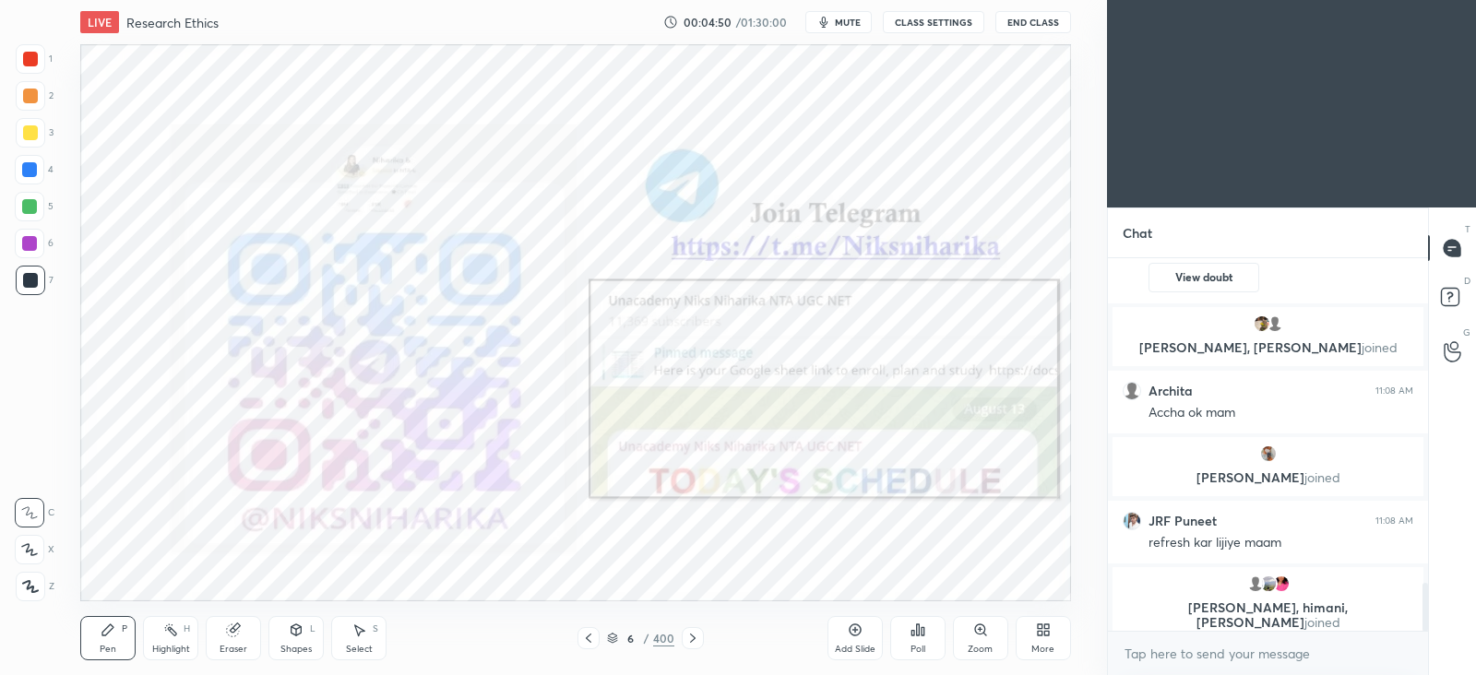
scroll to position [2508, 0]
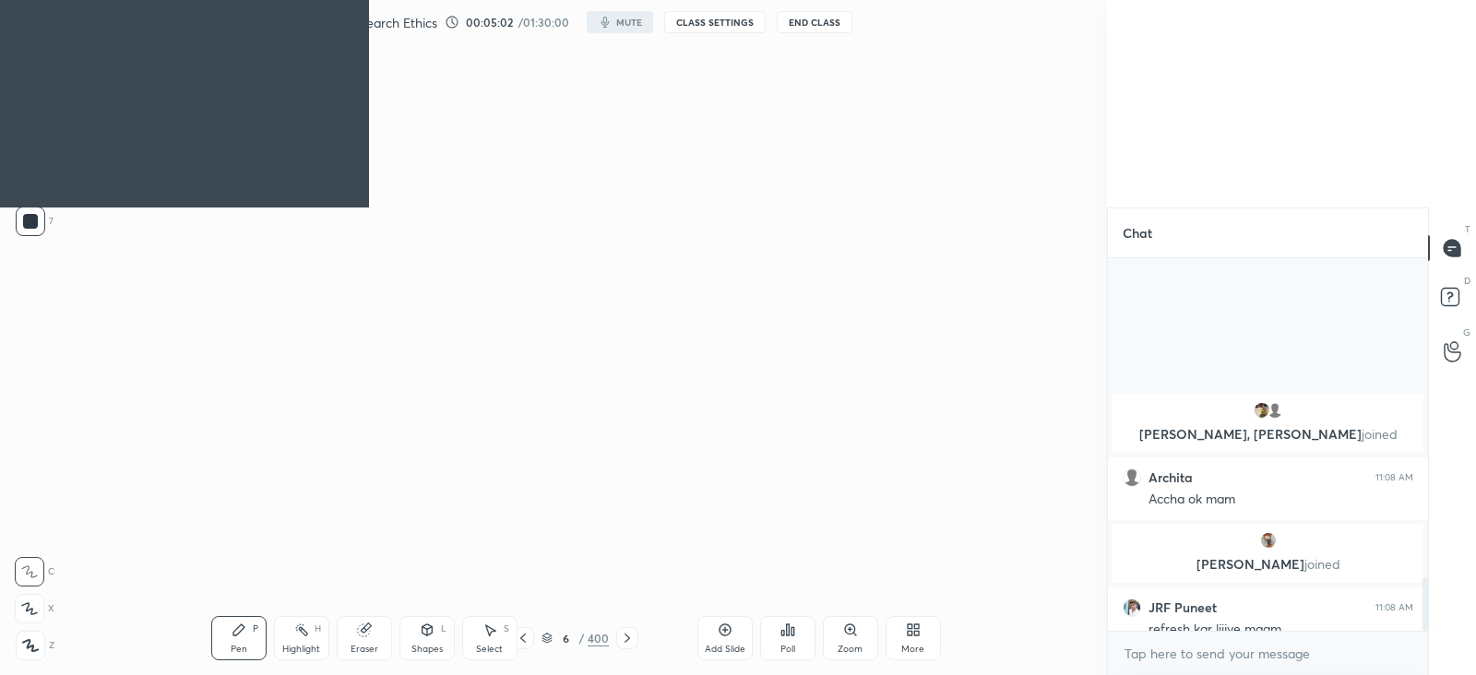
scroll to position [2236, 0]
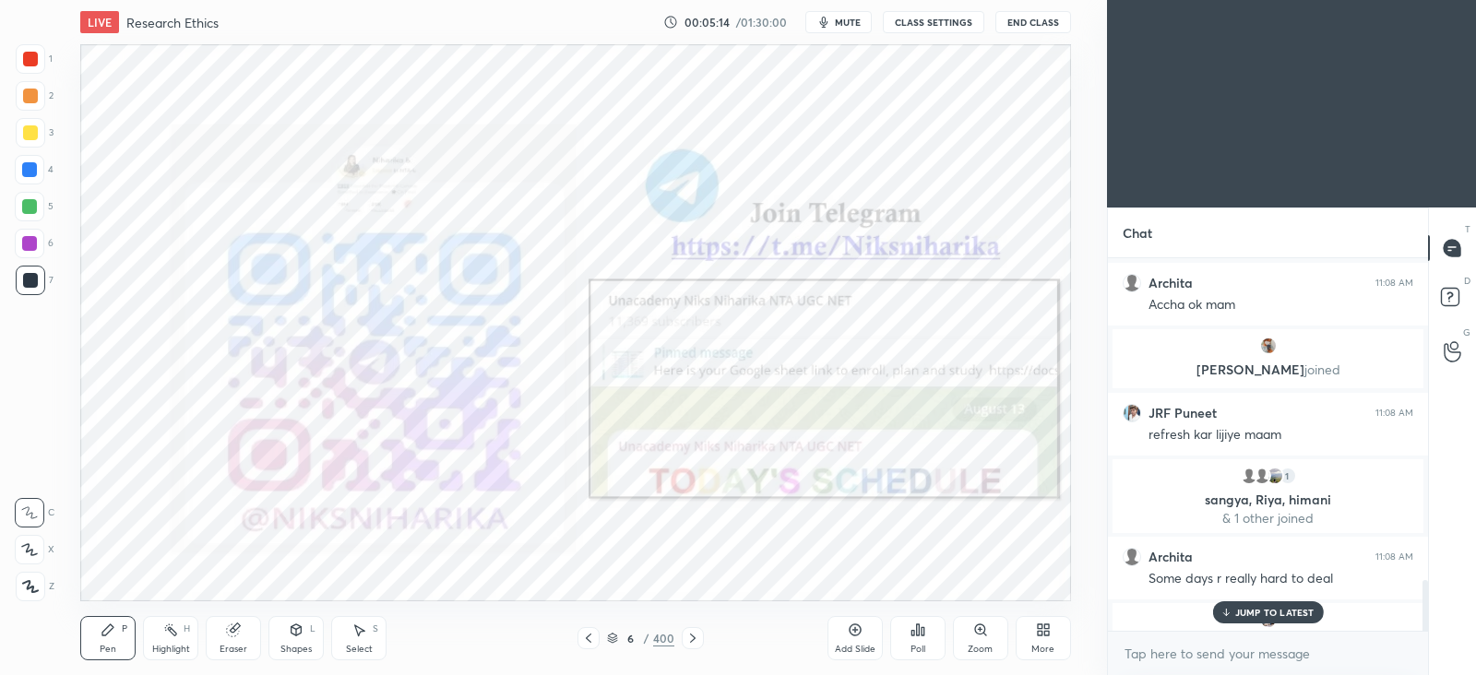
scroll to position [2379, 0]
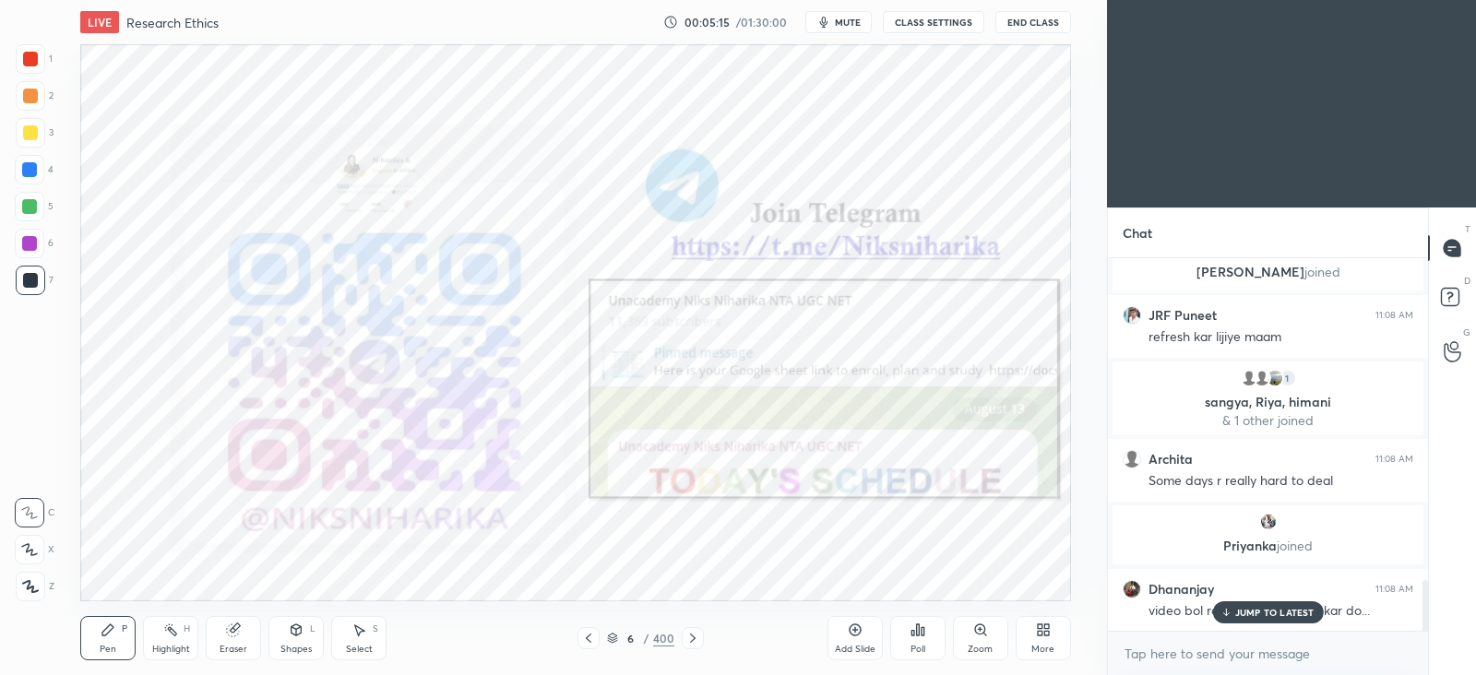
click at [1248, 612] on p "JUMP TO LATEST" at bounding box center [1274, 612] width 79 height 11
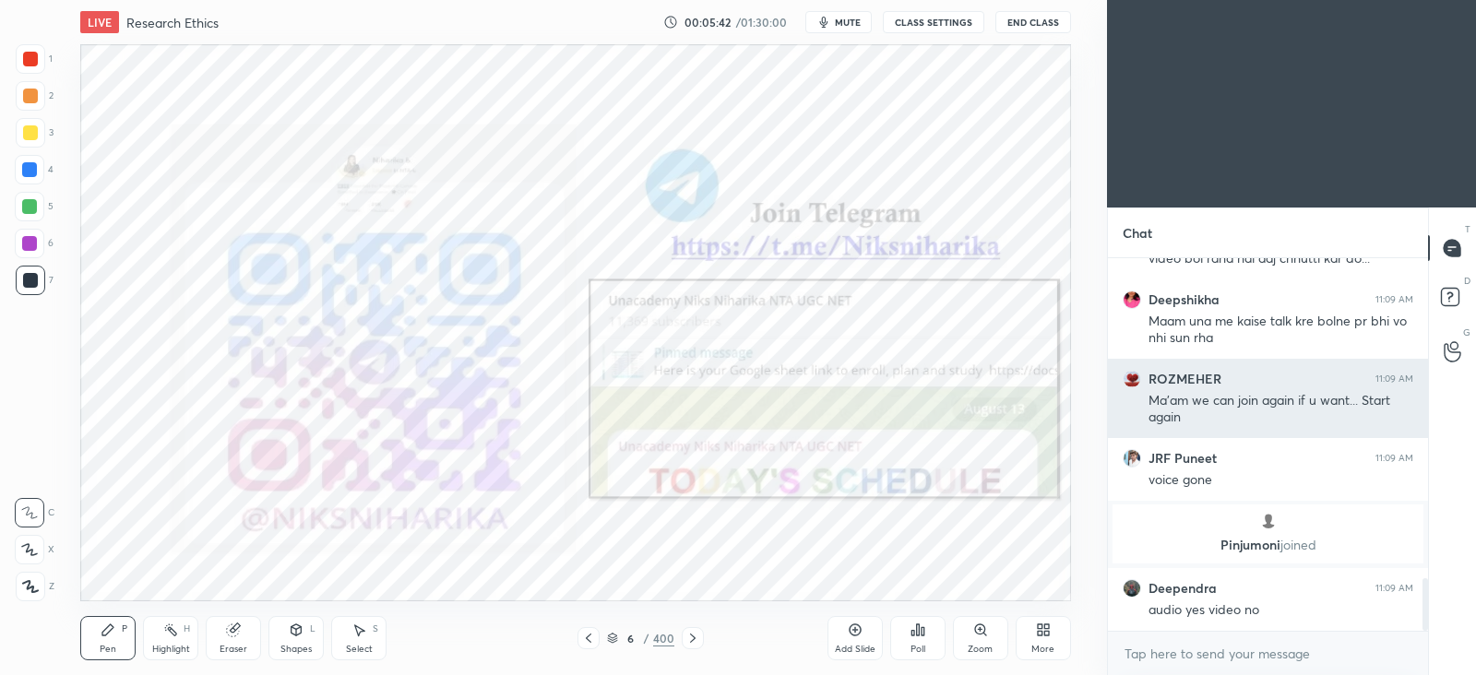
scroll to position [2157, 0]
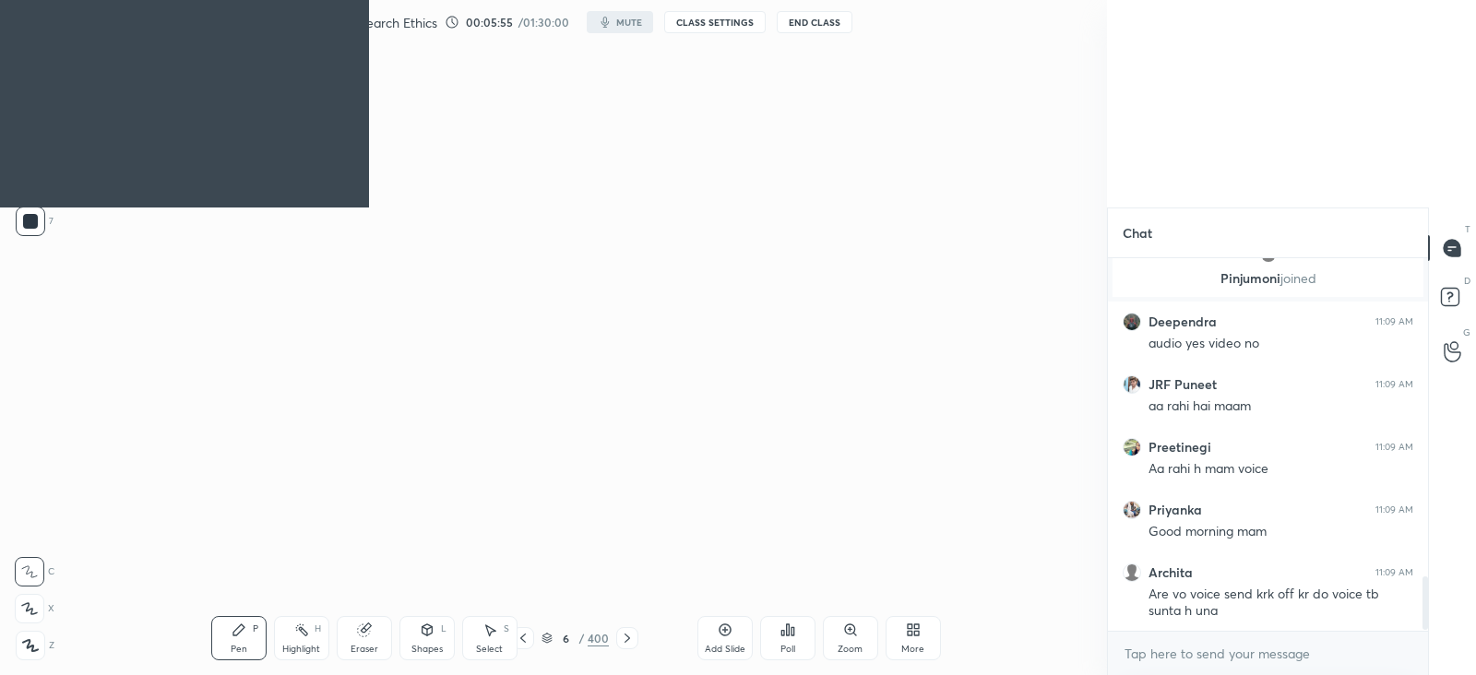
scroll to position [2260, 0]
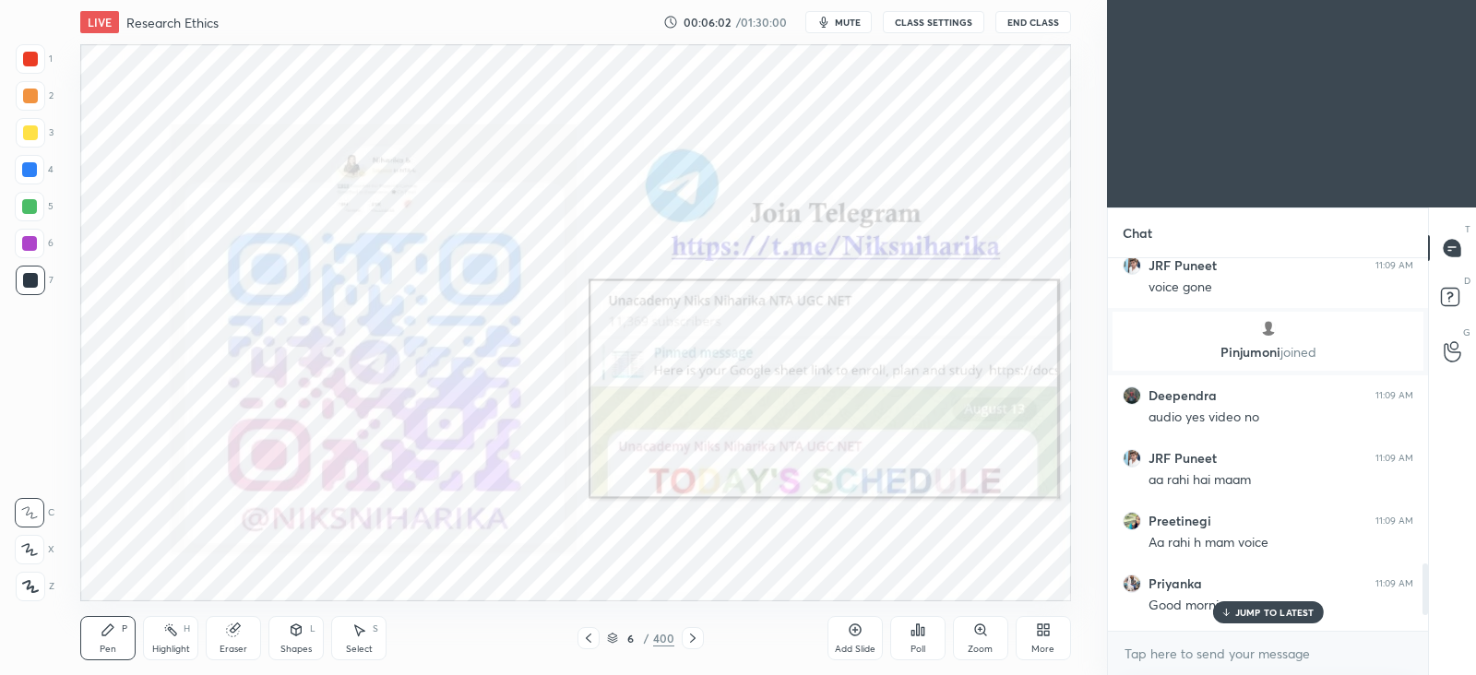
scroll to position [91668, 91191]
click at [1237, 615] on p "JUMP TO LATEST" at bounding box center [1274, 612] width 79 height 11
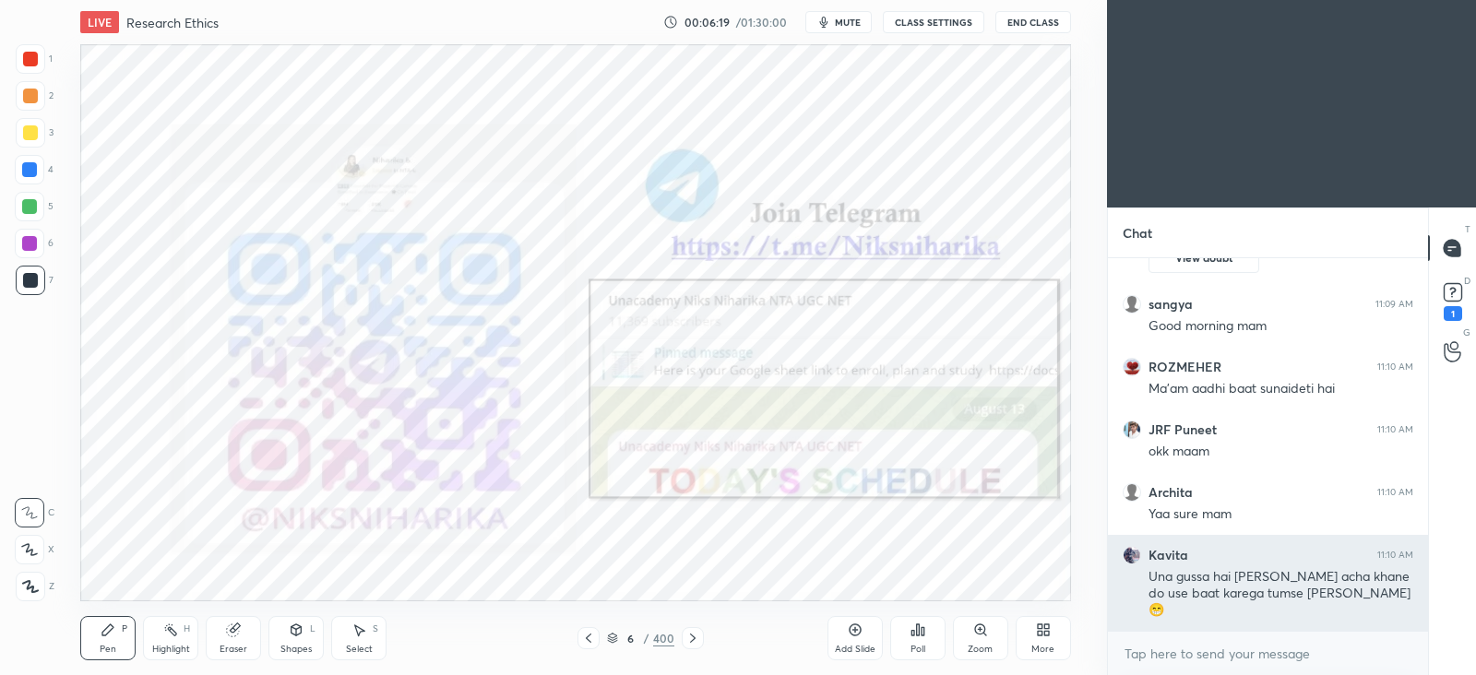
scroll to position [6, 6]
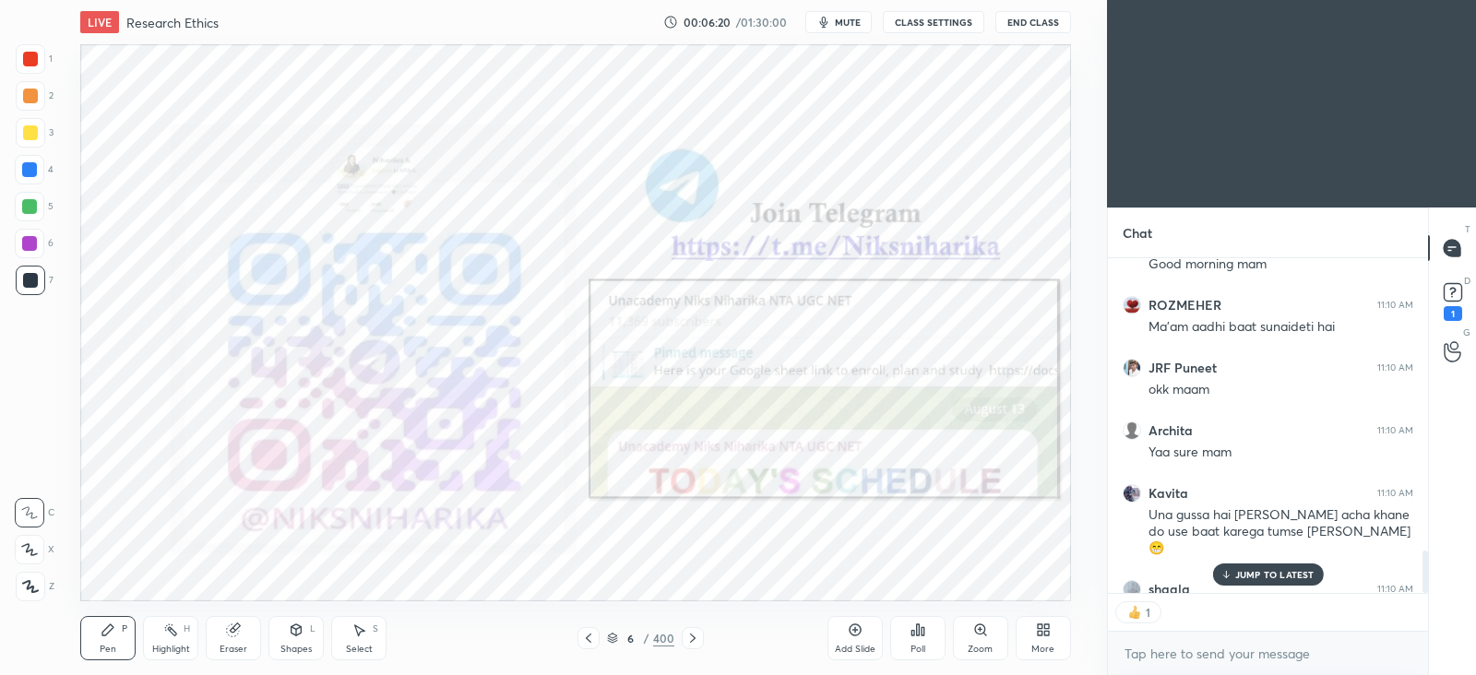
click at [1281, 574] on p "JUMP TO LATEST" at bounding box center [1274, 574] width 79 height 11
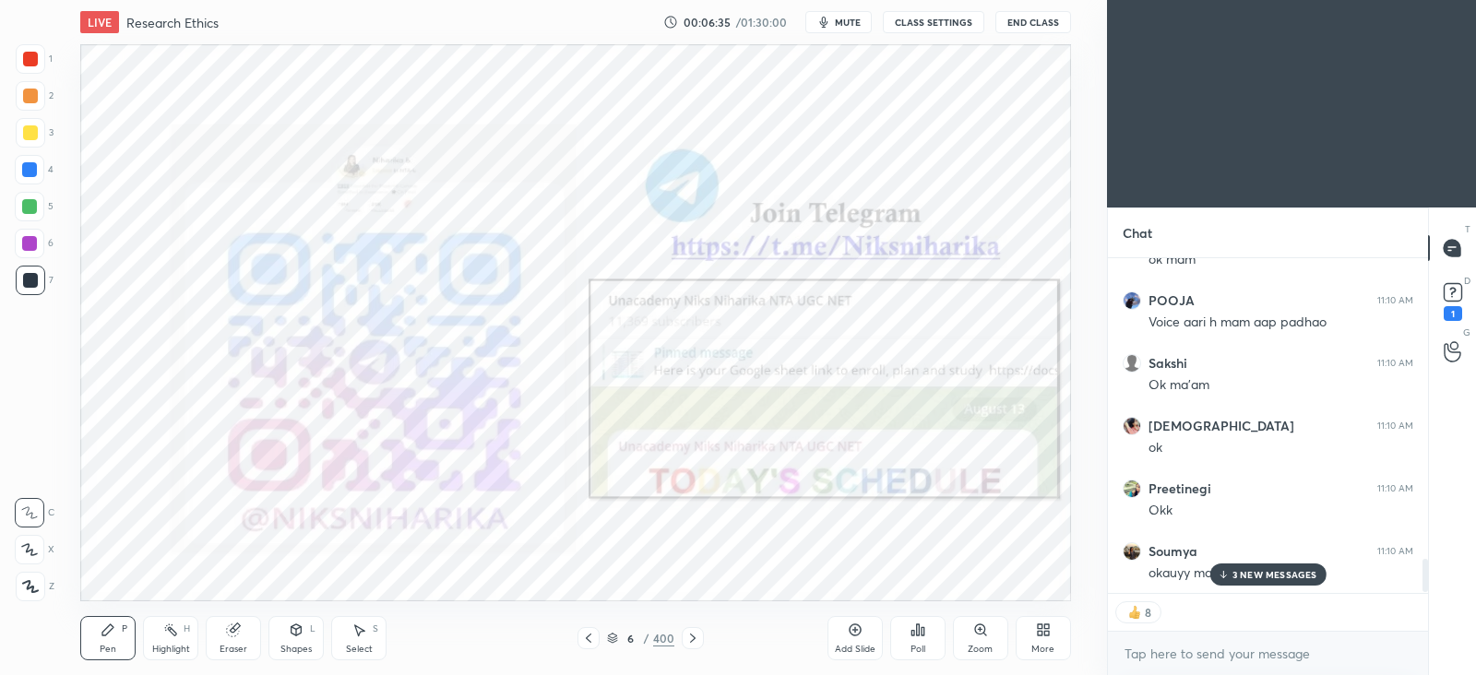
scroll to position [3124, 0]
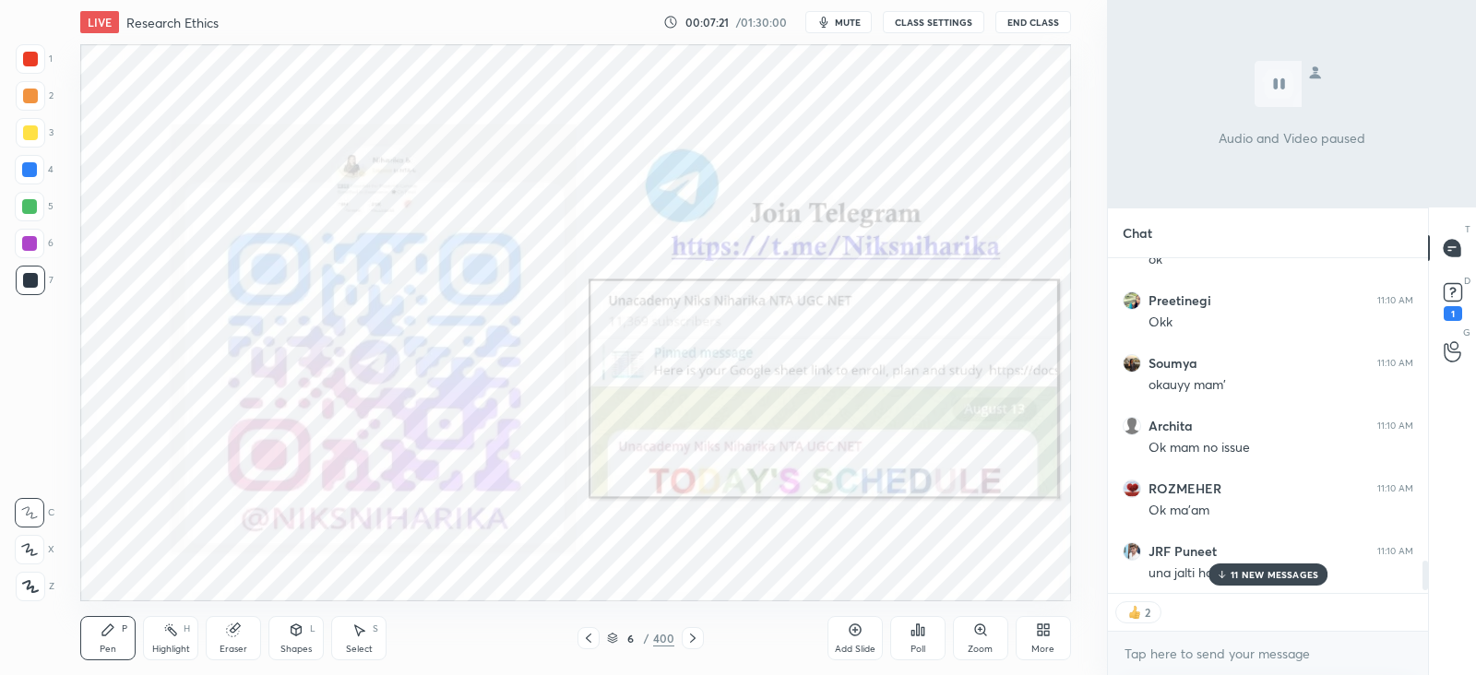
type textarea "x"
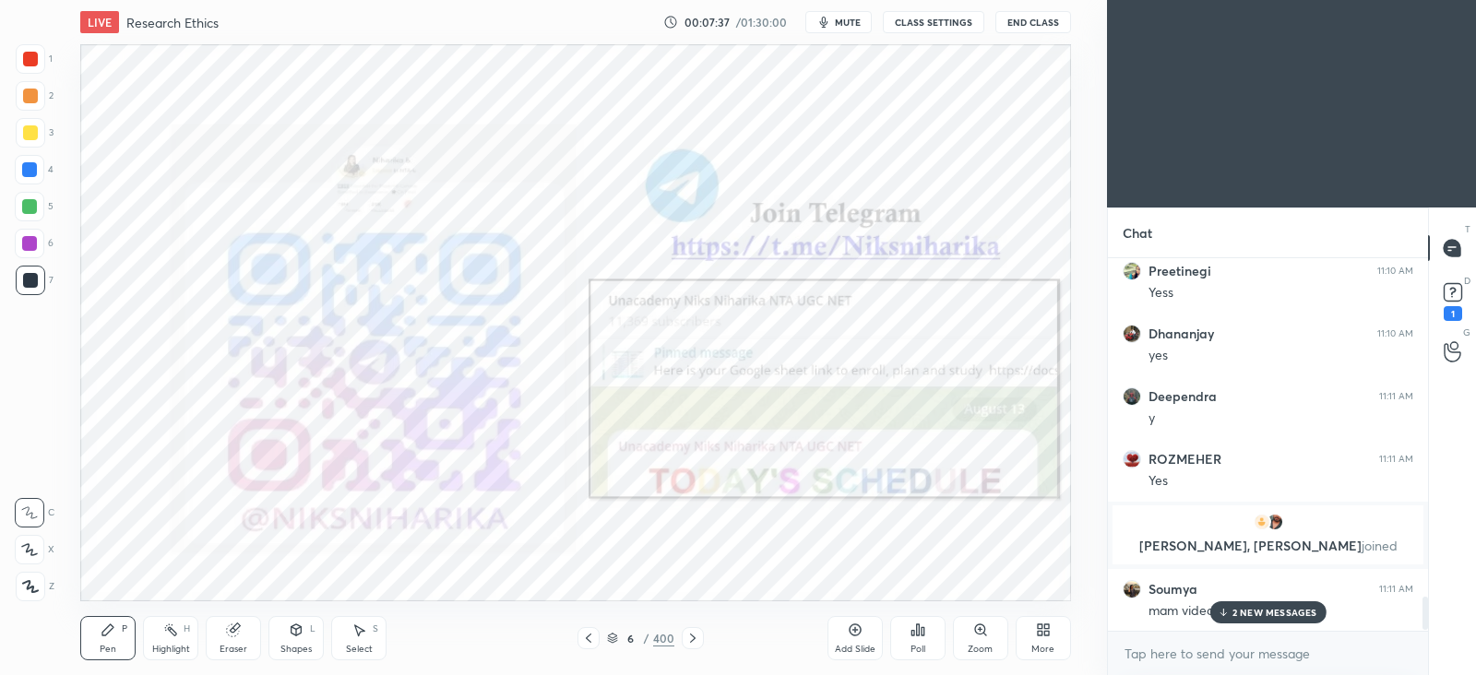
scroll to position [3790, 0]
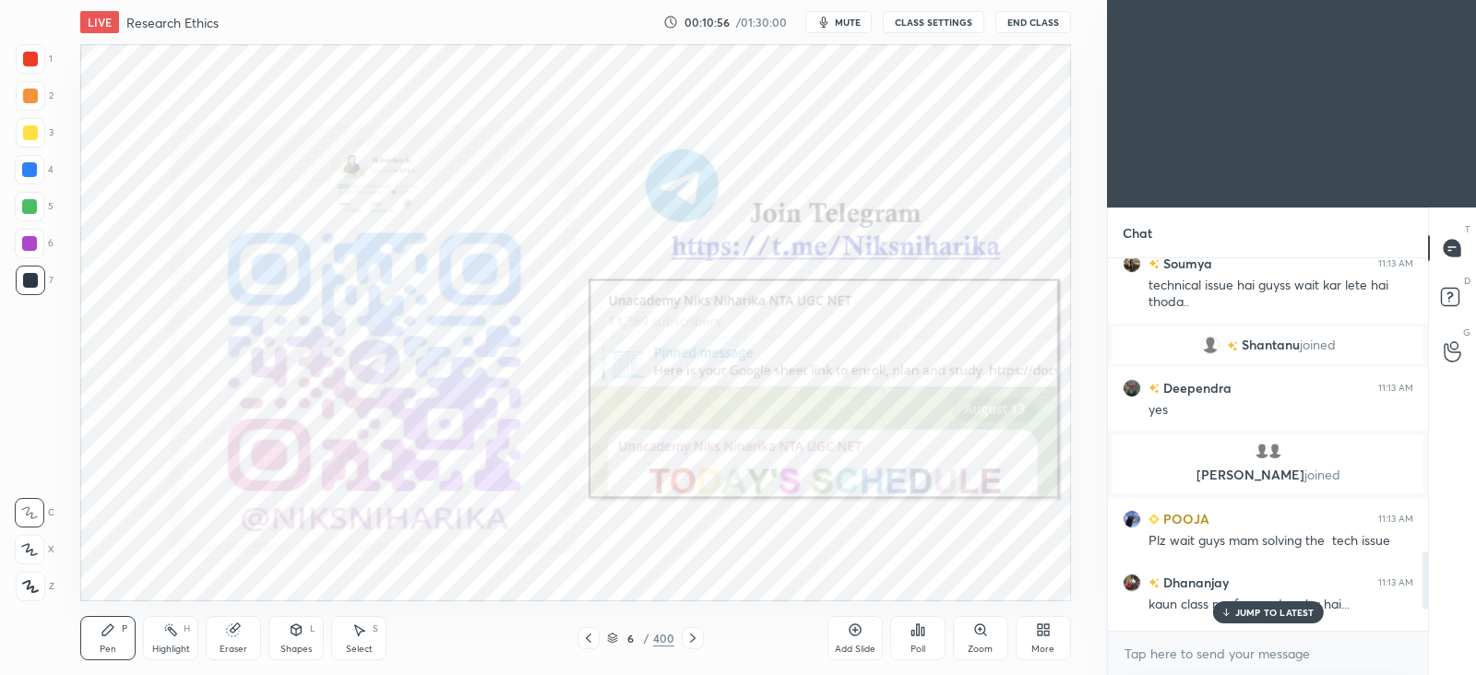
scroll to position [91668, 91191]
click at [914, 16] on button "CLASS SETTINGS" at bounding box center [933, 22] width 101 height 22
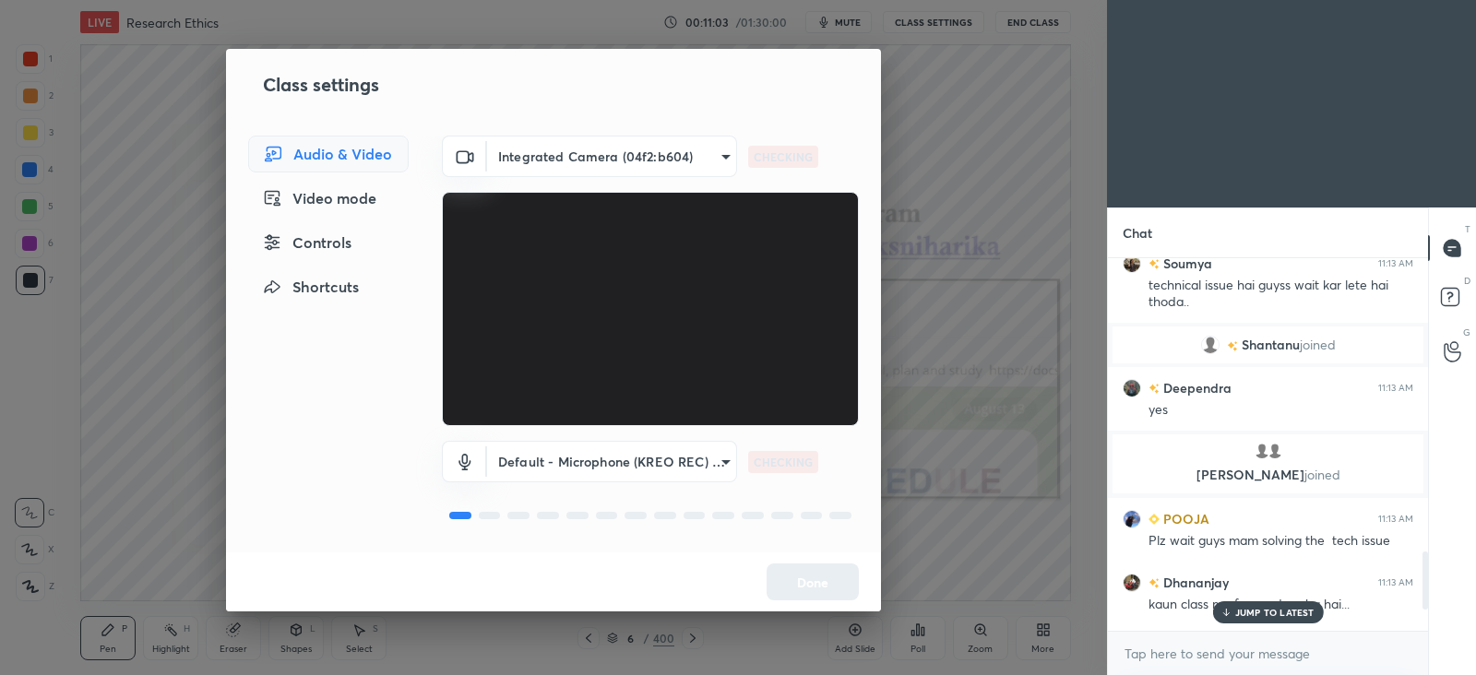
click at [554, 165] on body "1 2 3 4 5 6 7 C X Z C X Z E E Erase all H H LIVE Research Ethics 00:11:03 / 01:…" at bounding box center [738, 337] width 1476 height 675
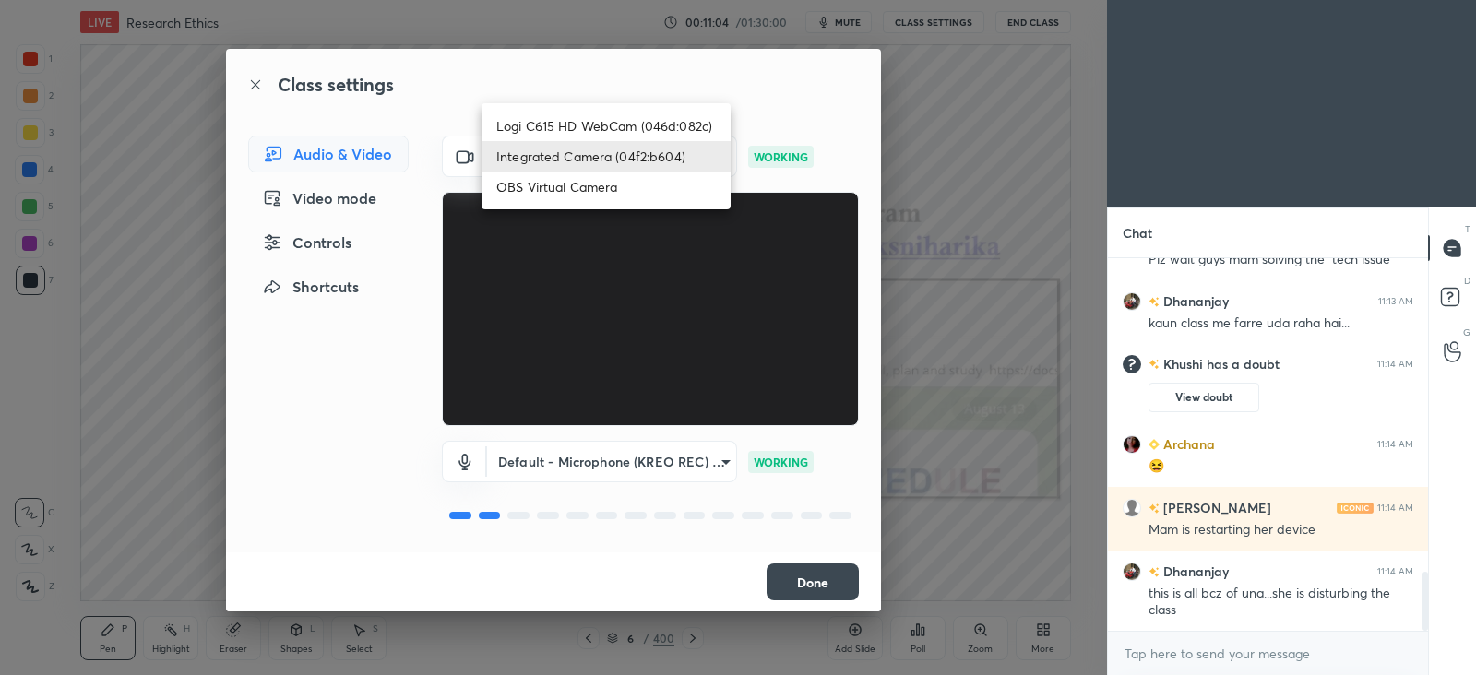
scroll to position [1963, 0]
click at [553, 114] on li "Logi C615 HD WebCam (046d:082c)" at bounding box center [605, 126] width 249 height 30
type input "d4caf54624785ad08dac20ee601f3694793fbdd739fad63b48a8ba2de56948fc"
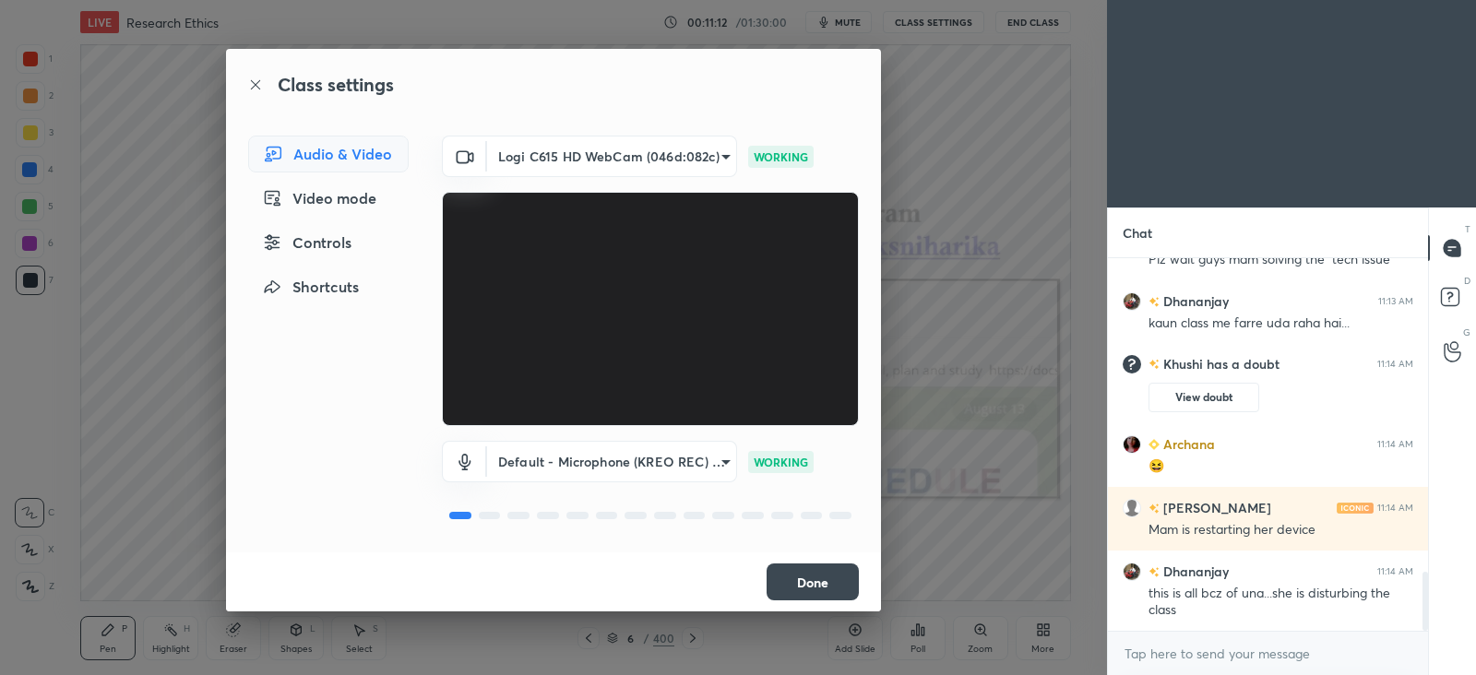
click at [798, 578] on button "Done" at bounding box center [812, 581] width 92 height 37
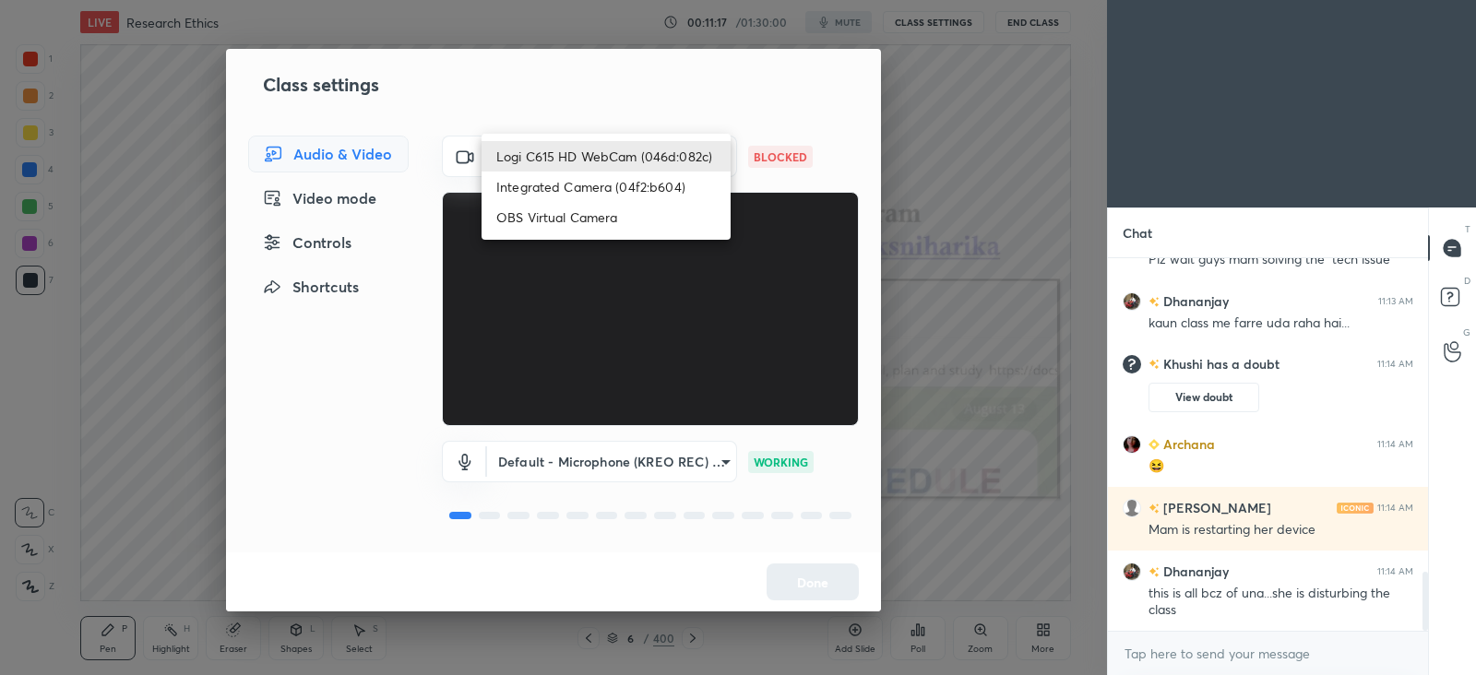
click at [604, 168] on body "1 2 3 4 5 6 7 C X Z C X Z E E Erase all H H LIVE Research Ethics 00:11:17 / 01:…" at bounding box center [738, 337] width 1476 height 675
click at [604, 168] on li "Logi C615 HD WebCam (046d:082c)" at bounding box center [605, 156] width 249 height 30
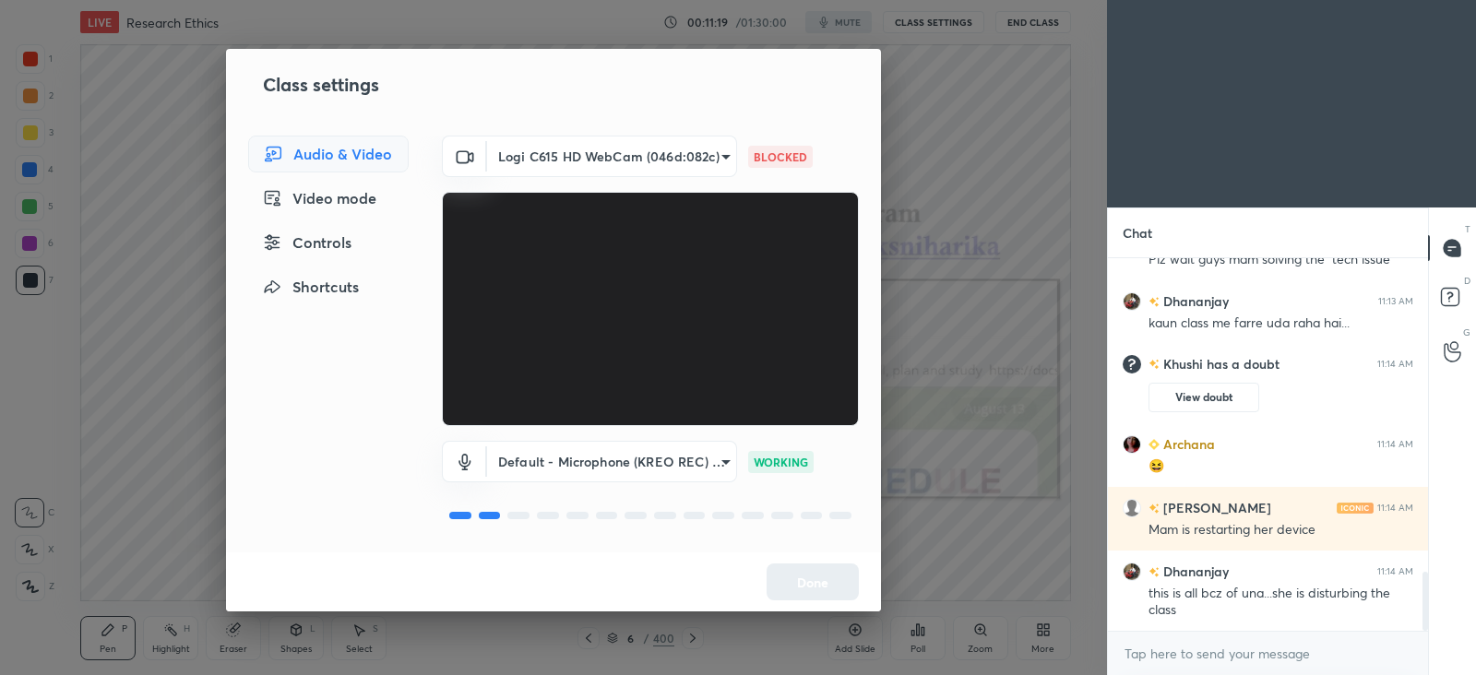
scroll to position [2026, 0]
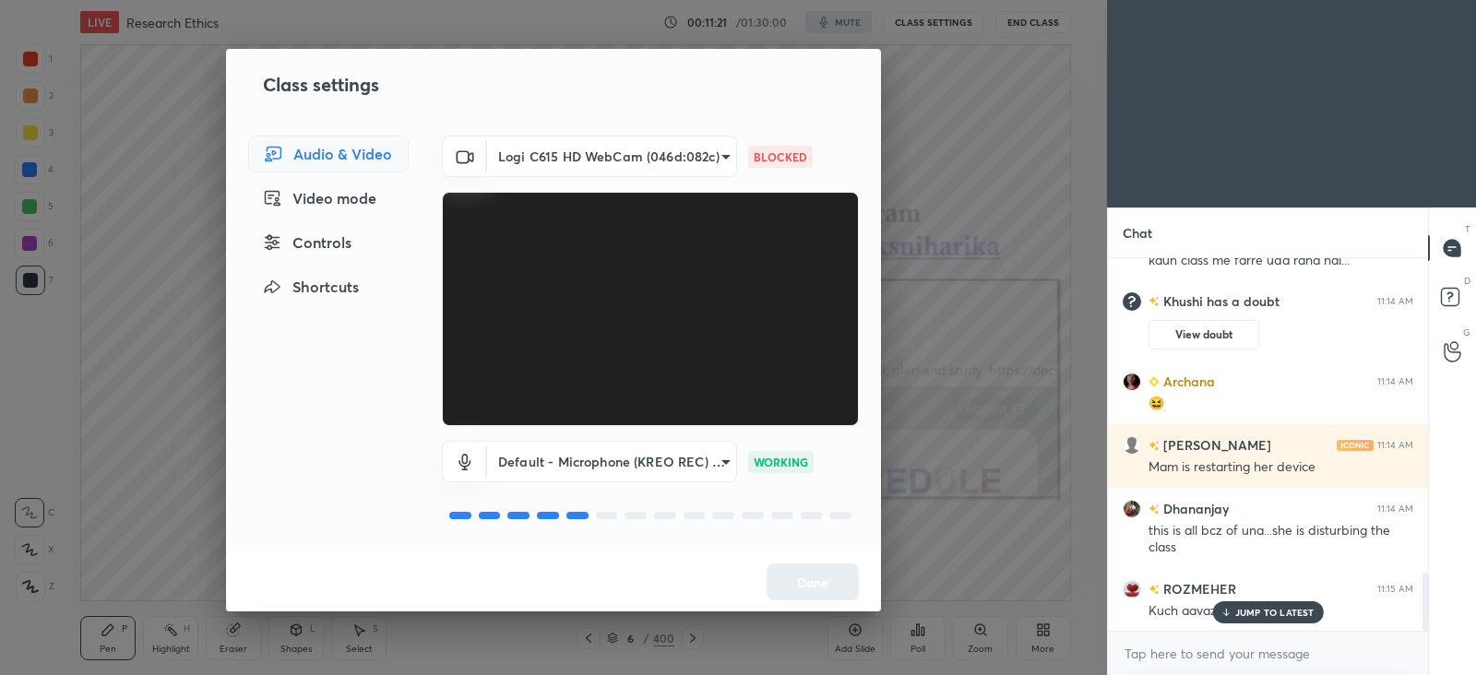
click at [1239, 613] on p "JUMP TO LATEST" at bounding box center [1274, 612] width 79 height 11
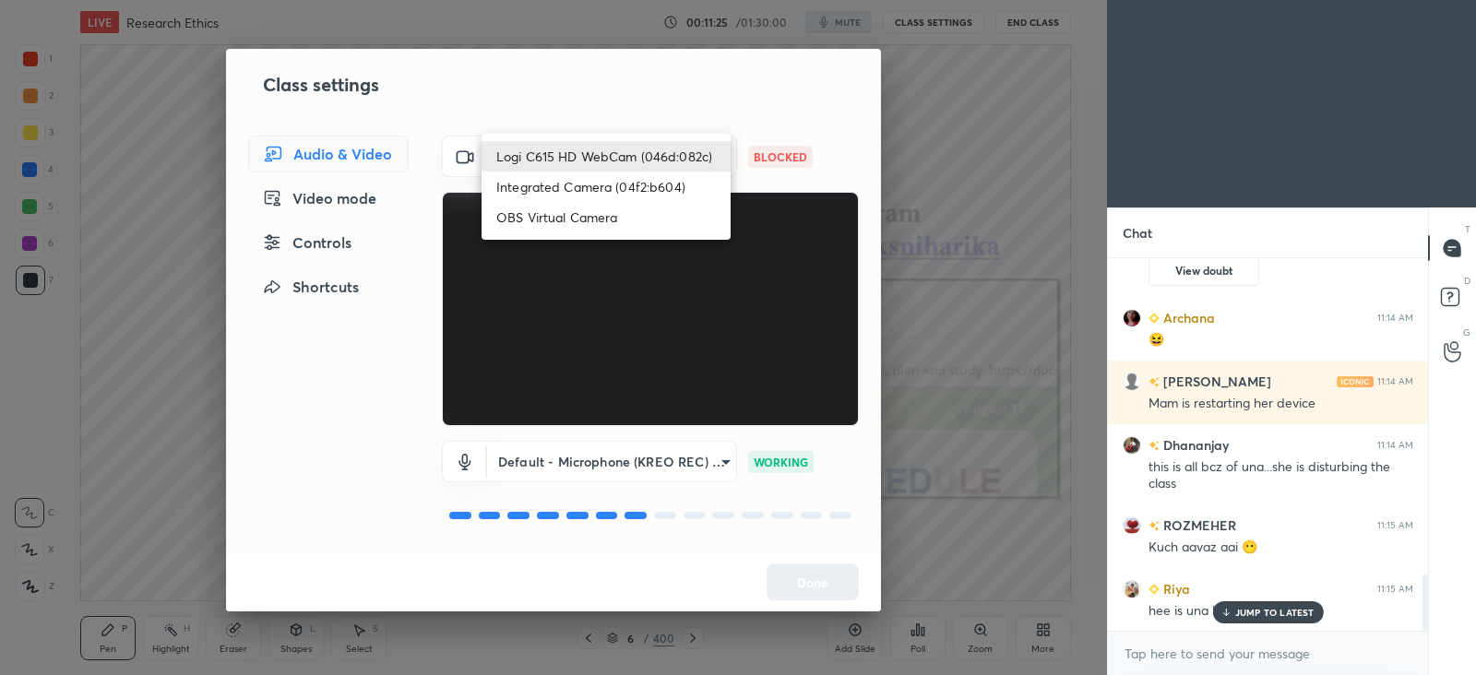
click at [701, 160] on body "1 2 3 4 5 6 7 C X Z C X Z E E Erase all H H LIVE Research Ethics 00:11:25 / 01:…" at bounding box center [738, 337] width 1476 height 675
click at [651, 156] on li "Logi C615 HD WebCam (046d:082c)" at bounding box center [605, 156] width 249 height 30
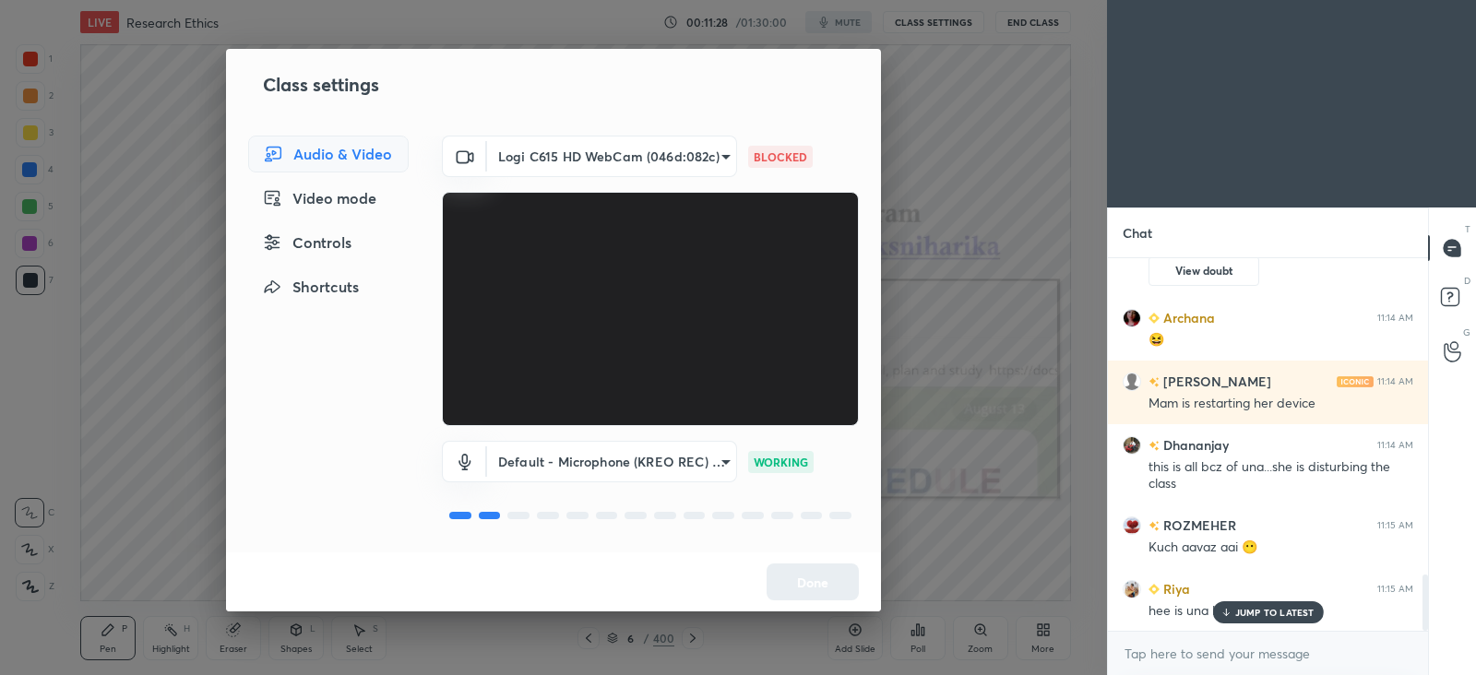
click at [761, 154] on p "BLOCKED" at bounding box center [779, 156] width 53 height 17
click at [1245, 607] on p "JUMP TO LATEST" at bounding box center [1274, 612] width 79 height 11
click at [986, 549] on div "Class settings Audio & Video Video mode Controls Shortcuts Logi C615 HD WebCam …" at bounding box center [553, 337] width 1107 height 675
type textarea "x"
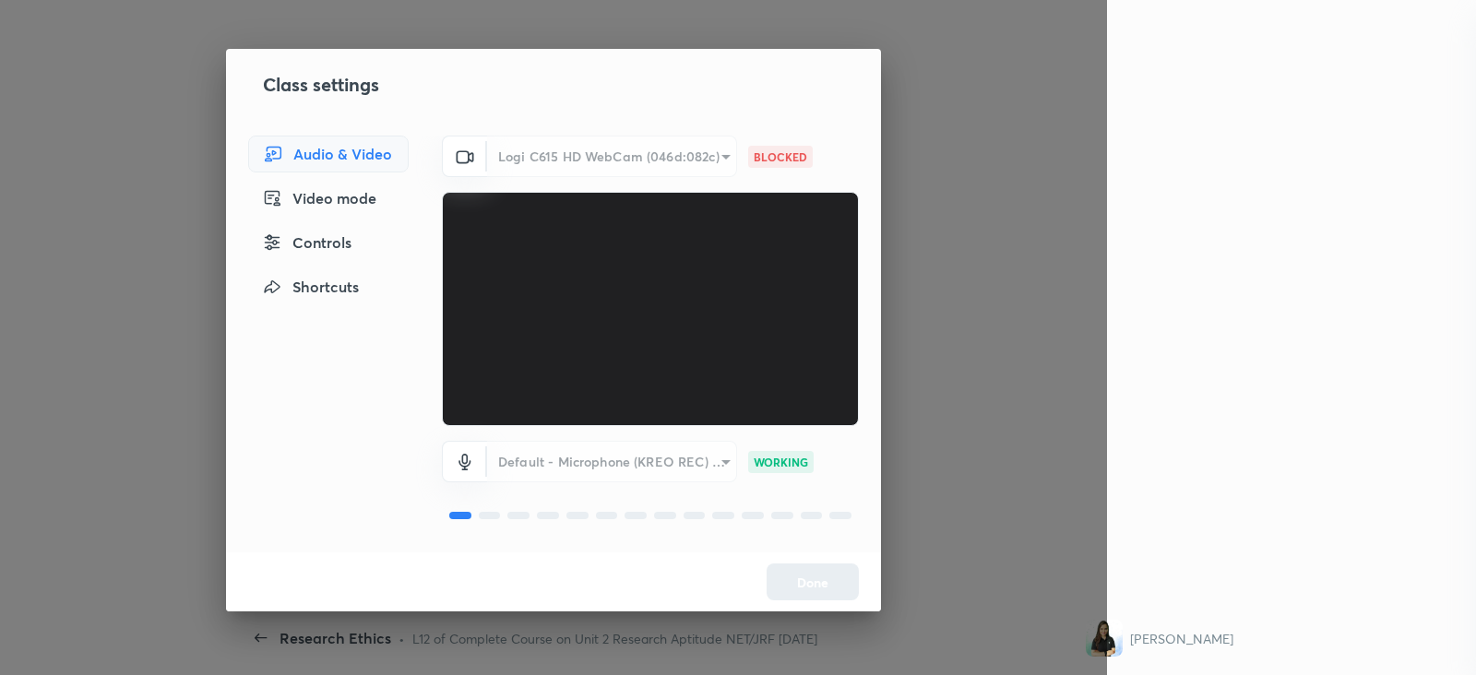
scroll to position [2091, 0]
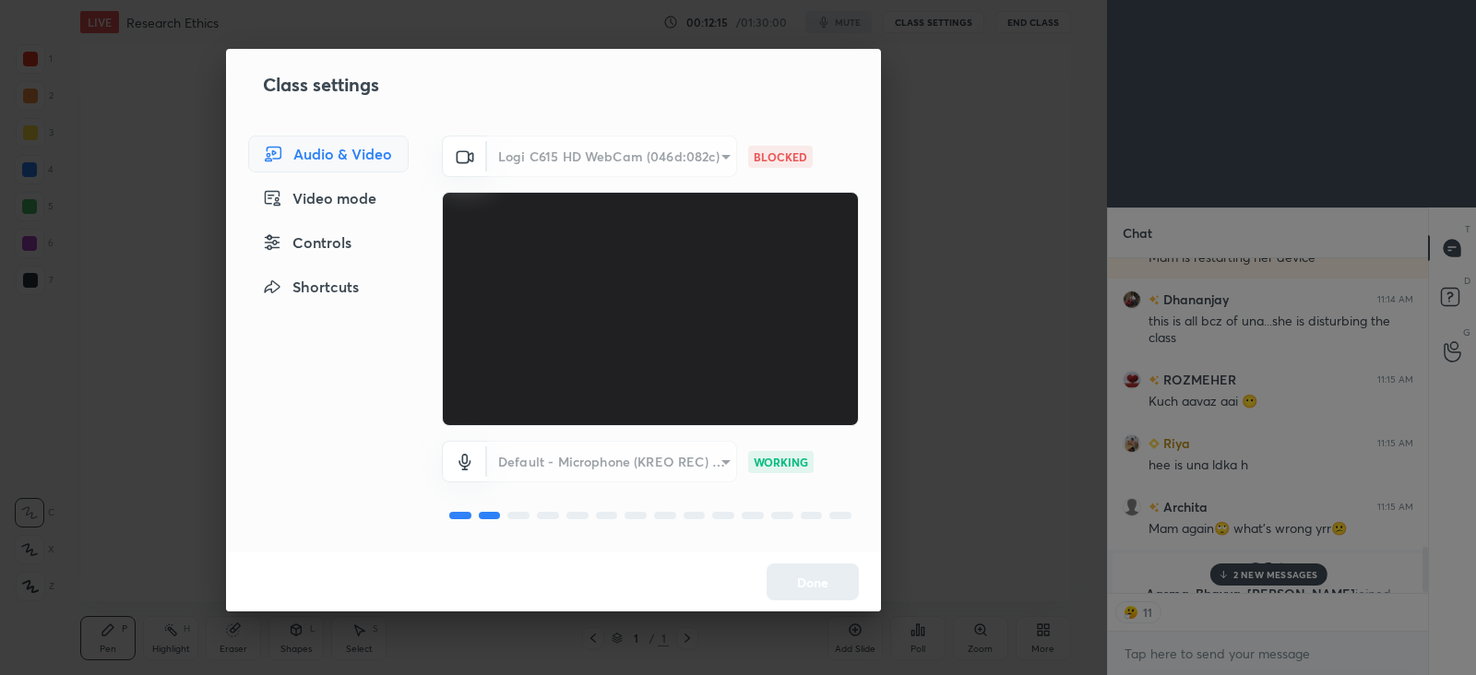
type textarea "x"
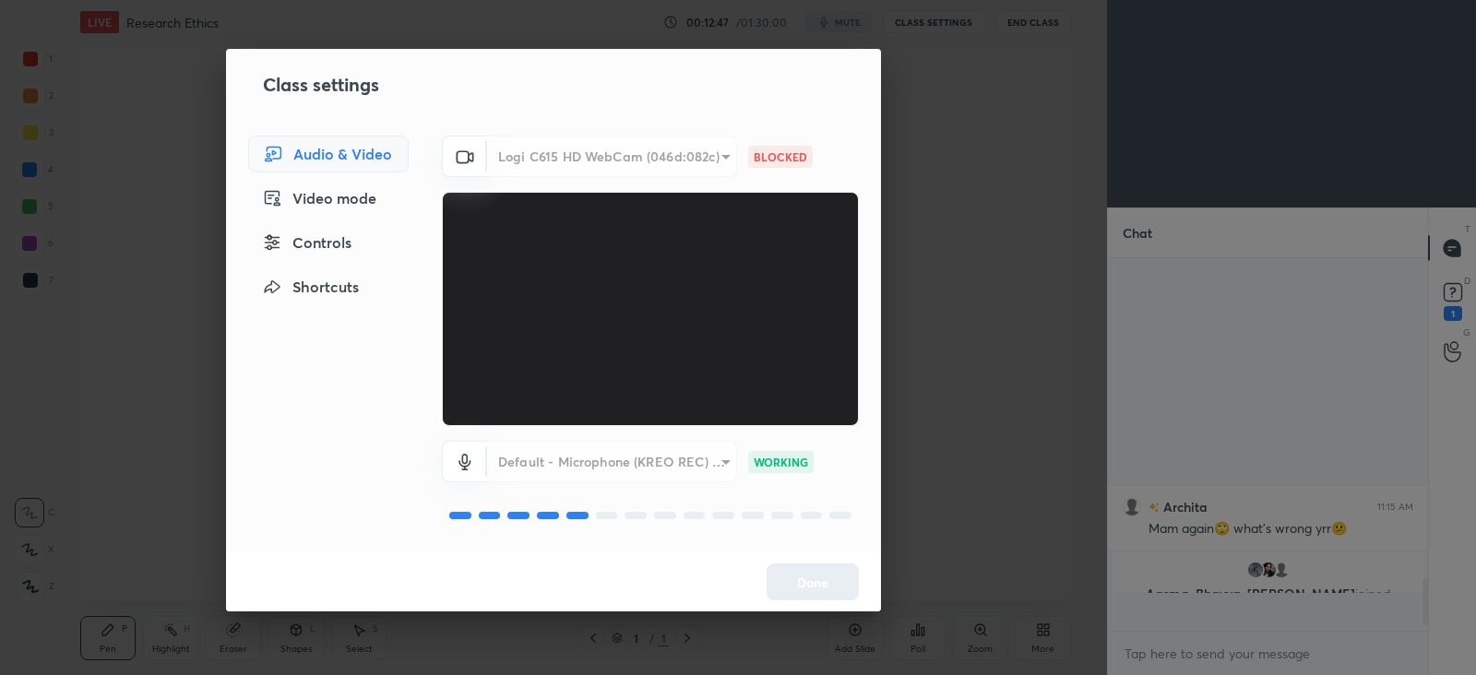
scroll to position [366, 314]
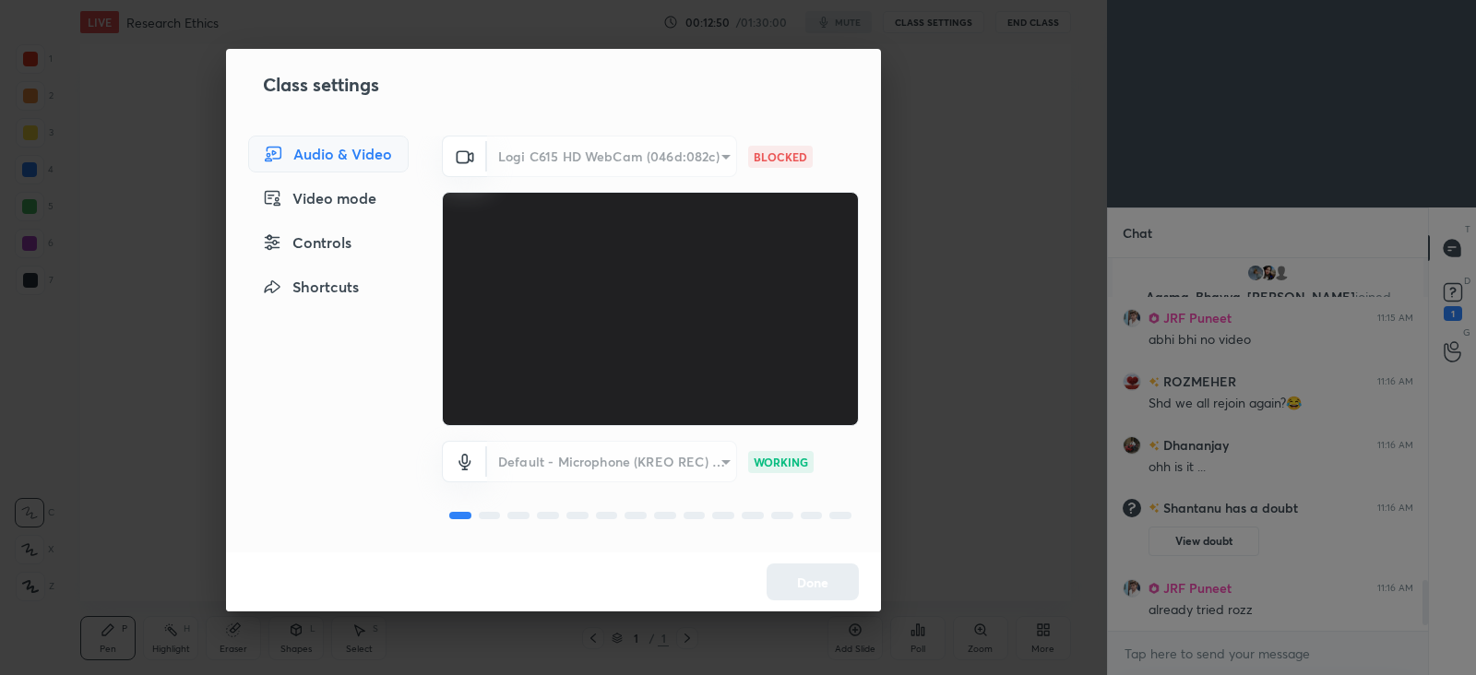
click at [942, 498] on div "Class settings Audio & Video Video mode Controls Shortcuts Logi C615 HD WebCam …" at bounding box center [553, 337] width 1107 height 675
click at [798, 587] on div "Done" at bounding box center [553, 581] width 655 height 59
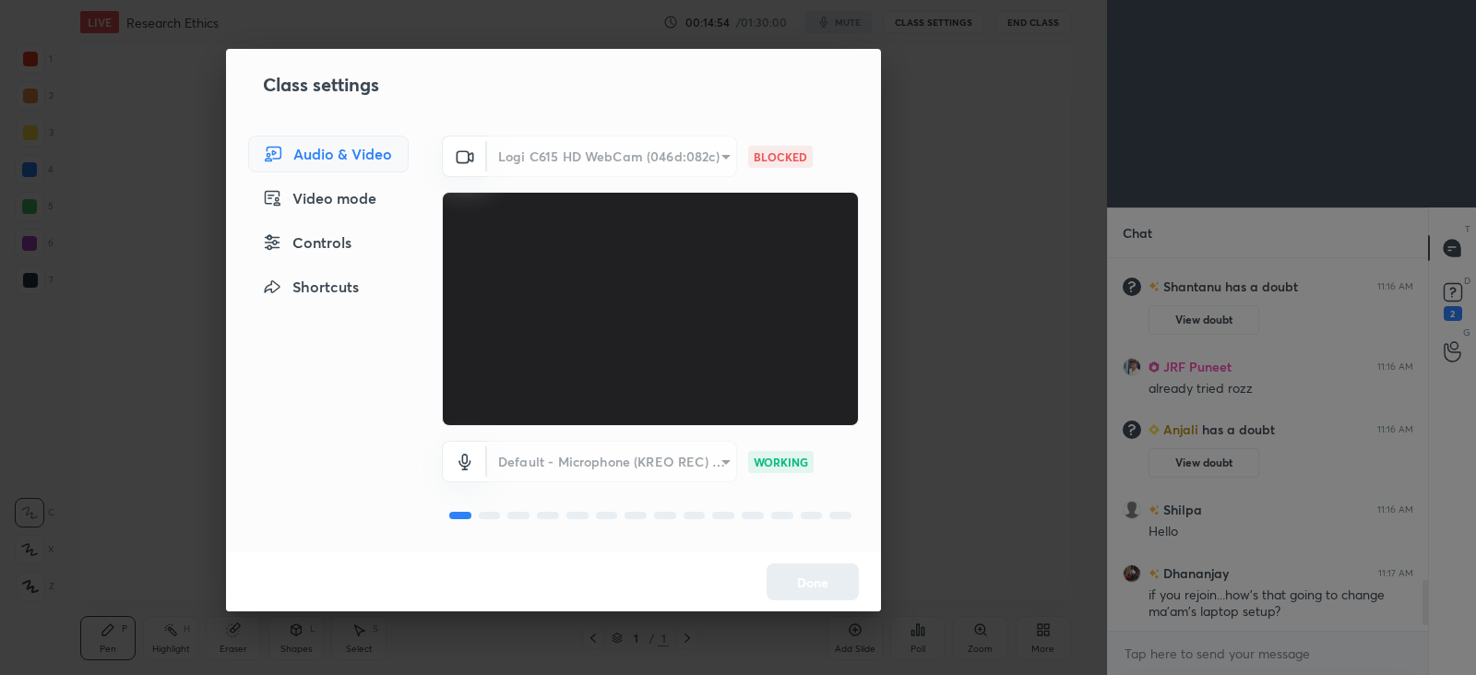
scroll to position [3007, 0]
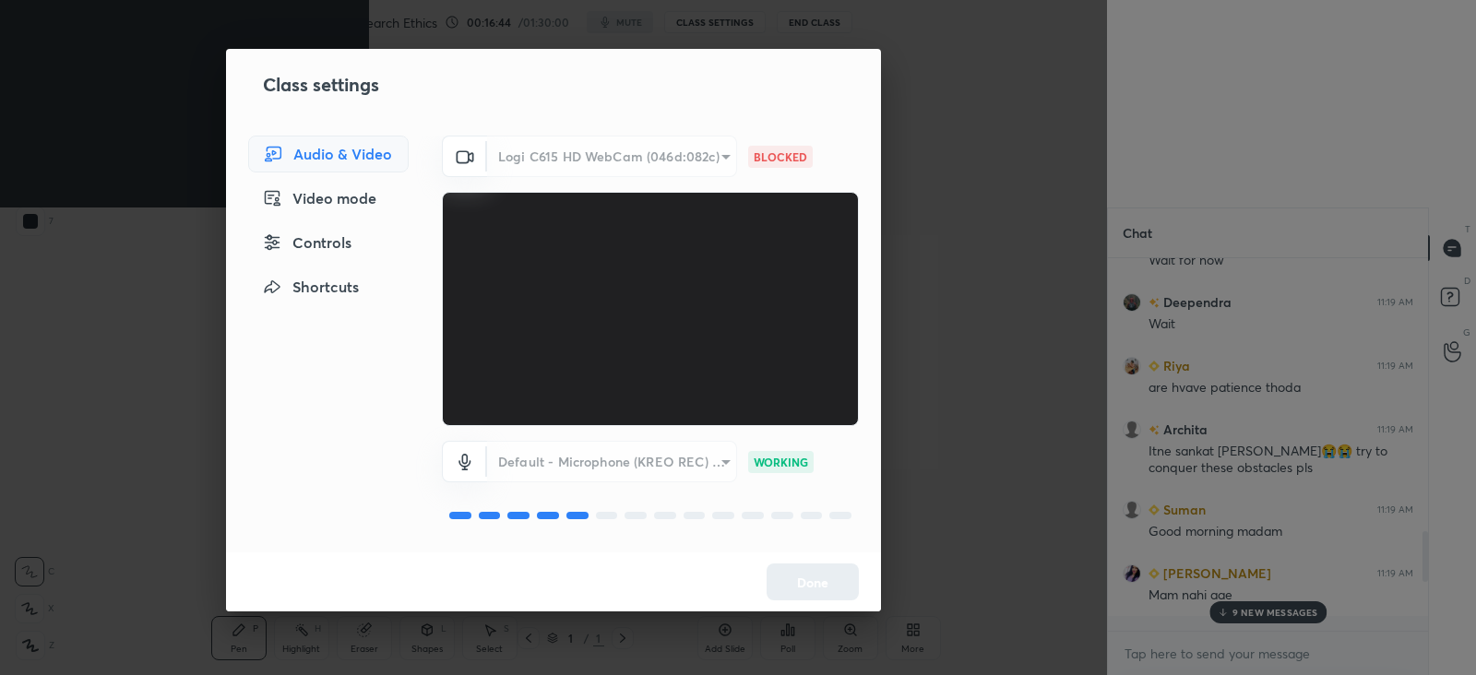
scroll to position [2029, 0]
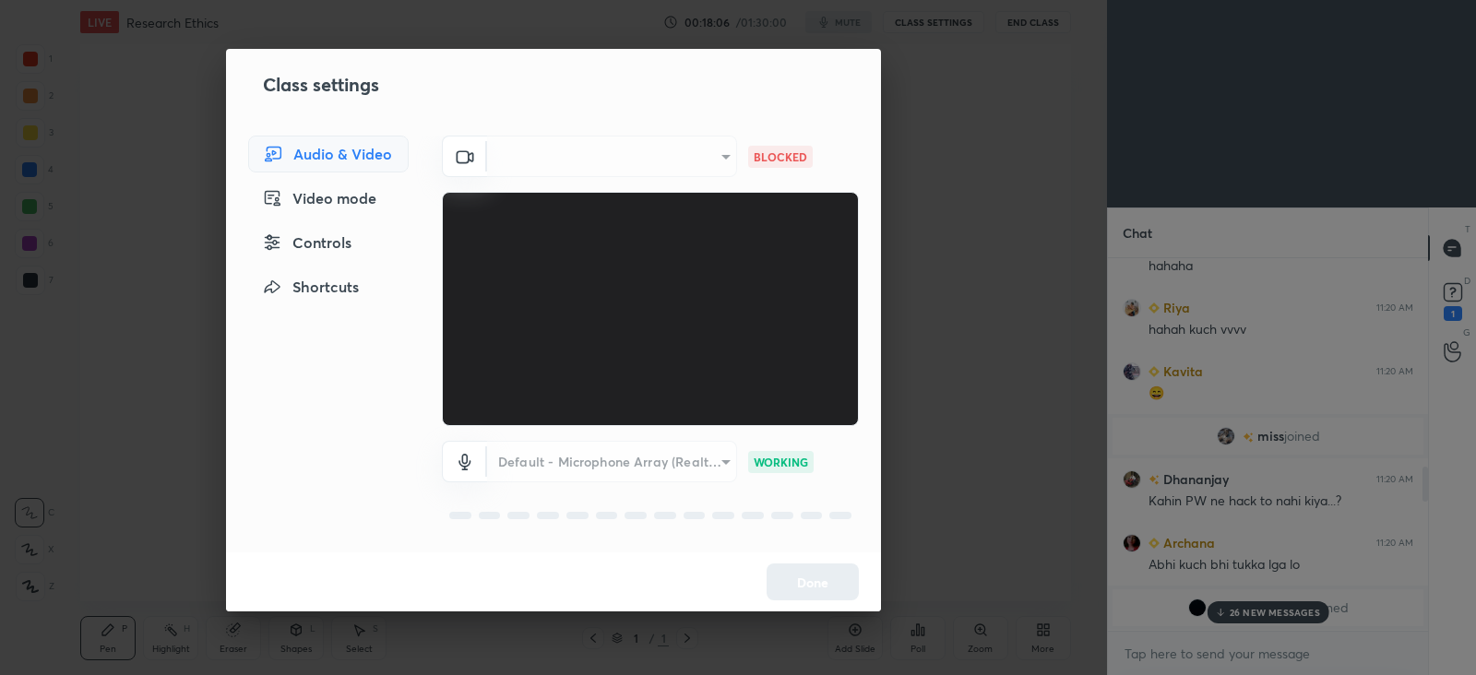
scroll to position [91668, 91191]
